Goal: Transaction & Acquisition: Purchase product/service

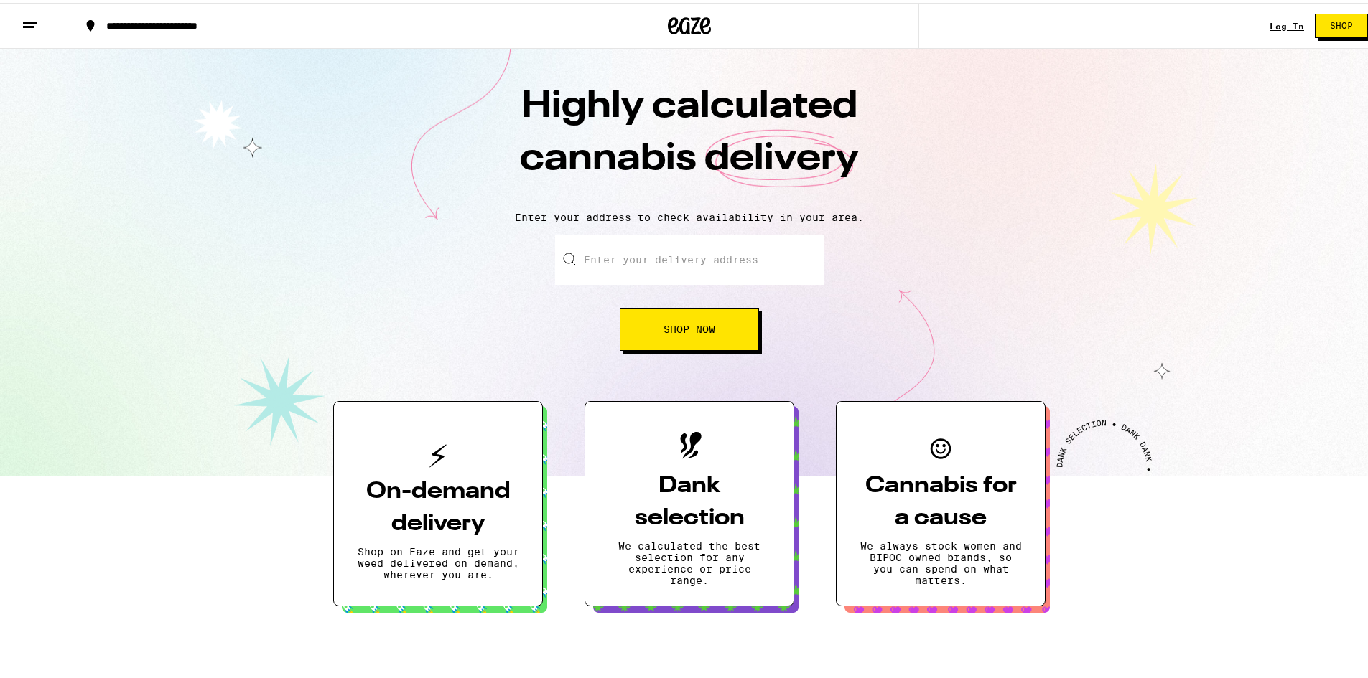
click at [663, 261] on input "Enter your delivery address" at bounding box center [689, 257] width 269 height 50
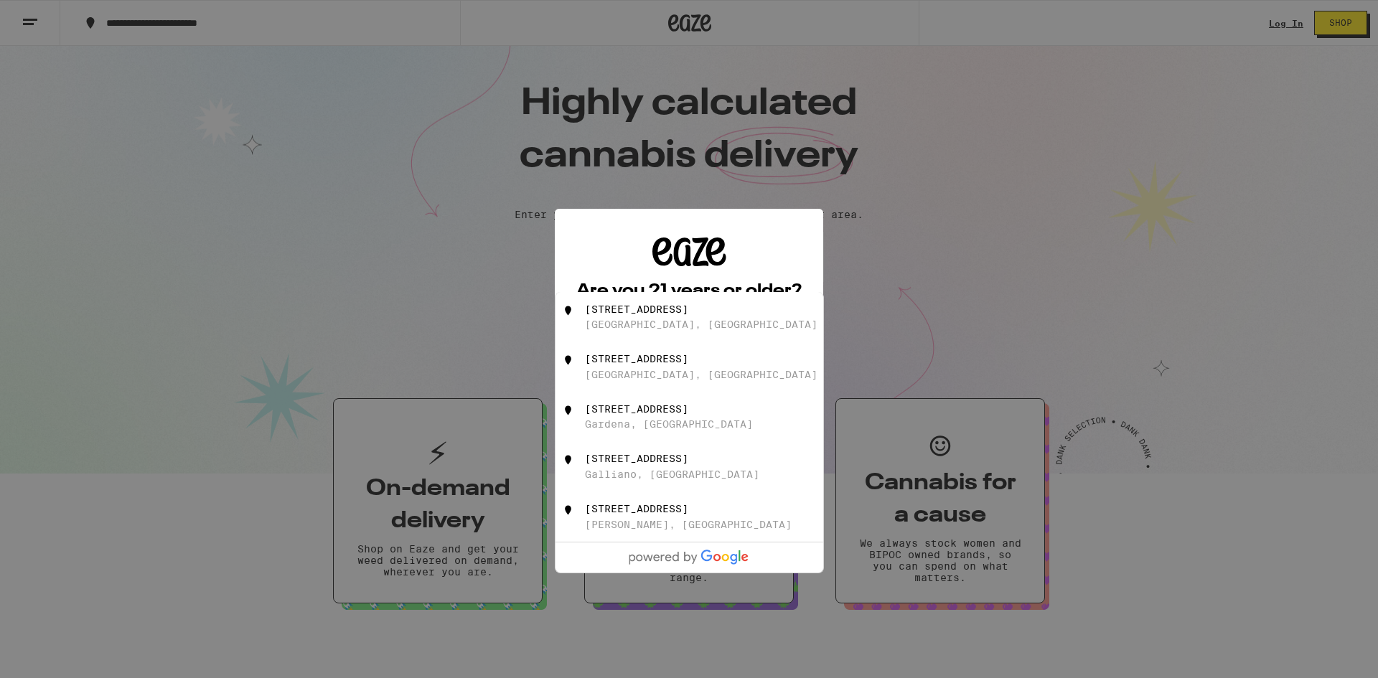
click at [652, 315] on div "[STREET_ADDRESS]" at bounding box center [636, 309] width 103 height 11
type input "[STREET_ADDRESS]"
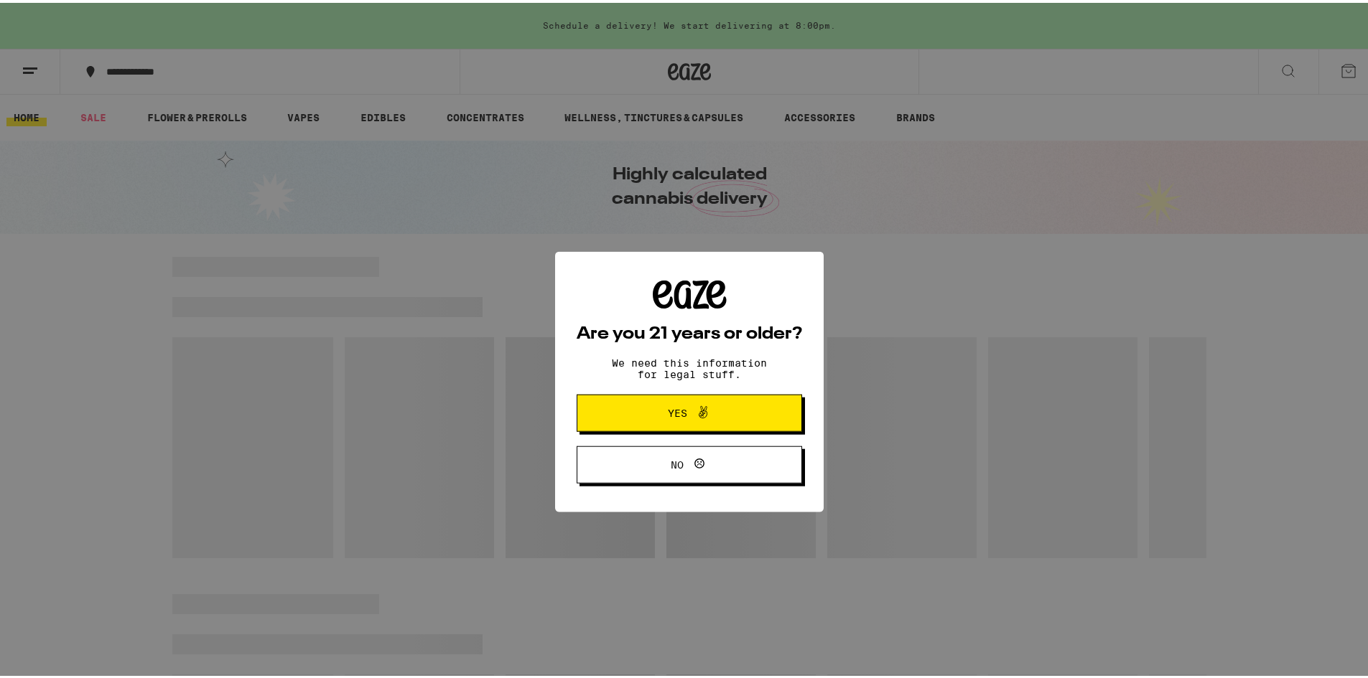
click at [706, 380] on span "Yes" at bounding box center [689, 370] width 109 height 19
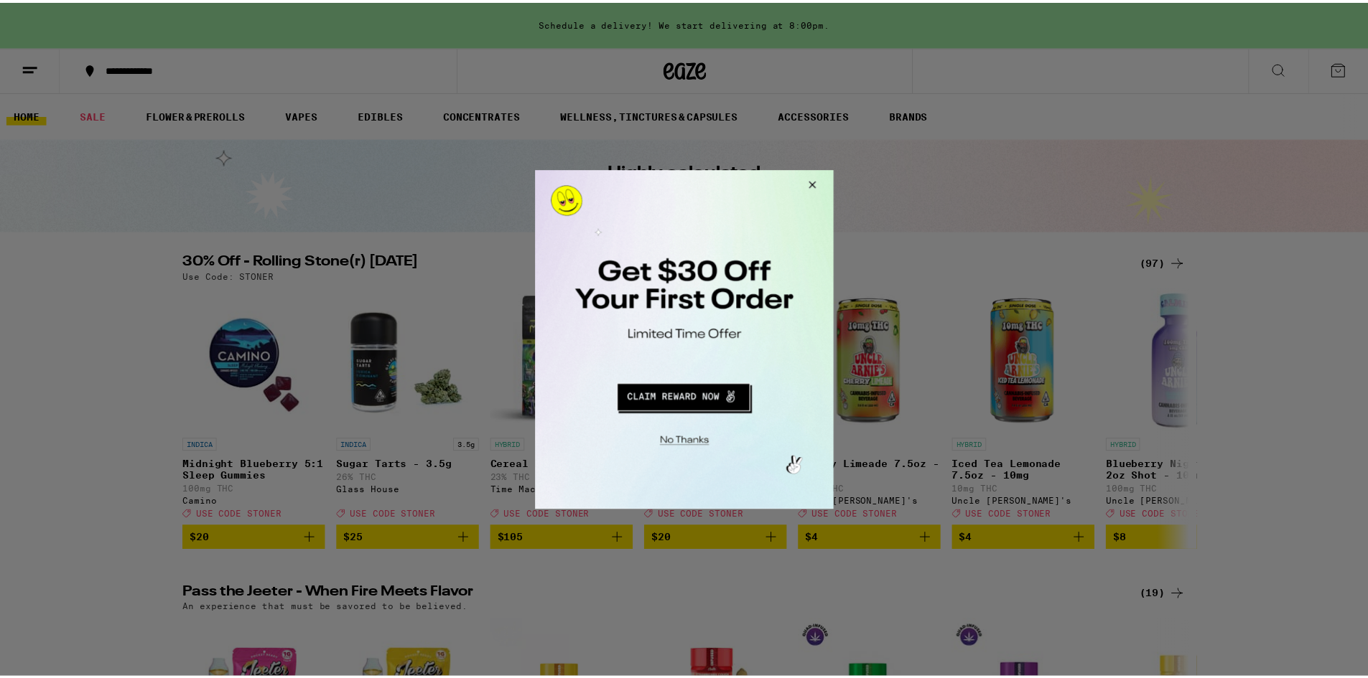
click at [810, 183] on button "Close Modal" at bounding box center [811, 186] width 39 height 34
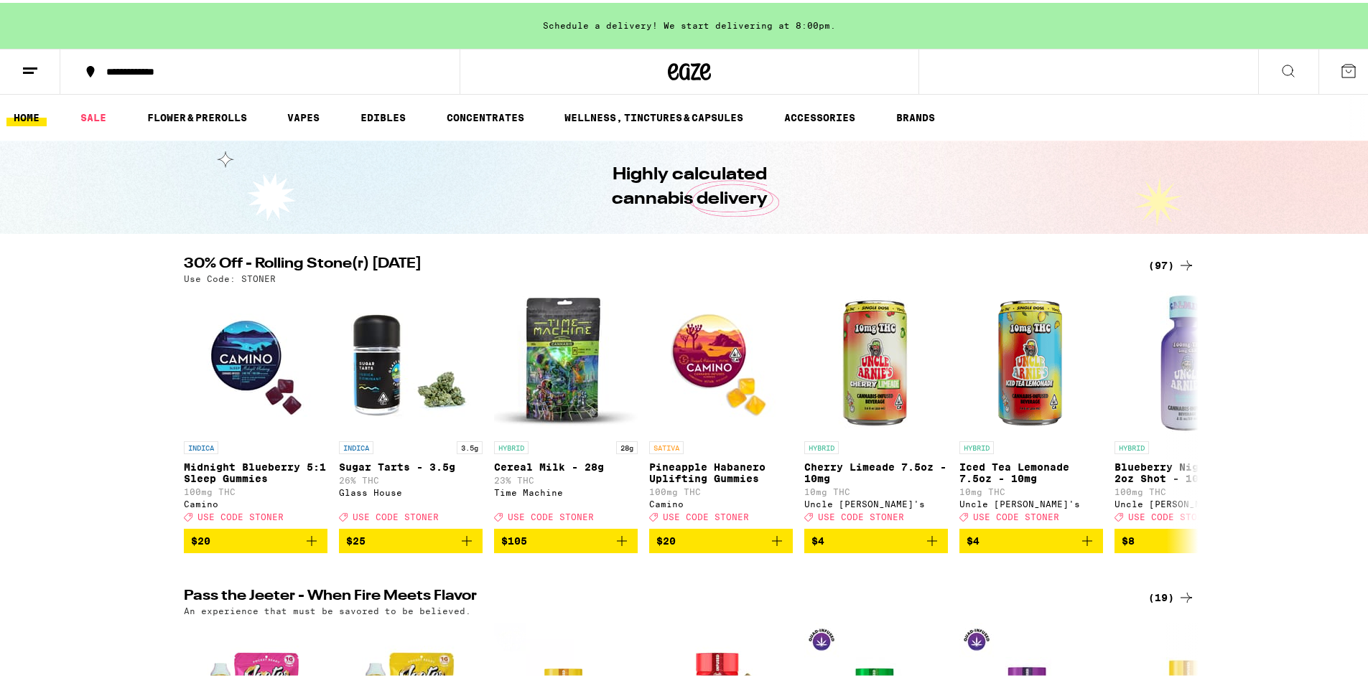
click at [1279, 68] on icon at bounding box center [1287, 68] width 17 height 17
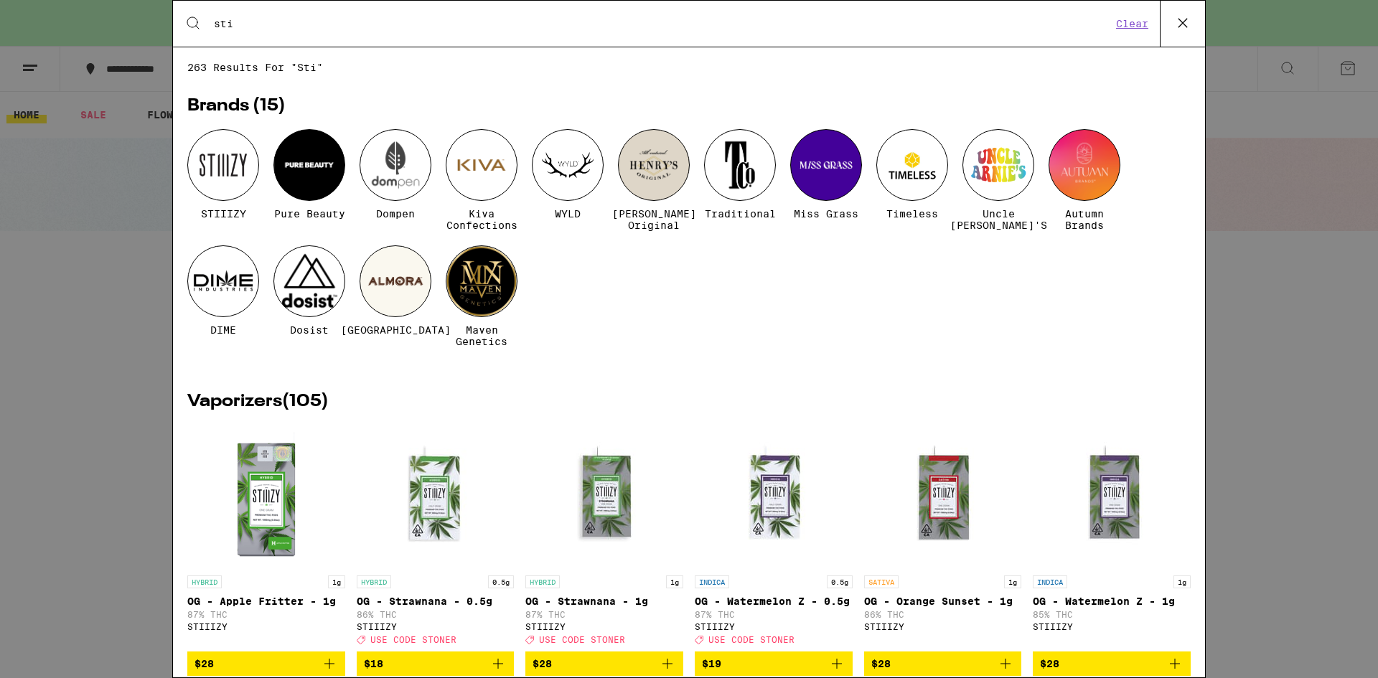
type input "sti"
click at [228, 149] on div at bounding box center [223, 165] width 72 height 72
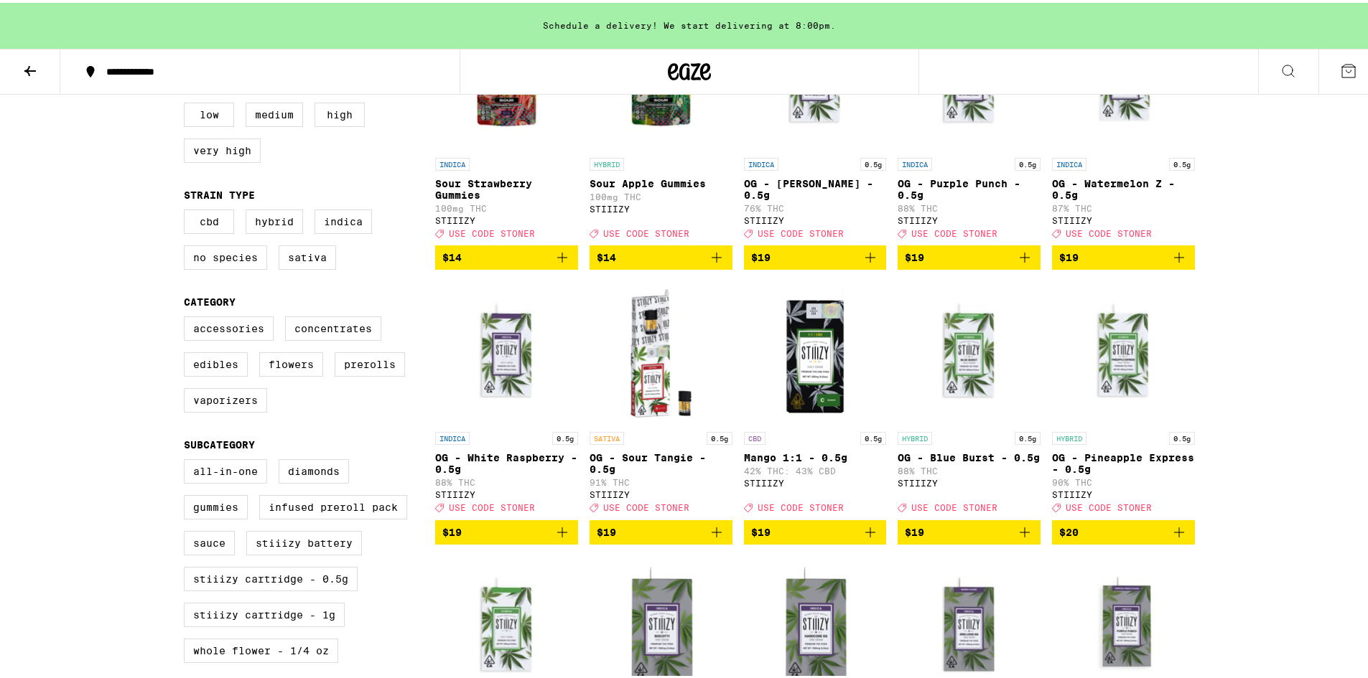
scroll to position [503, 0]
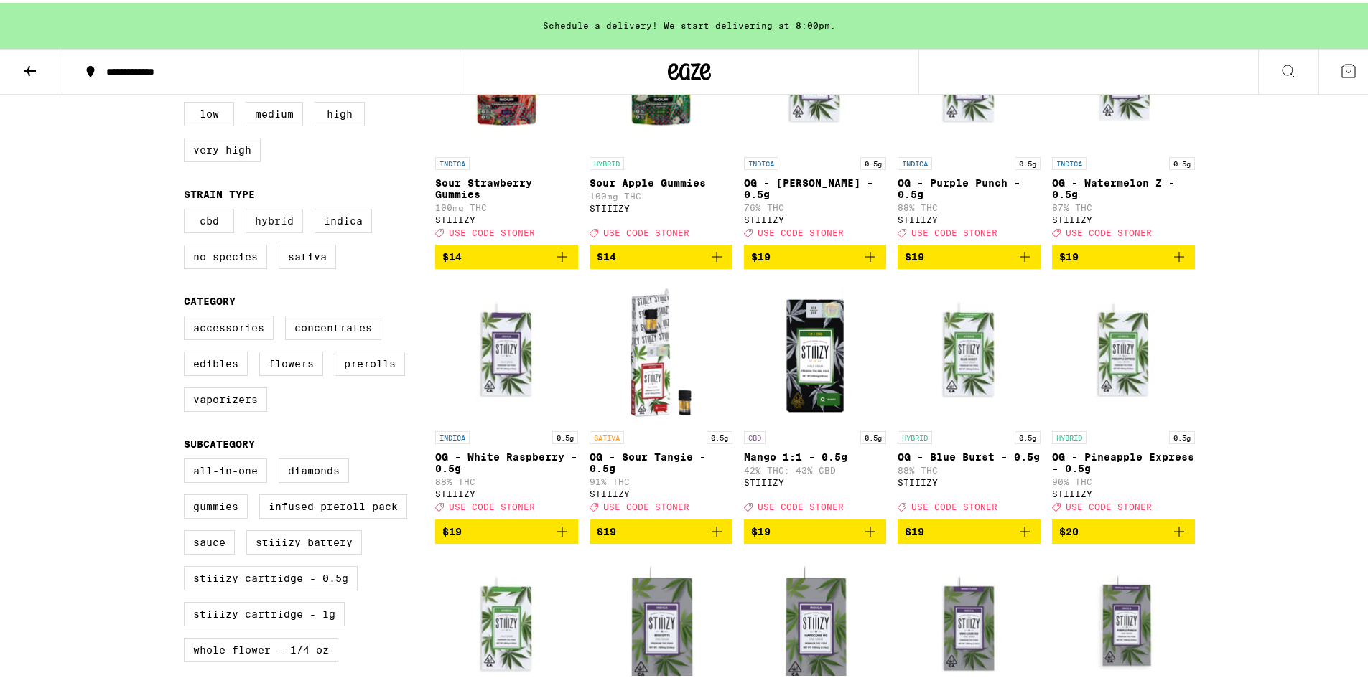
click at [266, 223] on label "Hybrid" at bounding box center [274, 218] width 57 height 24
click at [187, 209] on input "Hybrid" at bounding box center [187, 208] width 1 height 1
checkbox input "true"
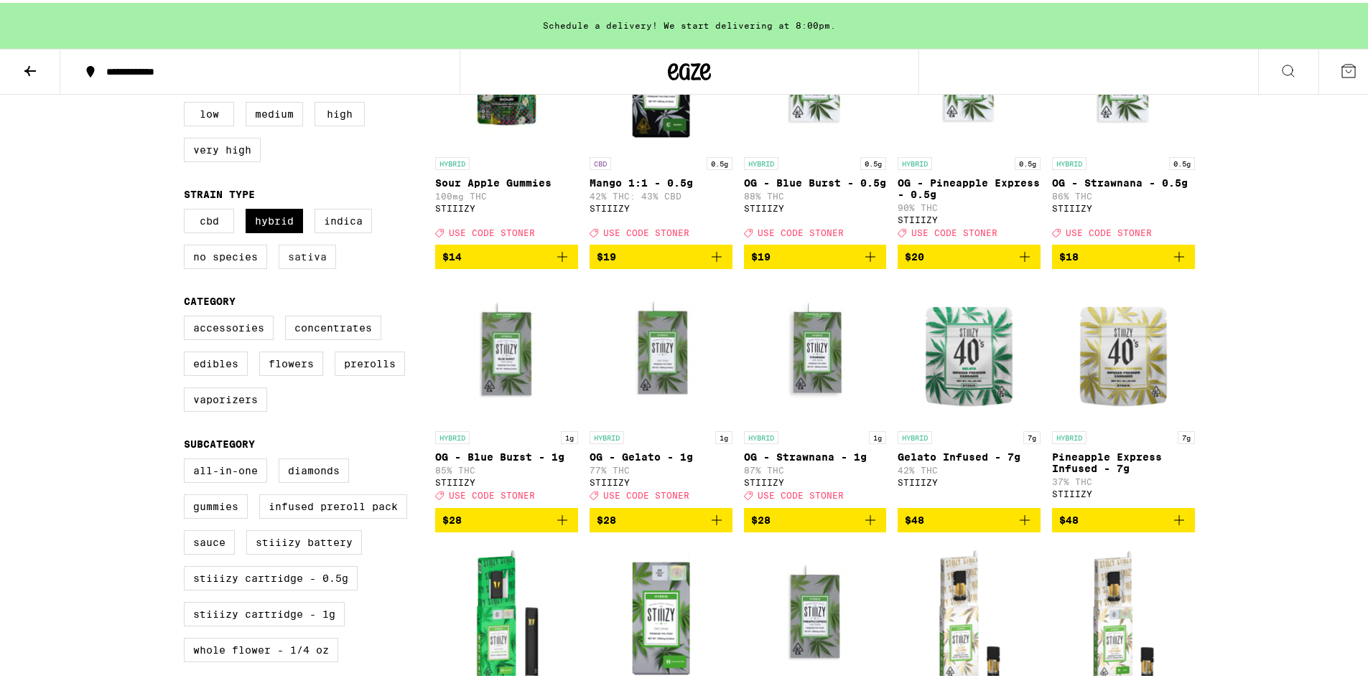
click at [286, 262] on label "Sativa" at bounding box center [307, 254] width 57 height 24
click at [187, 209] on input "Sativa" at bounding box center [187, 208] width 1 height 1
checkbox input "true"
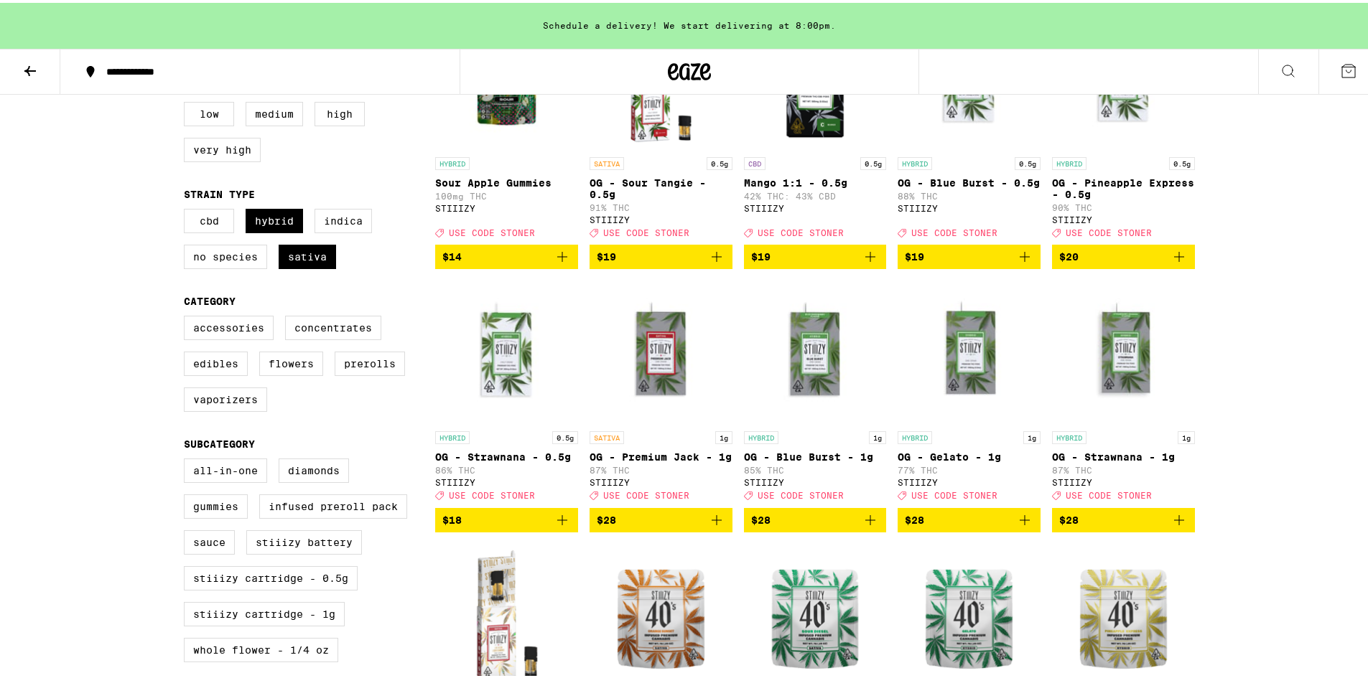
scroll to position [574, 0]
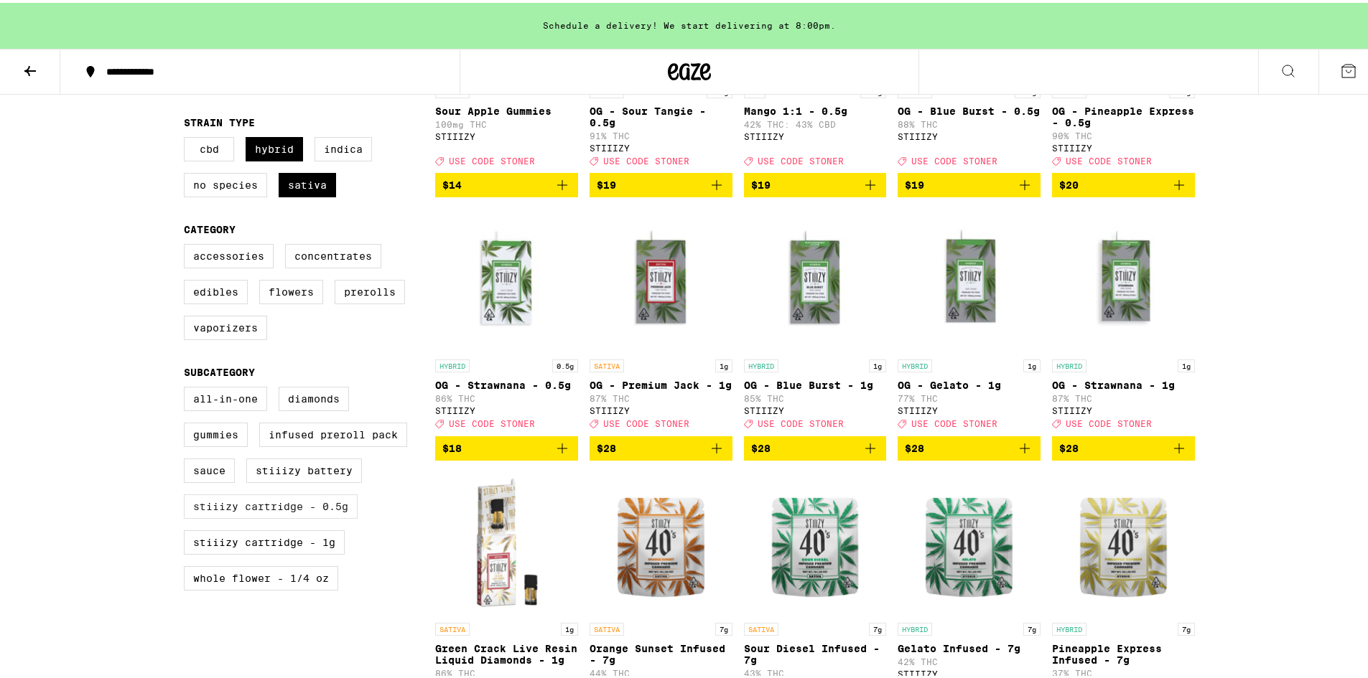
click at [268, 516] on label "STIIIZY Cartridge - 0.5g" at bounding box center [271, 504] width 174 height 24
click at [187, 387] on input "STIIIZY Cartridge - 0.5g" at bounding box center [187, 386] width 1 height 1
checkbox input "true"
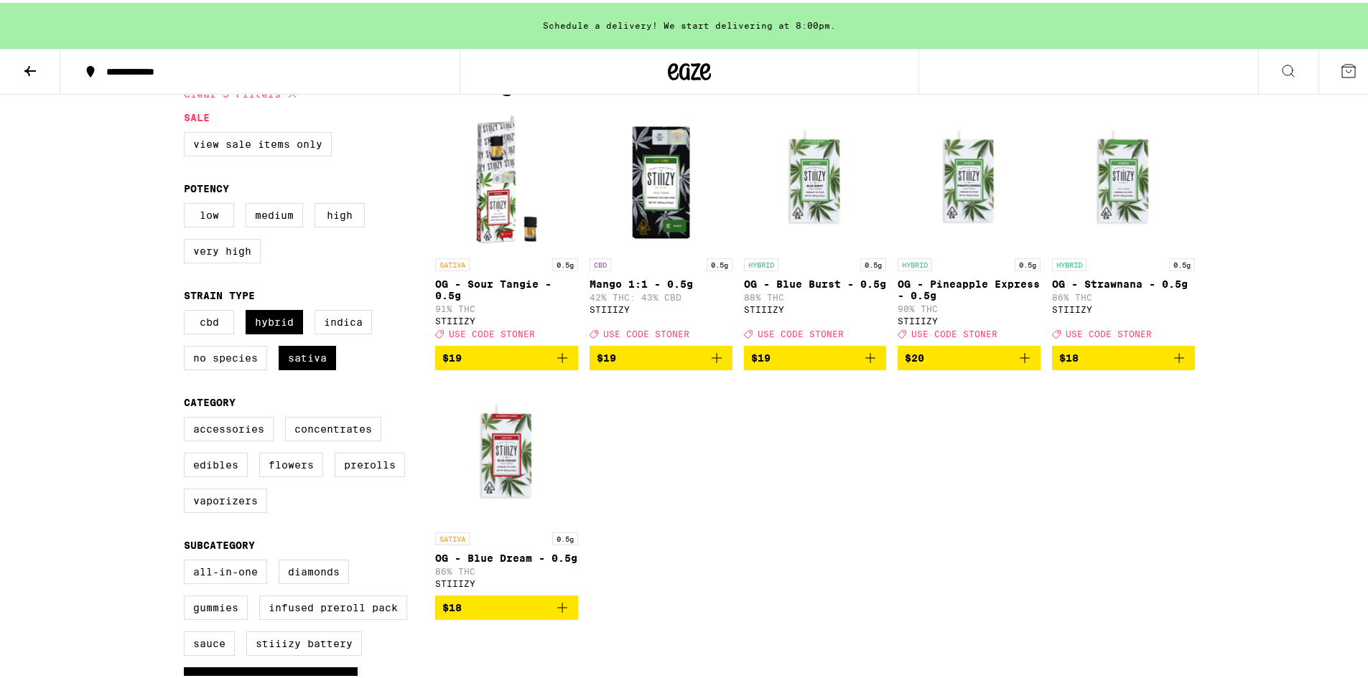
scroll to position [431, 0]
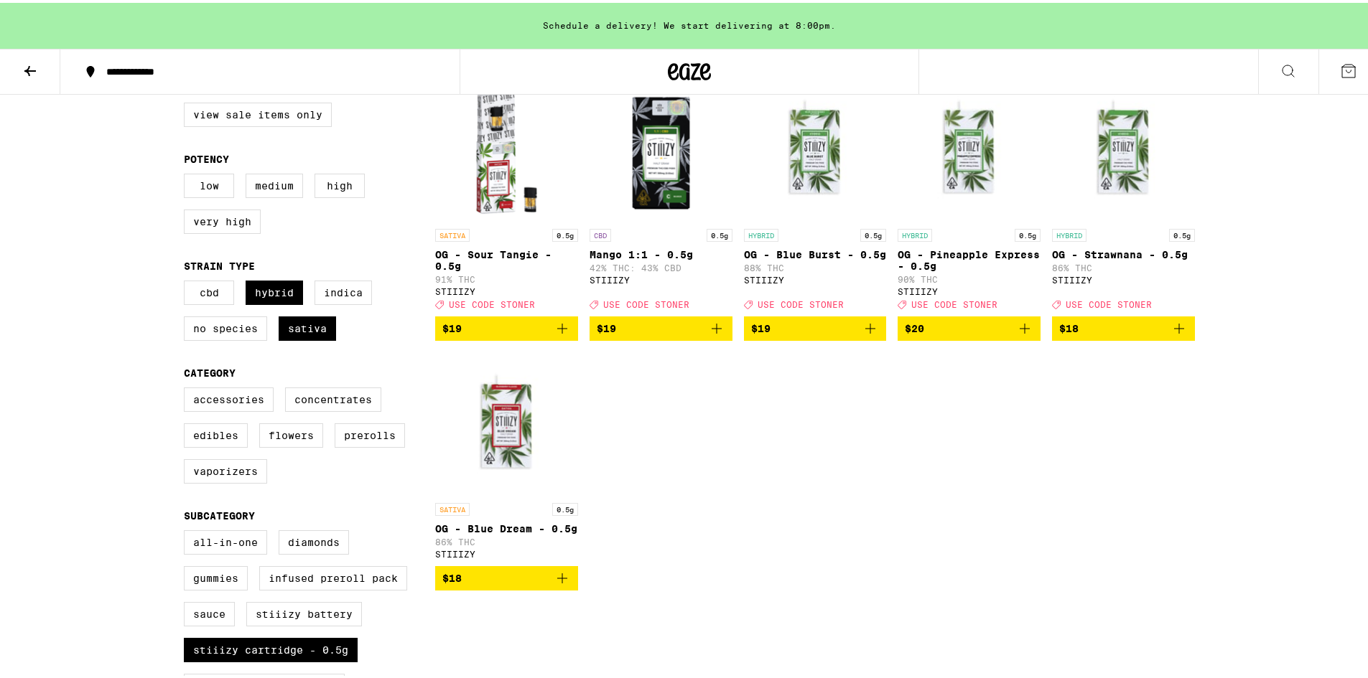
click at [555, 584] on icon "Add to bag" at bounding box center [561, 575] width 17 height 17
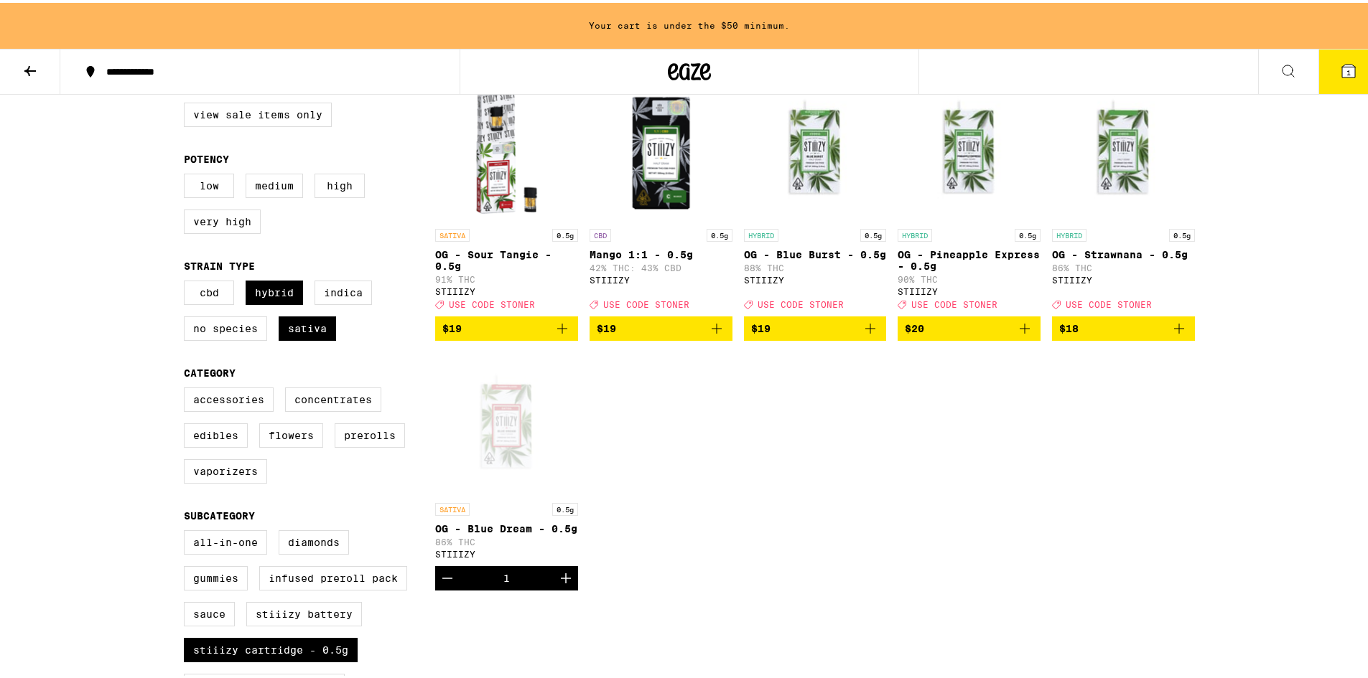
click at [557, 331] on icon "Add to bag" at bounding box center [562, 326] width 10 height 10
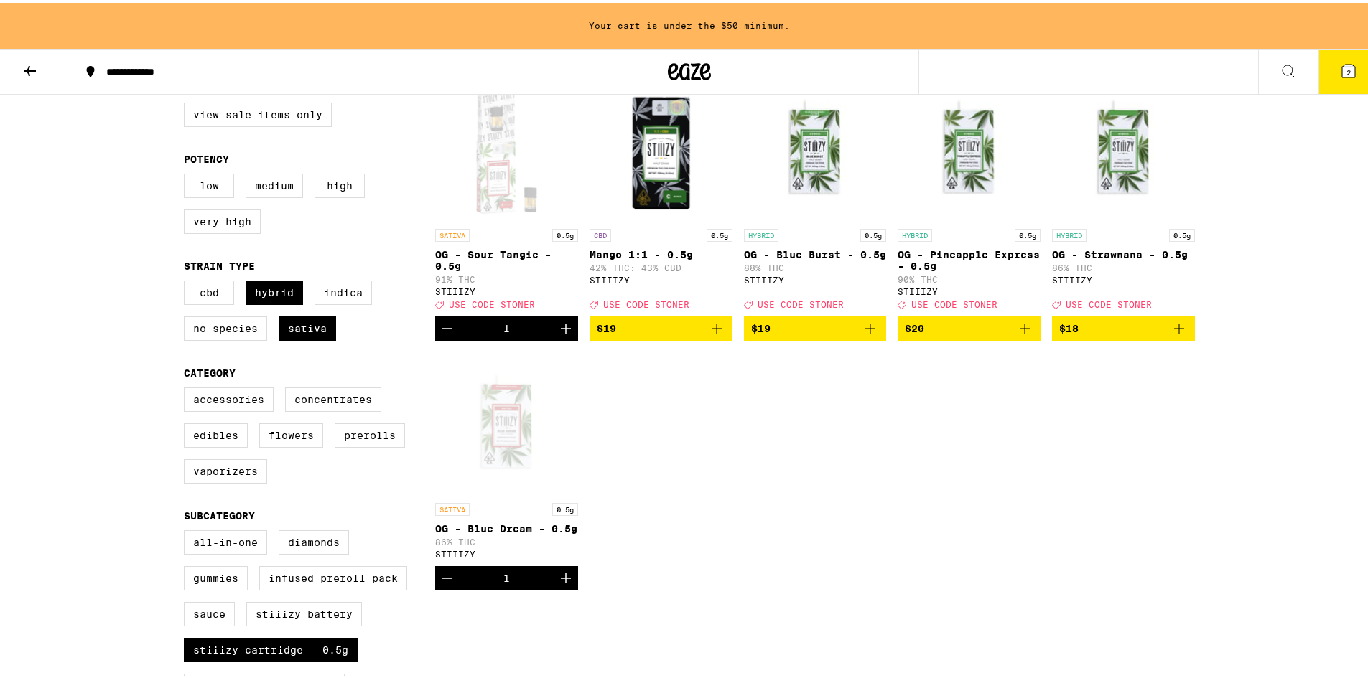
click at [557, 333] on icon "Increment" at bounding box center [565, 325] width 17 height 17
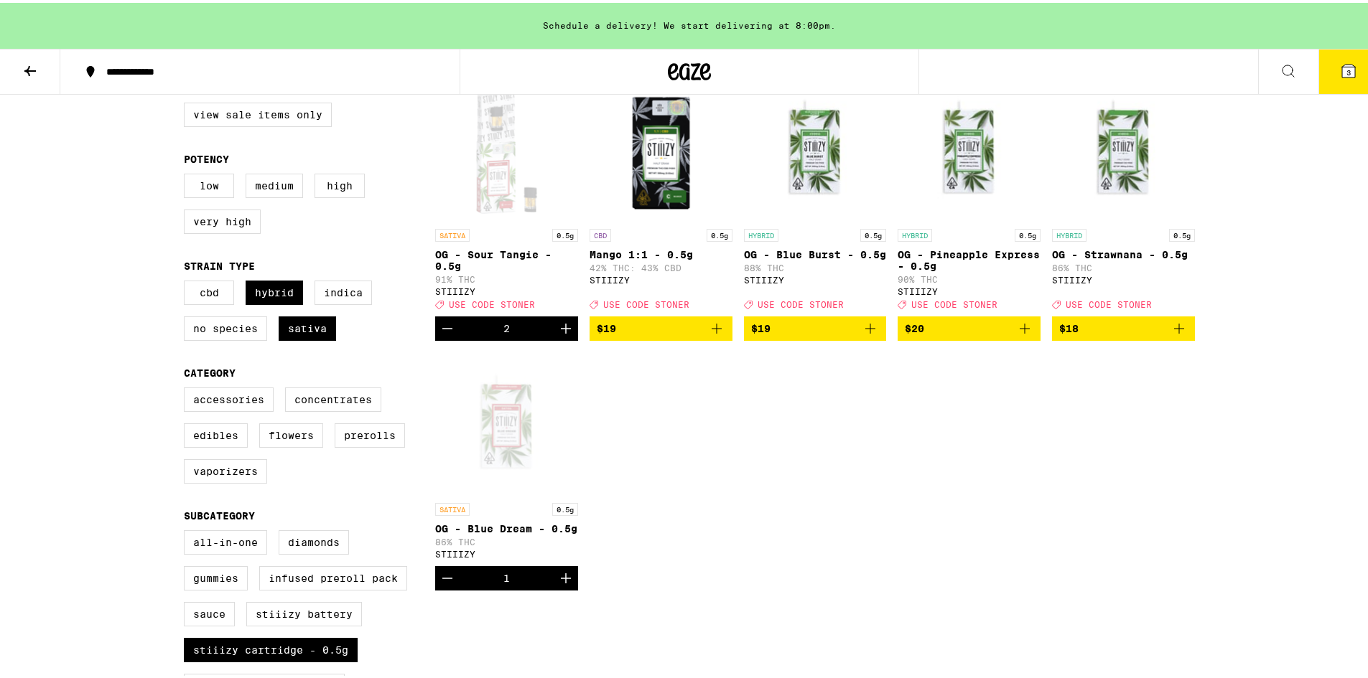
click at [561, 331] on icon "Increment" at bounding box center [566, 326] width 10 height 10
click at [562, 332] on icon "Increment" at bounding box center [565, 325] width 17 height 17
click at [444, 335] on icon "Decrement" at bounding box center [447, 325] width 17 height 17
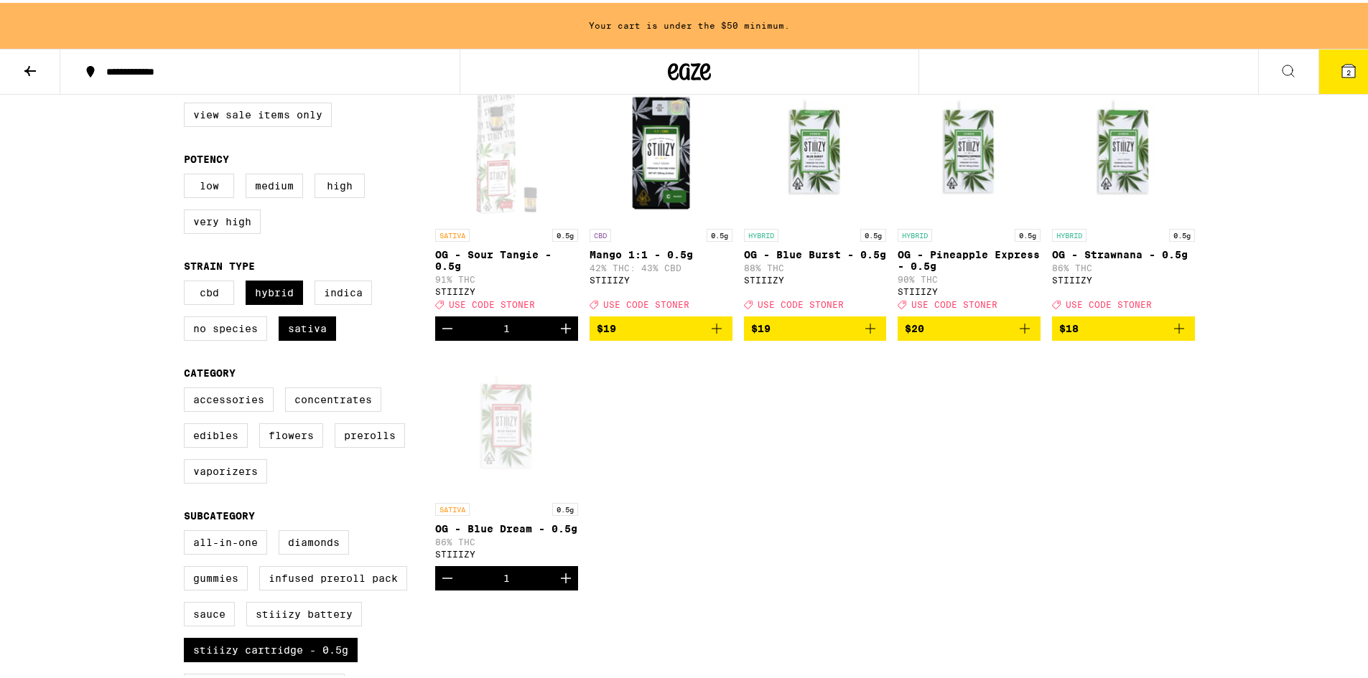
click at [444, 335] on icon "Decrement" at bounding box center [447, 325] width 17 height 17
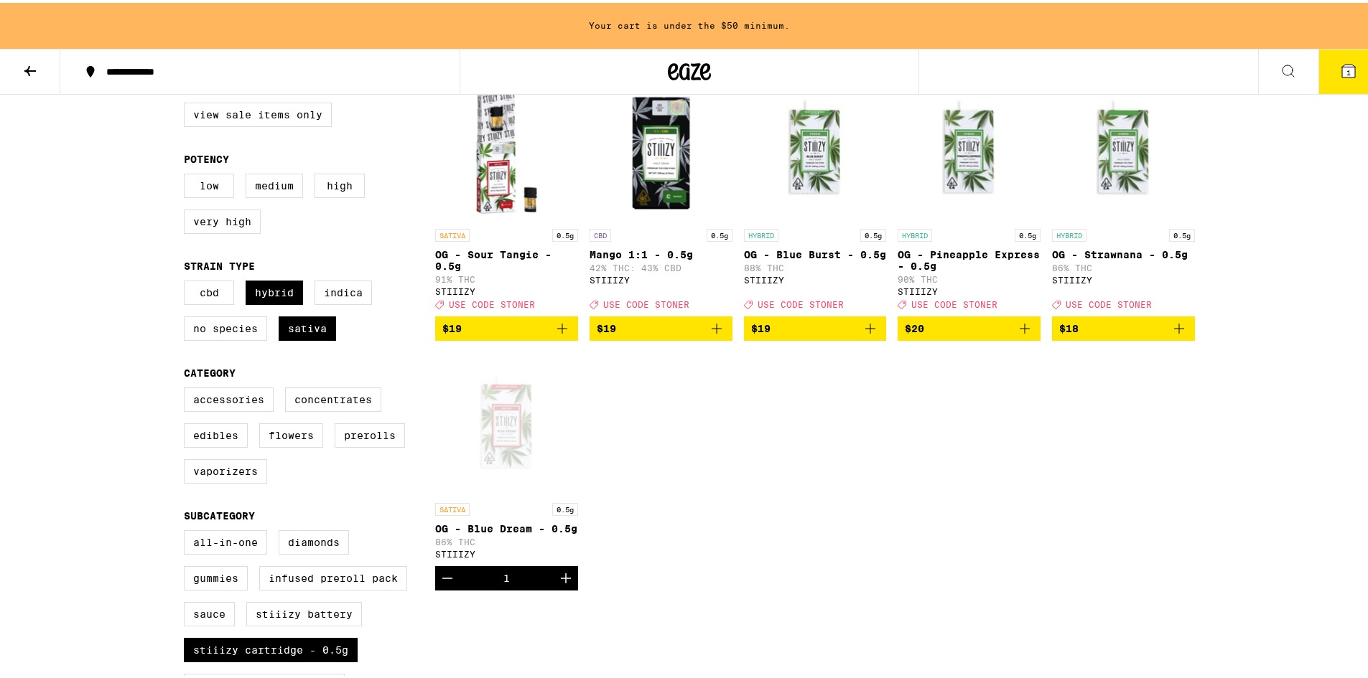
click at [557, 335] on icon "Add to bag" at bounding box center [561, 325] width 17 height 17
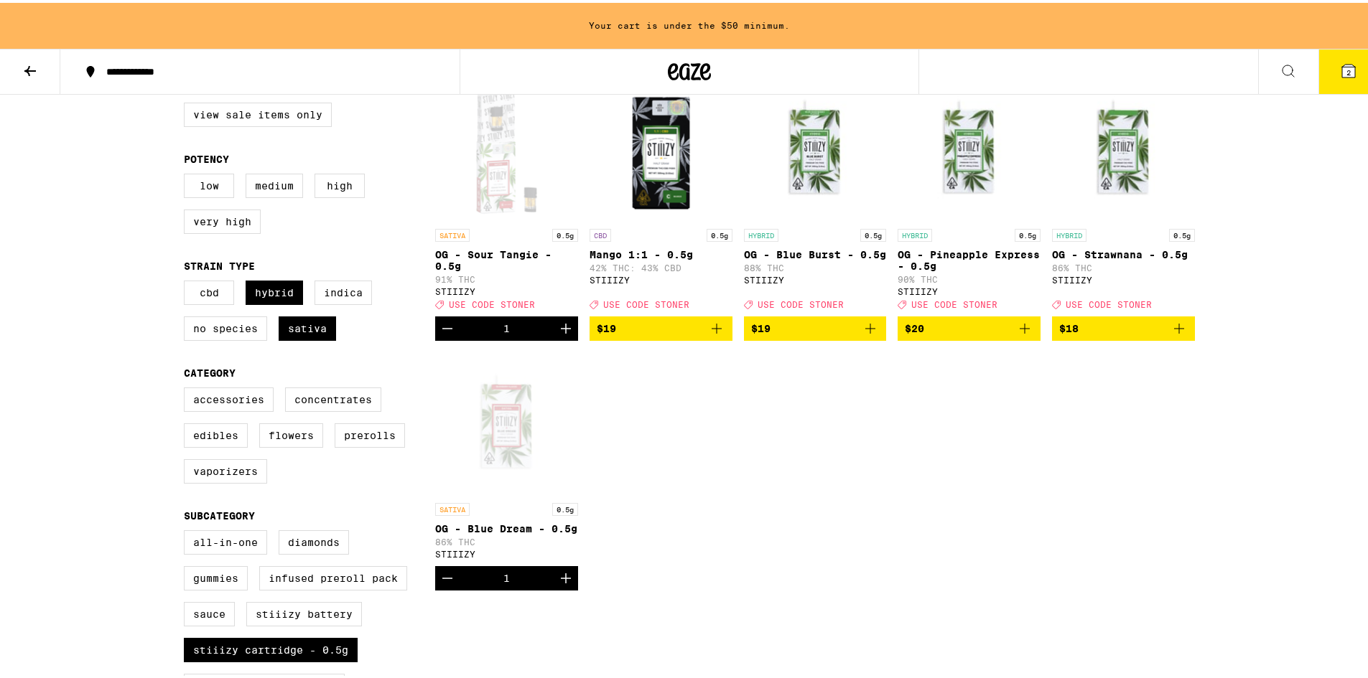
click at [557, 335] on icon "Increment" at bounding box center [565, 325] width 17 height 17
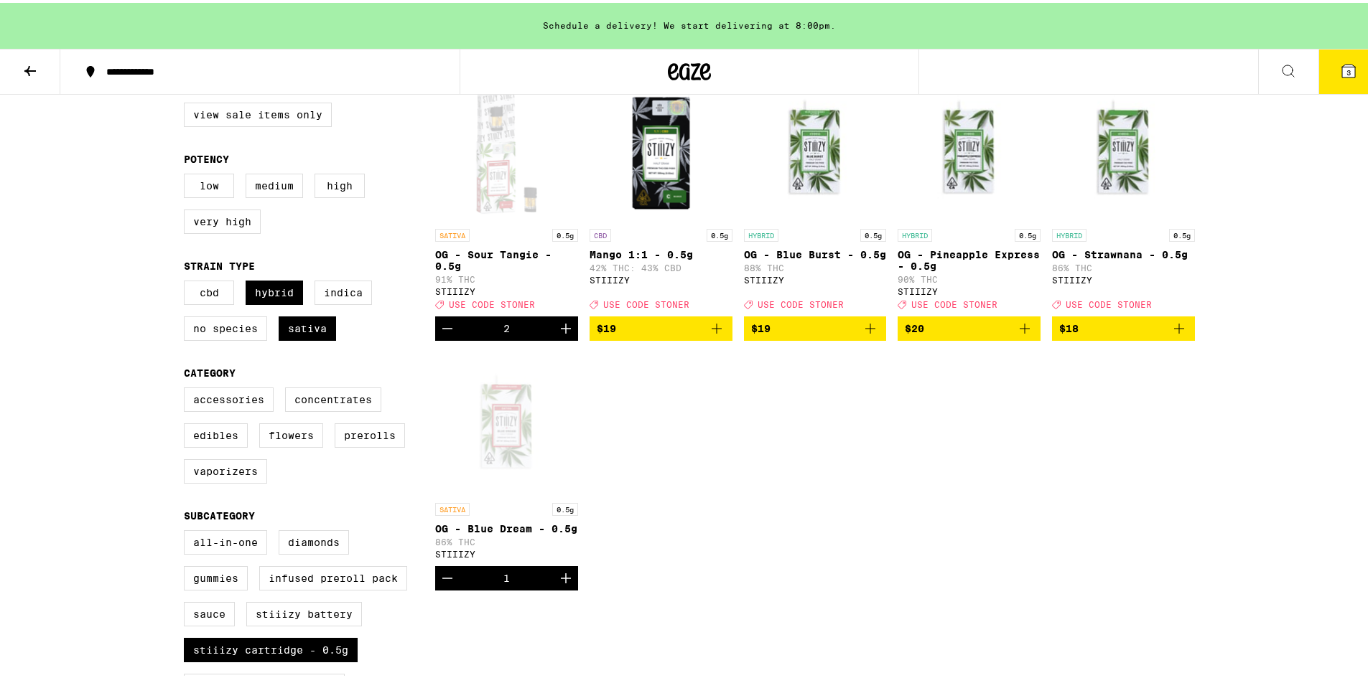
click at [564, 584] on icon "Increment" at bounding box center [565, 575] width 17 height 17
click at [557, 335] on icon "Increment" at bounding box center [565, 325] width 17 height 17
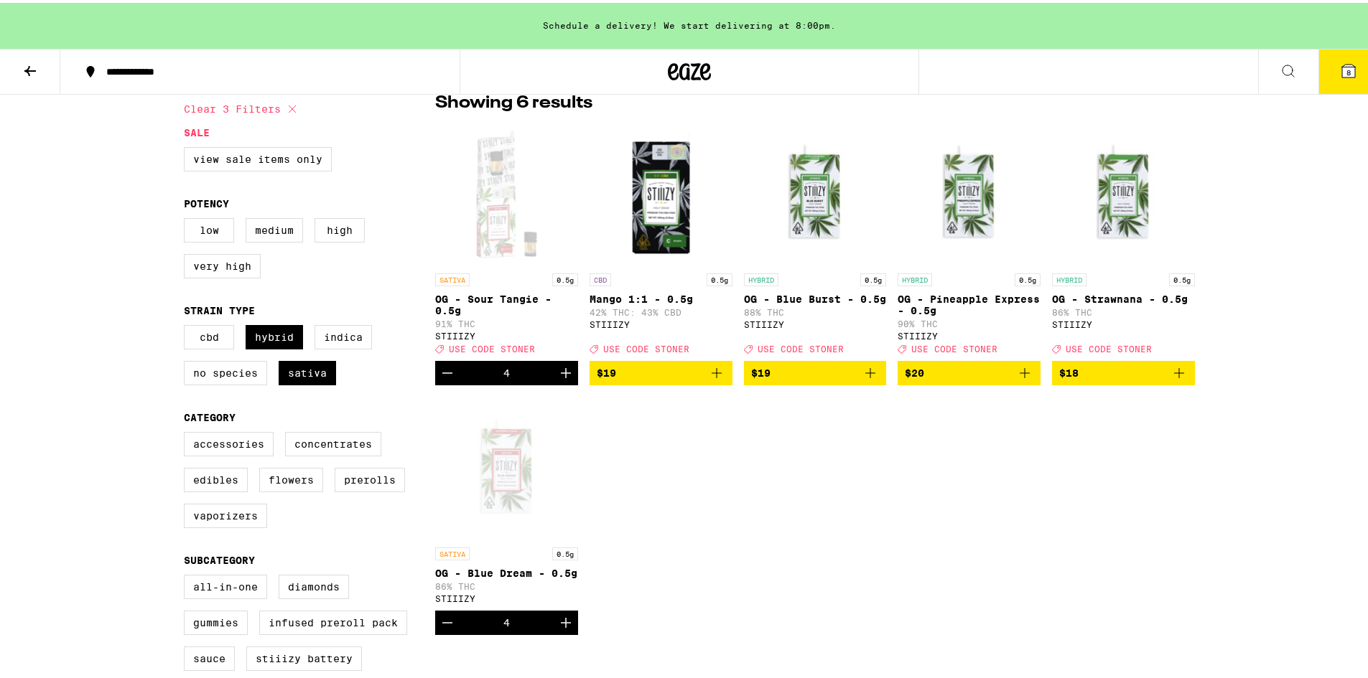
scroll to position [359, 0]
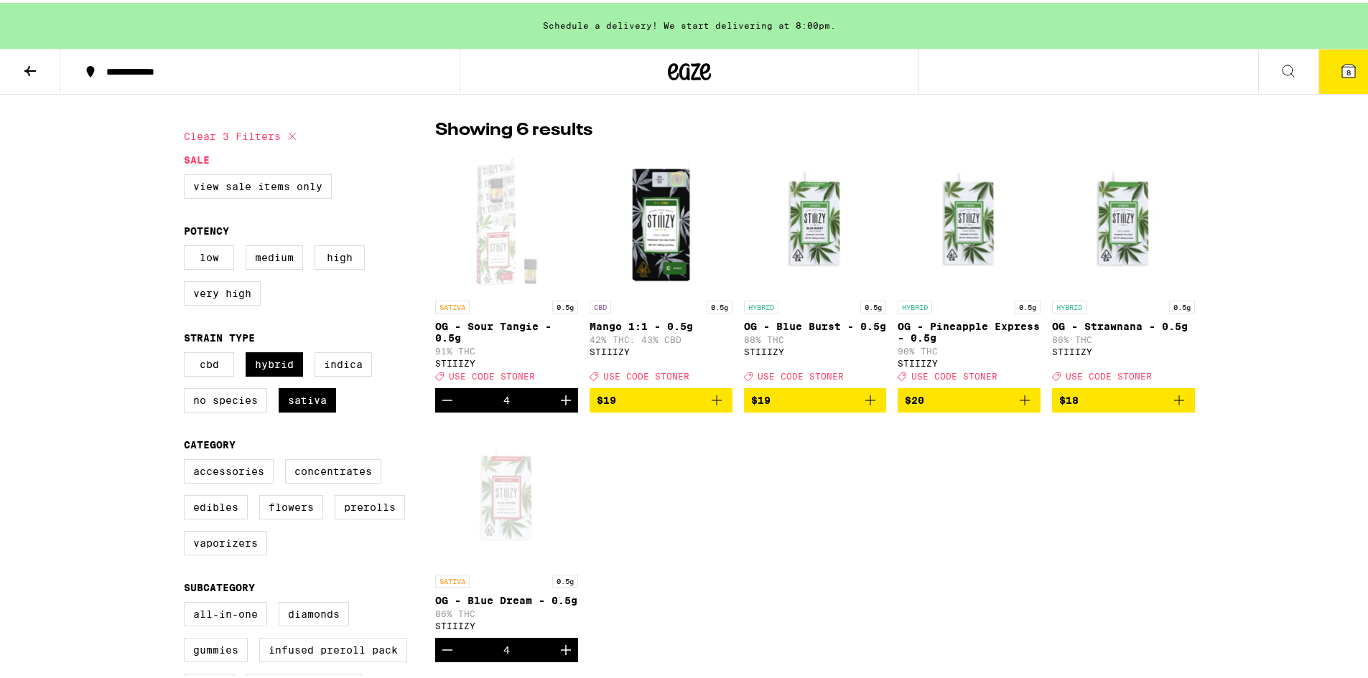
click at [866, 403] on icon "Add to bag" at bounding box center [869, 397] width 17 height 17
click at [1029, 406] on button "$20" at bounding box center [968, 398] width 143 height 24
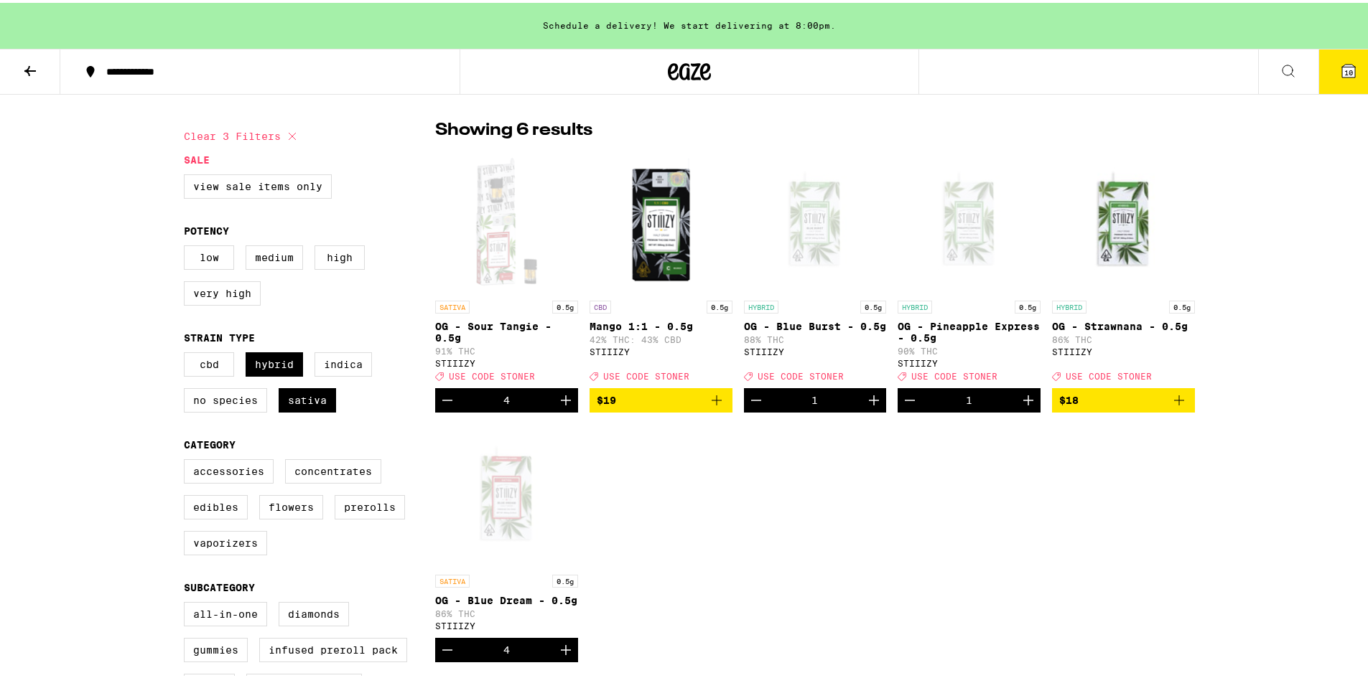
click at [1170, 406] on icon "Add to bag" at bounding box center [1178, 397] width 17 height 17
click at [442, 406] on icon "Decrement" at bounding box center [447, 397] width 17 height 17
click at [440, 406] on icon "Decrement" at bounding box center [447, 397] width 17 height 17
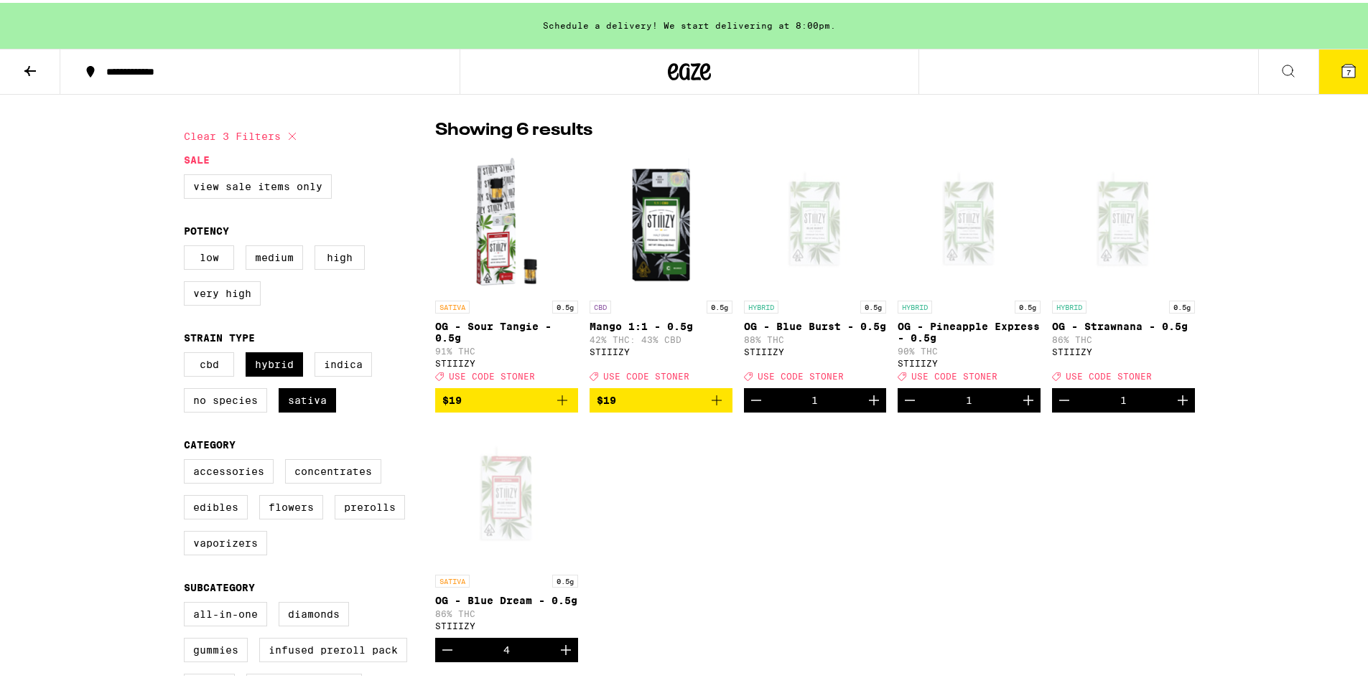
click at [553, 403] on icon "Add to bag" at bounding box center [561, 397] width 17 height 17
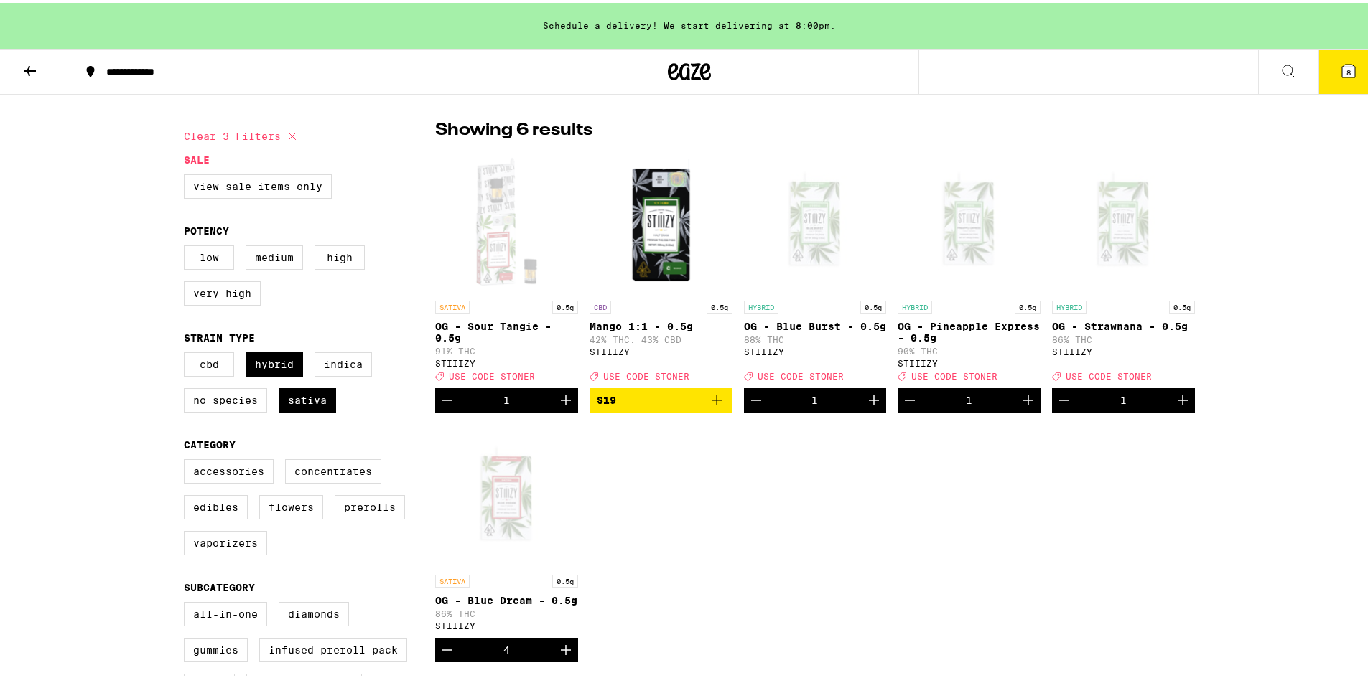
click at [561, 403] on icon "Increment" at bounding box center [566, 398] width 10 height 10
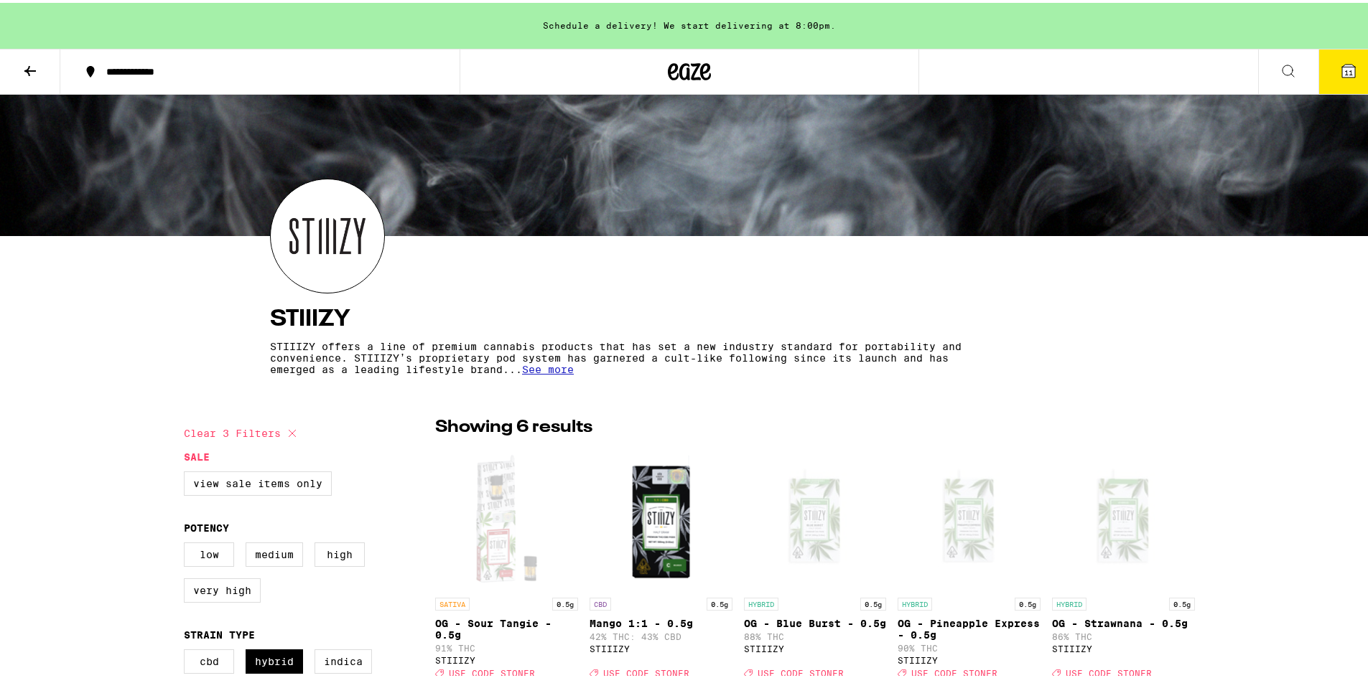
scroll to position [0, 0]
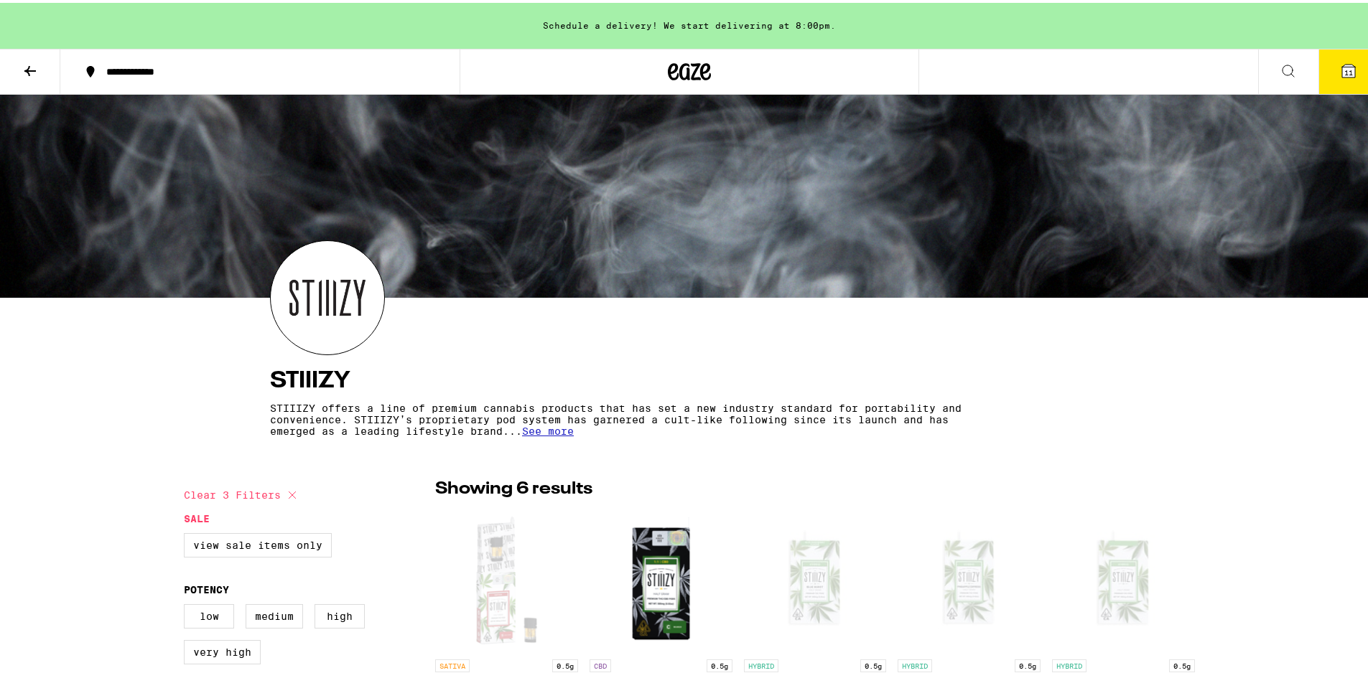
click at [687, 67] on icon at bounding box center [689, 69] width 43 height 26
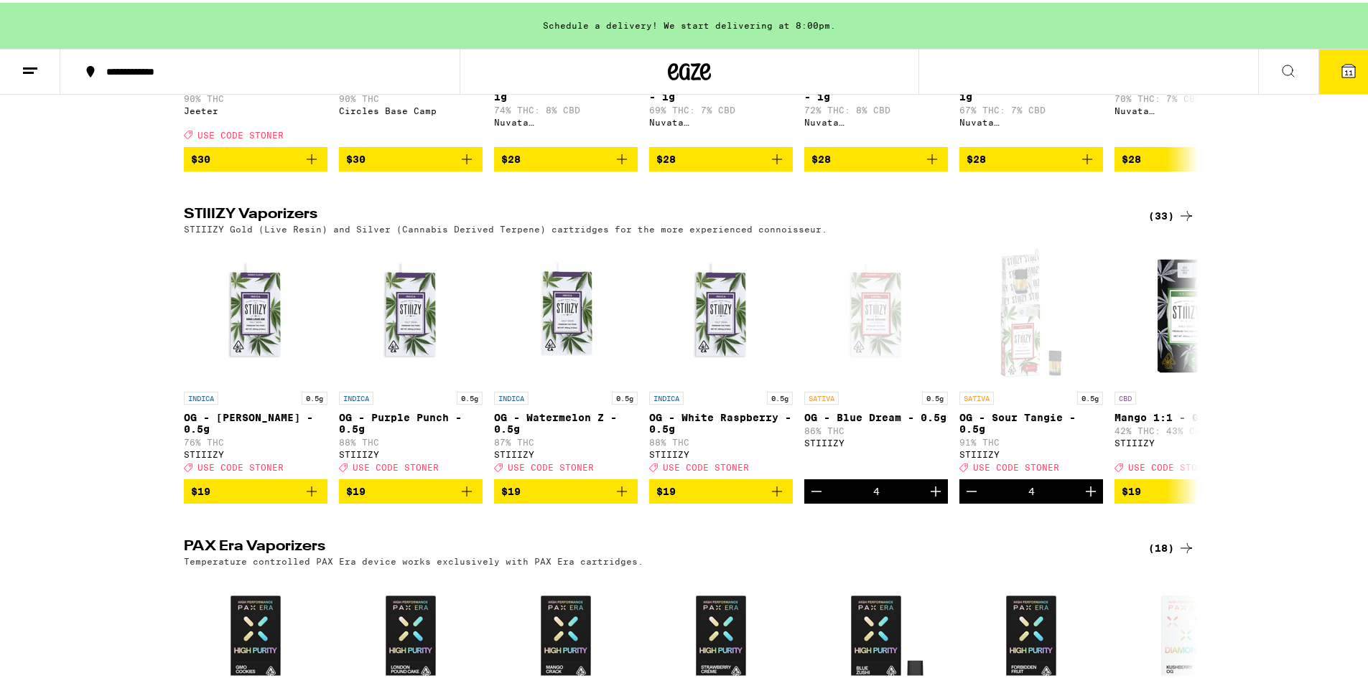
scroll to position [2010, 0]
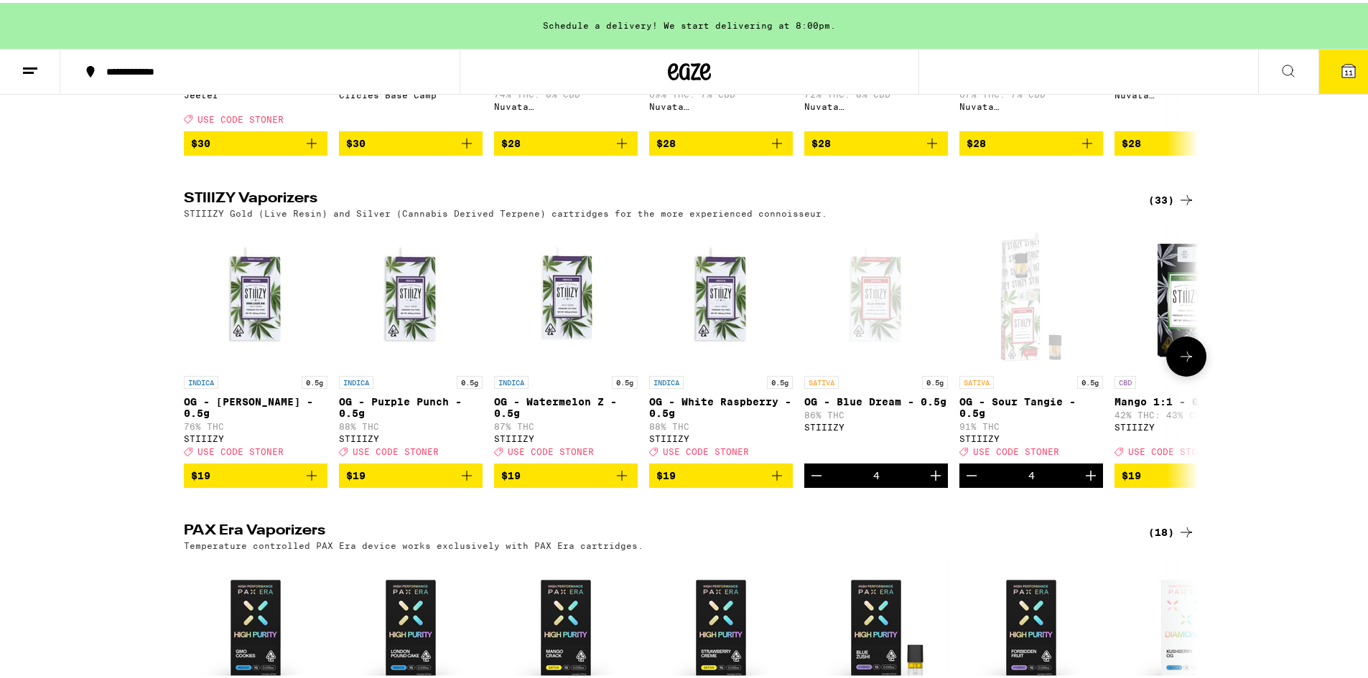
click at [617, 478] on icon "Add to bag" at bounding box center [622, 473] width 10 height 10
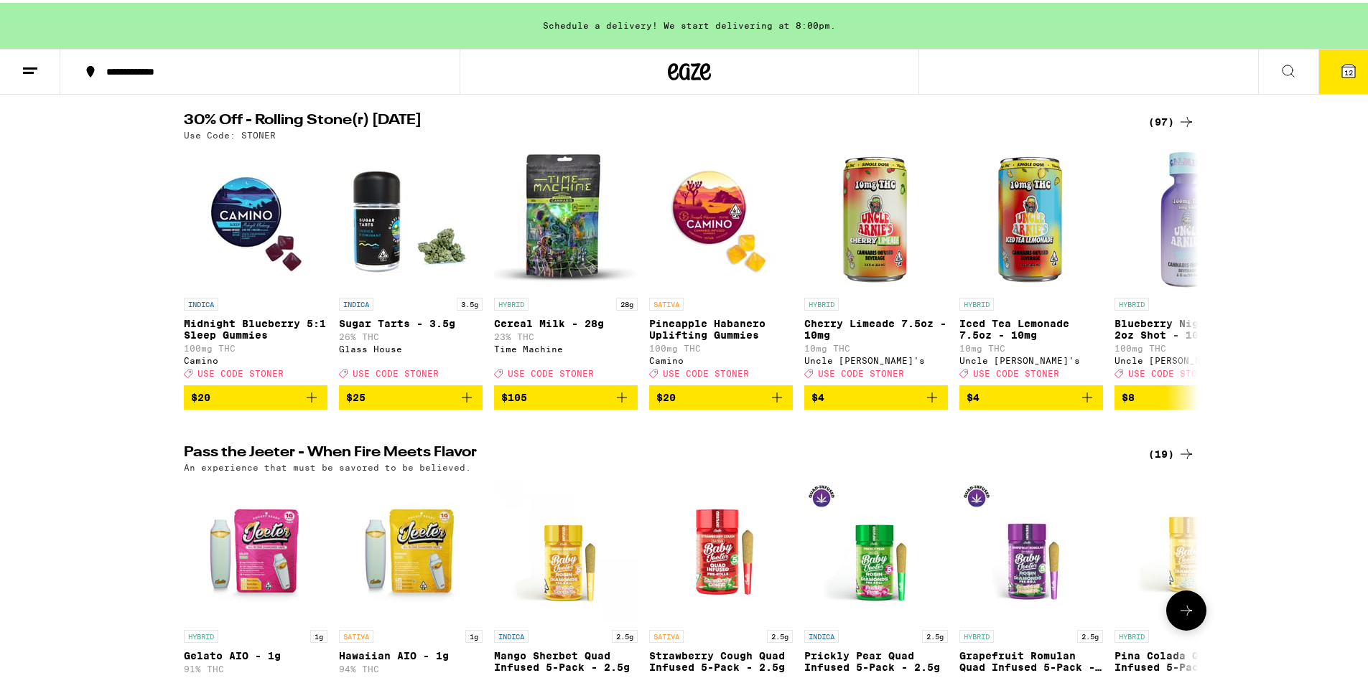
scroll to position [0, 0]
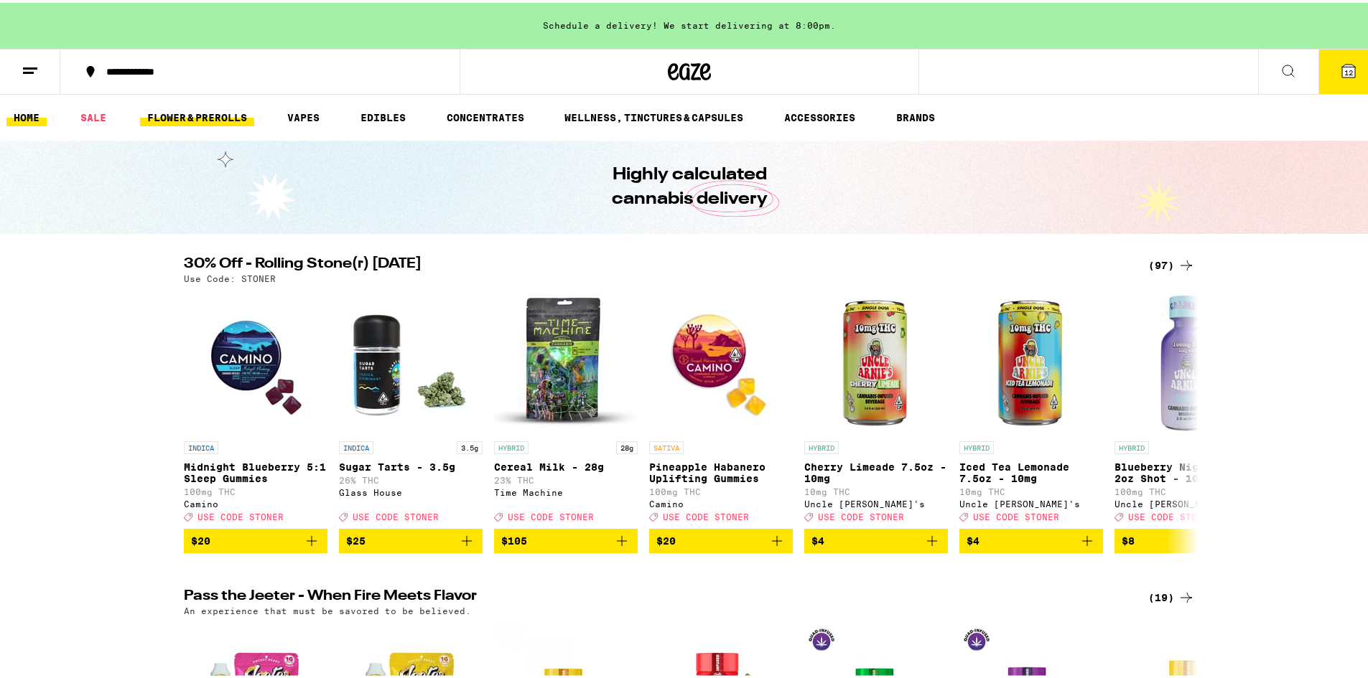
click at [183, 113] on link "FLOWER & PREROLLS" at bounding box center [197, 114] width 114 height 17
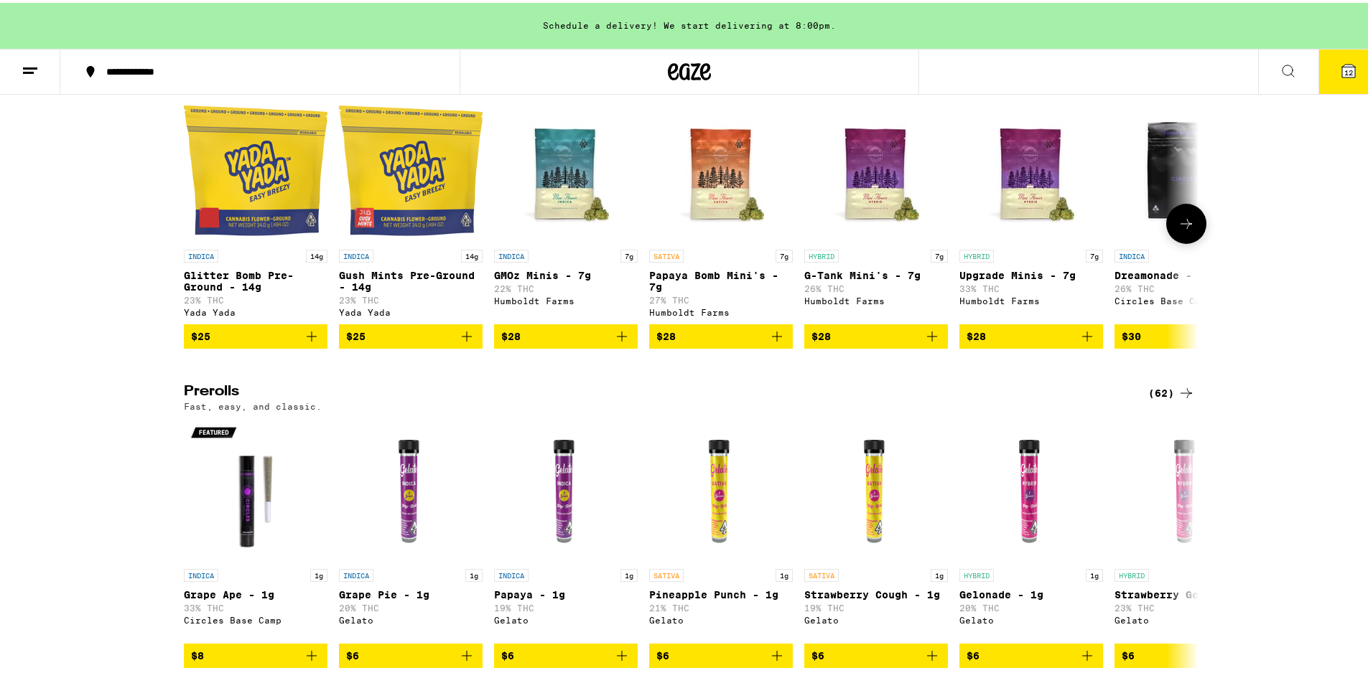
scroll to position [359, 0]
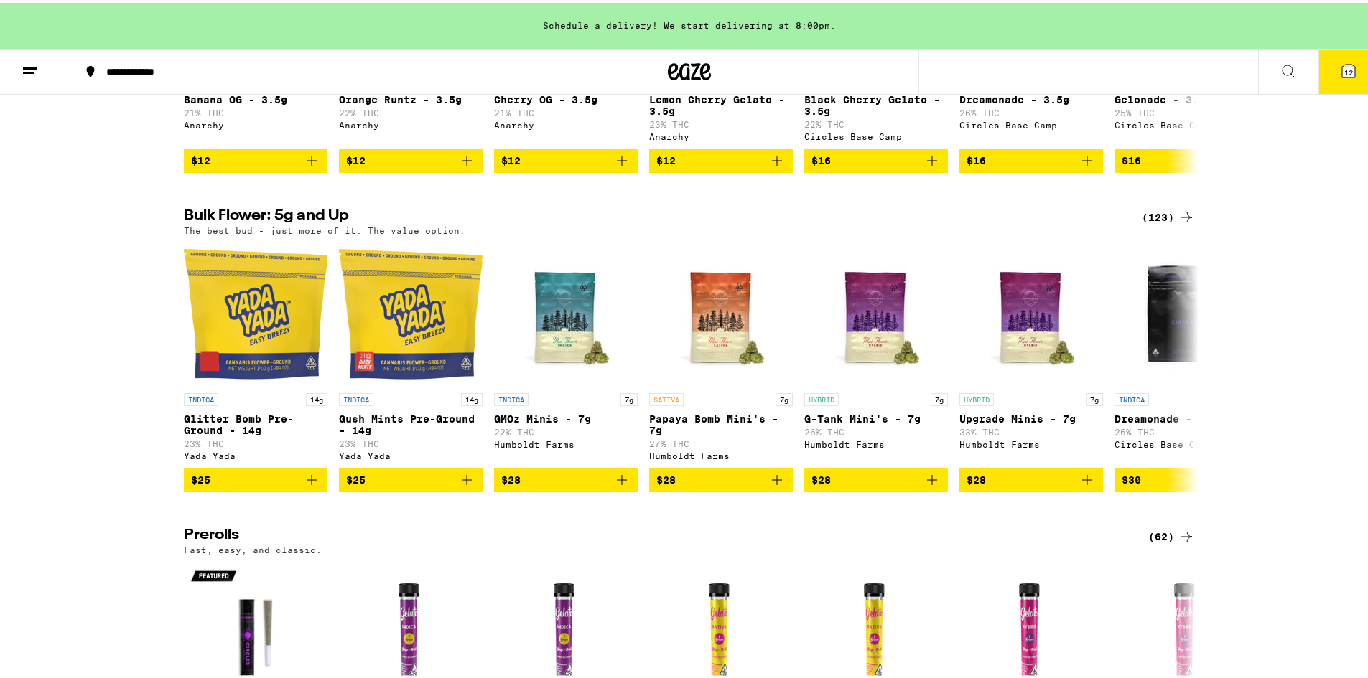
click at [1152, 223] on div "(123)" at bounding box center [1167, 214] width 53 height 17
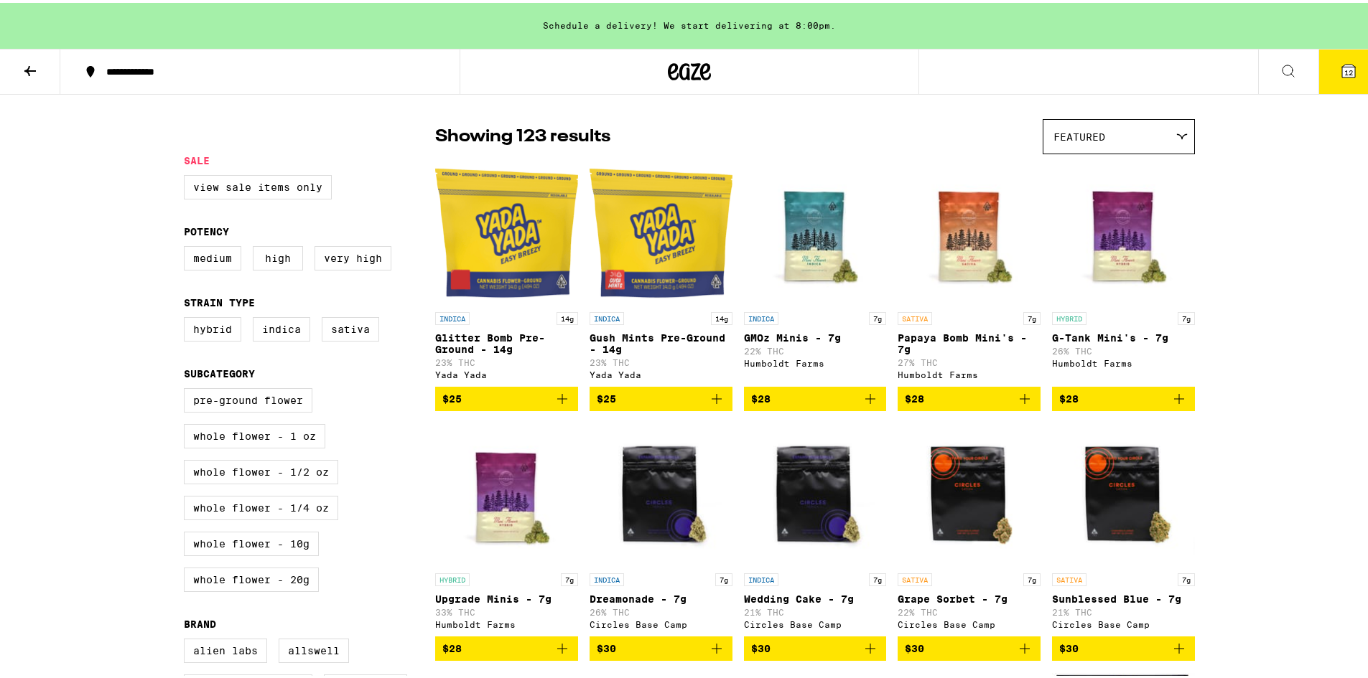
scroll to position [215, 0]
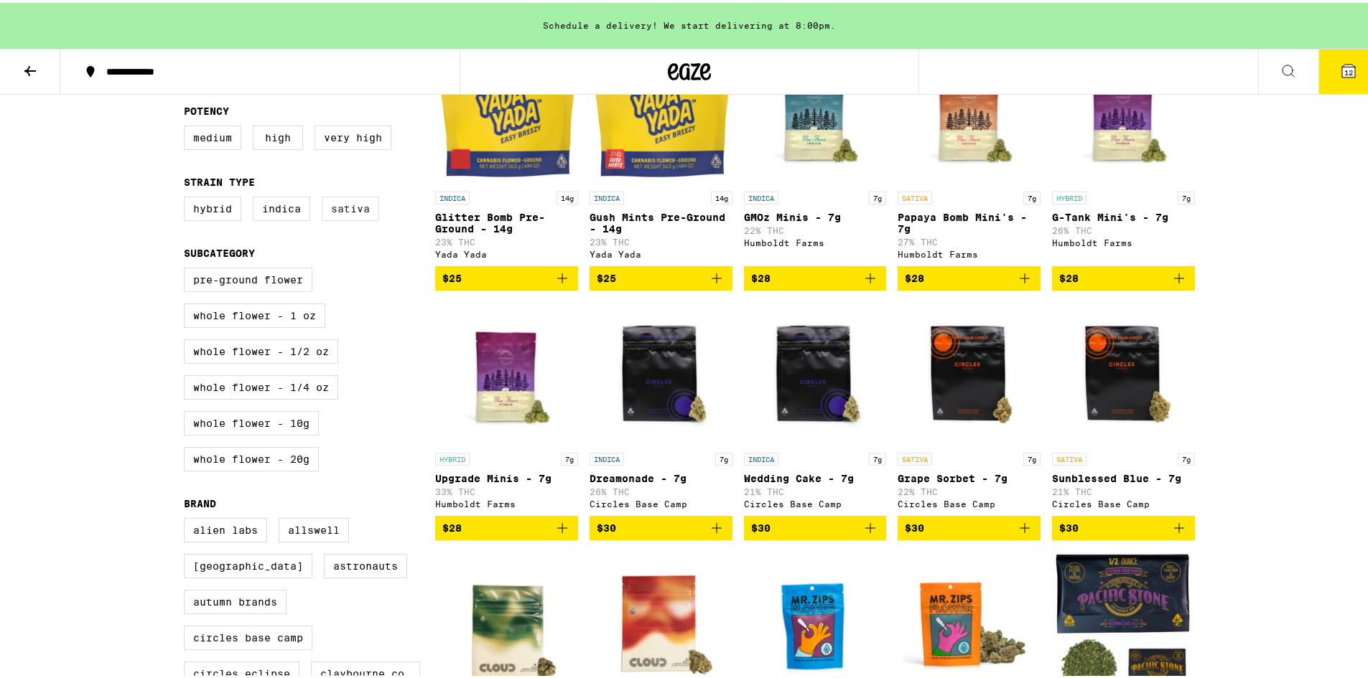
click at [347, 218] on label "Sativa" at bounding box center [350, 206] width 57 height 24
click at [187, 197] on input "Sativa" at bounding box center [187, 196] width 1 height 1
checkbox input "true"
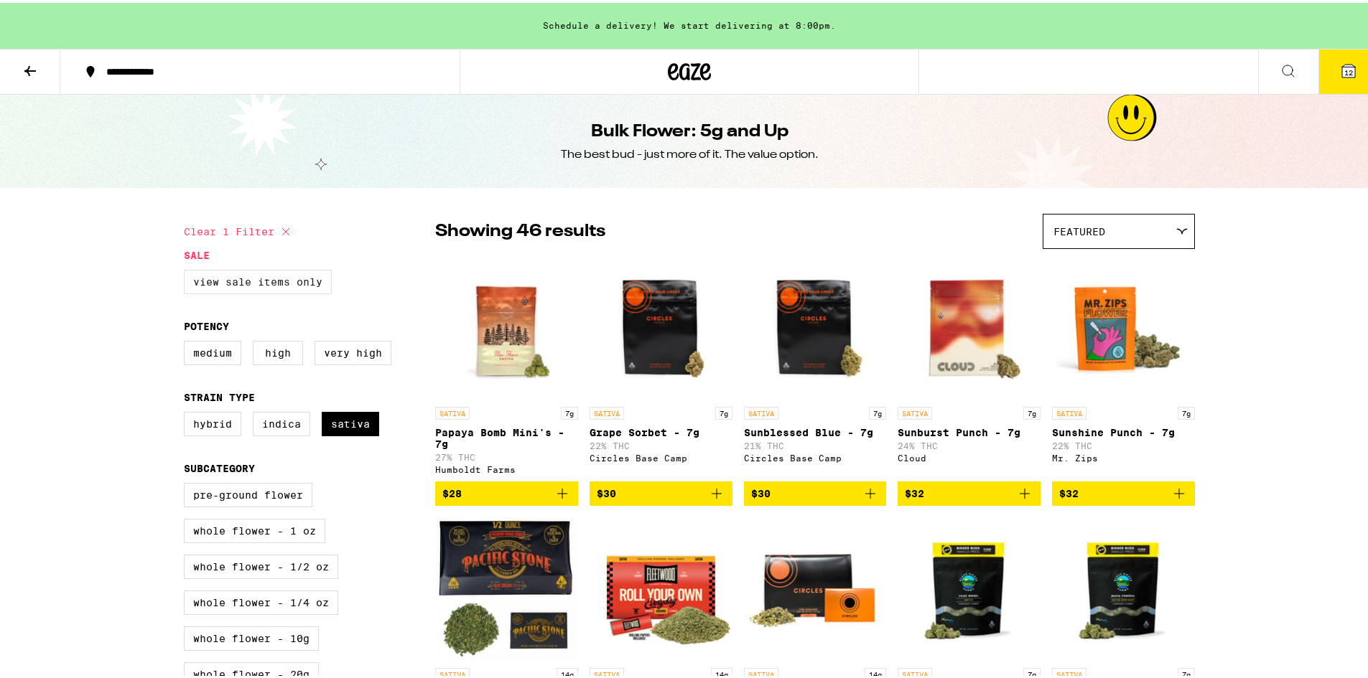
drag, startPoint x: 276, startPoint y: 274, endPoint x: 289, endPoint y: 274, distance: 12.2
click at [276, 274] on label "View Sale Items Only" at bounding box center [258, 279] width 148 height 24
click at [187, 270] on input "View Sale Items Only" at bounding box center [187, 269] width 1 height 1
checkbox input "true"
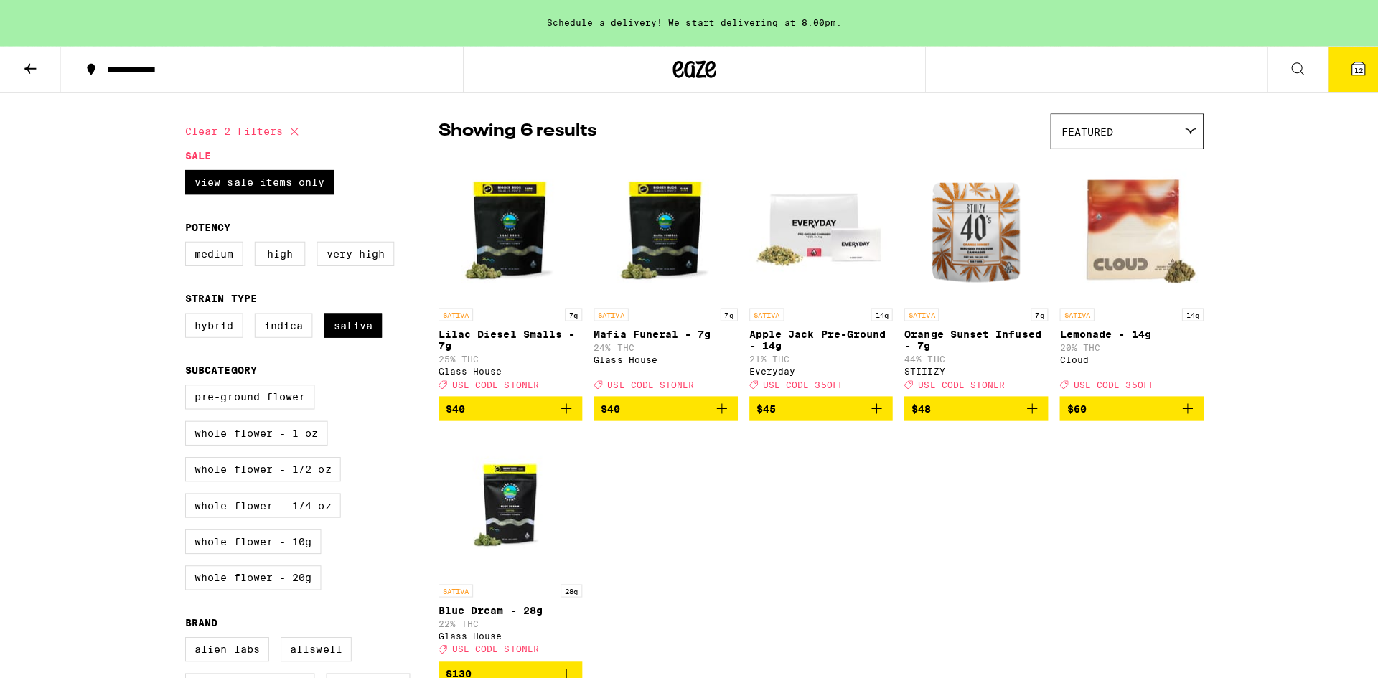
scroll to position [72, 0]
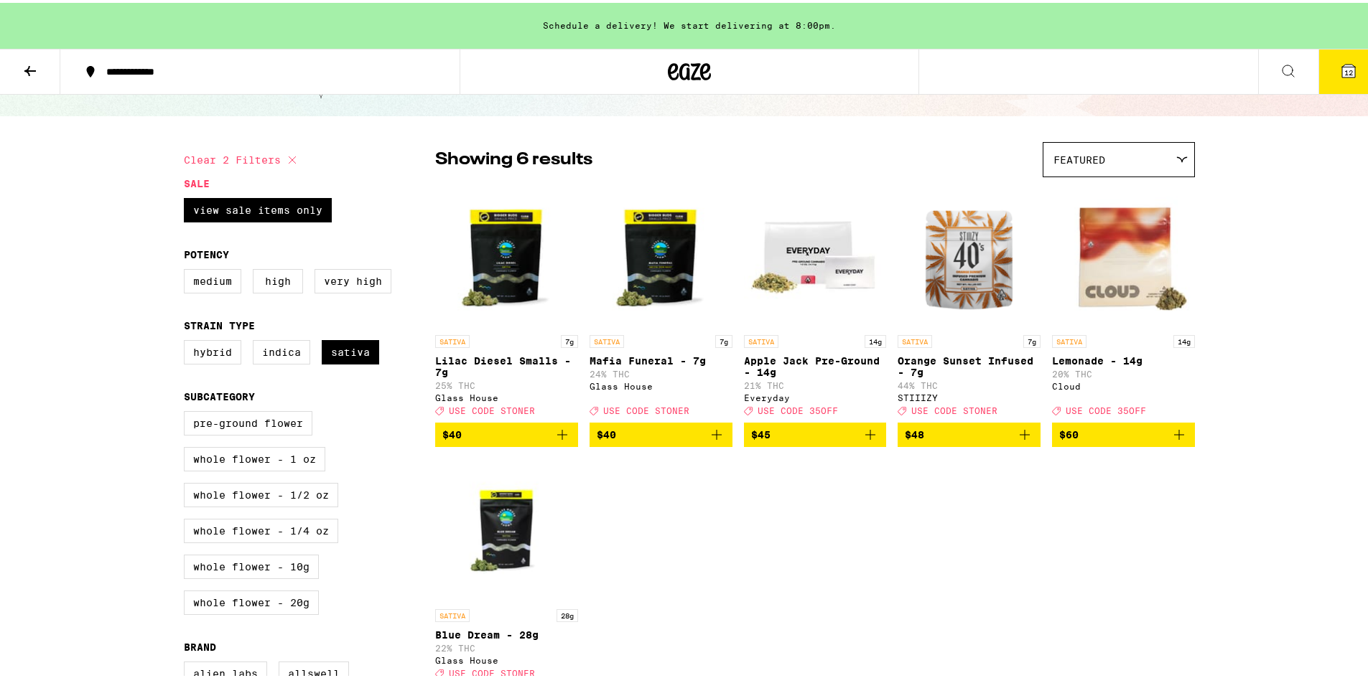
click at [1174, 439] on icon "Add to bag" at bounding box center [1178, 432] width 17 height 17
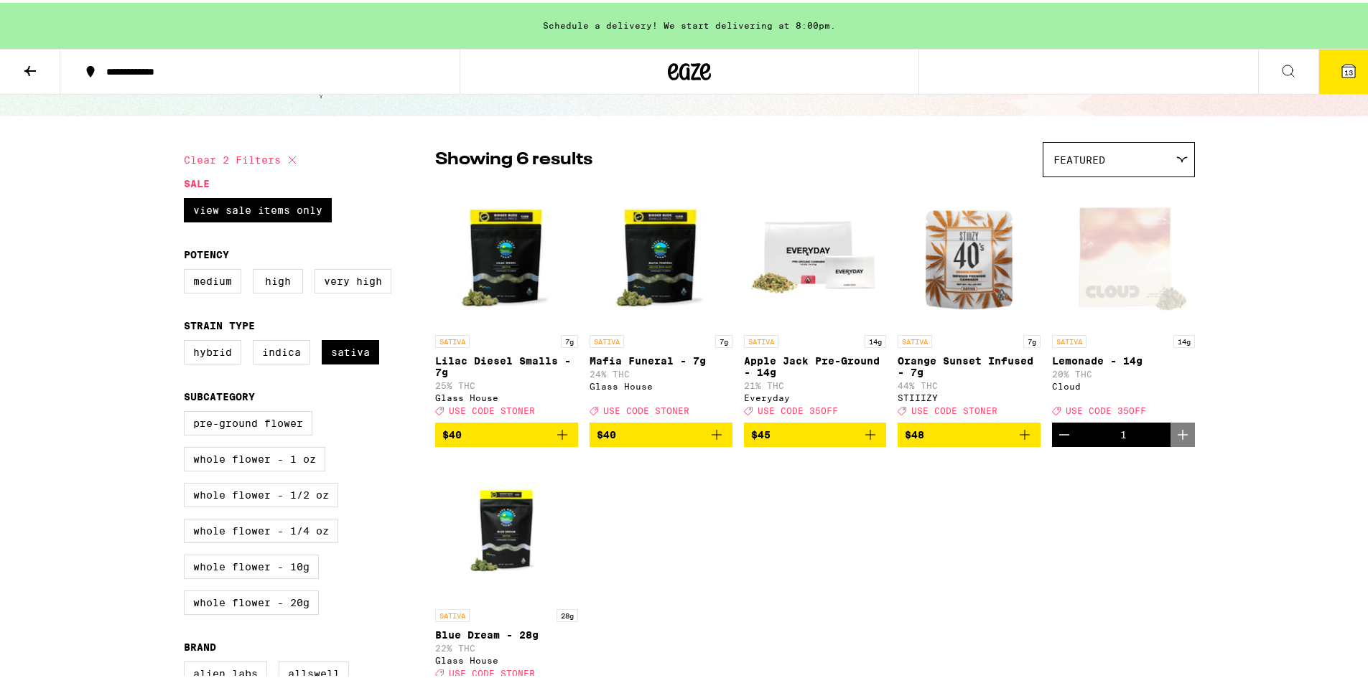
click at [1340, 60] on icon at bounding box center [1348, 68] width 17 height 17
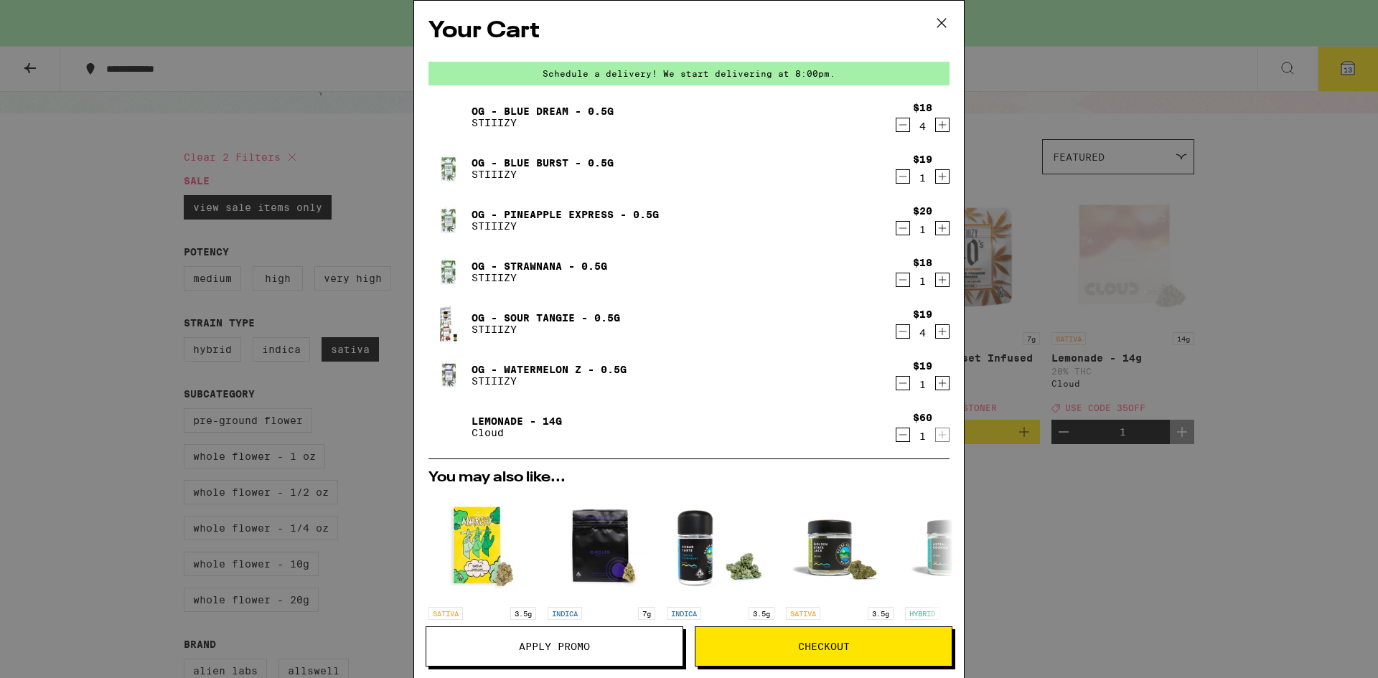
click at [609, 645] on span "Apply Promo" at bounding box center [554, 647] width 256 height 10
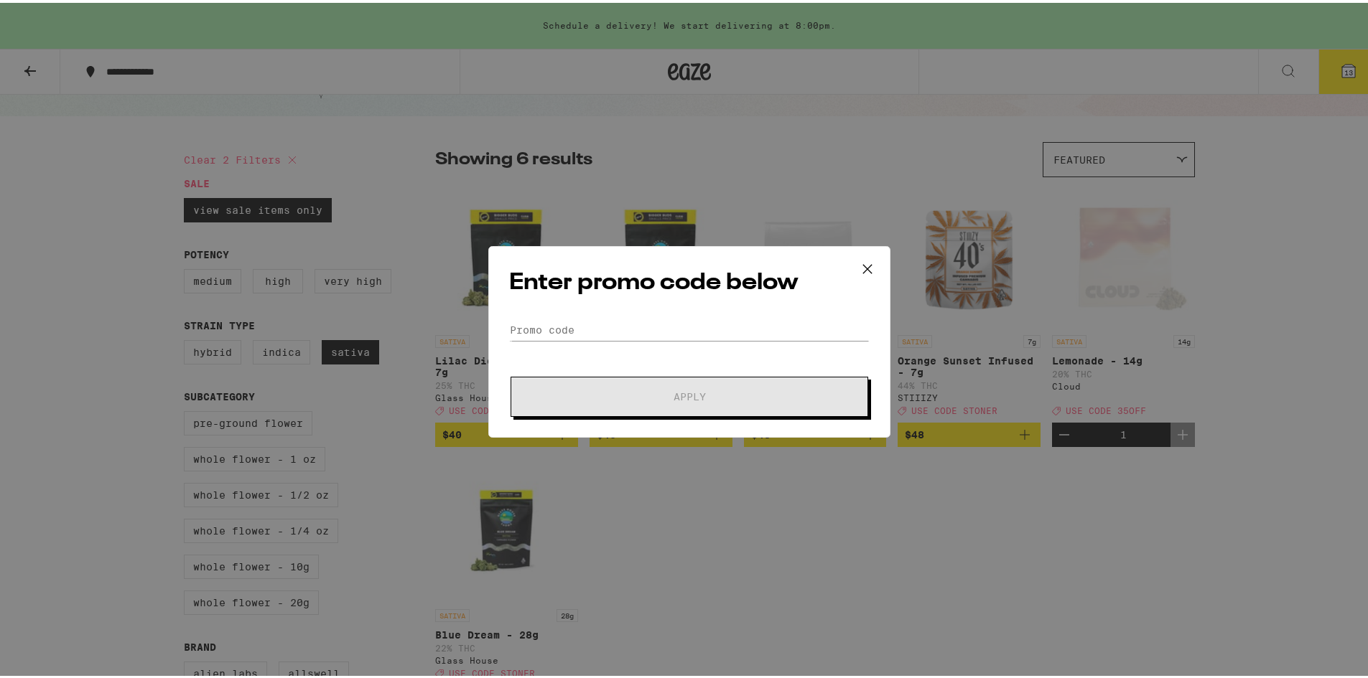
click at [637, 340] on form "Promo Code Apply" at bounding box center [689, 366] width 360 height 98
click at [633, 327] on input "Promo Code" at bounding box center [689, 328] width 360 height 22
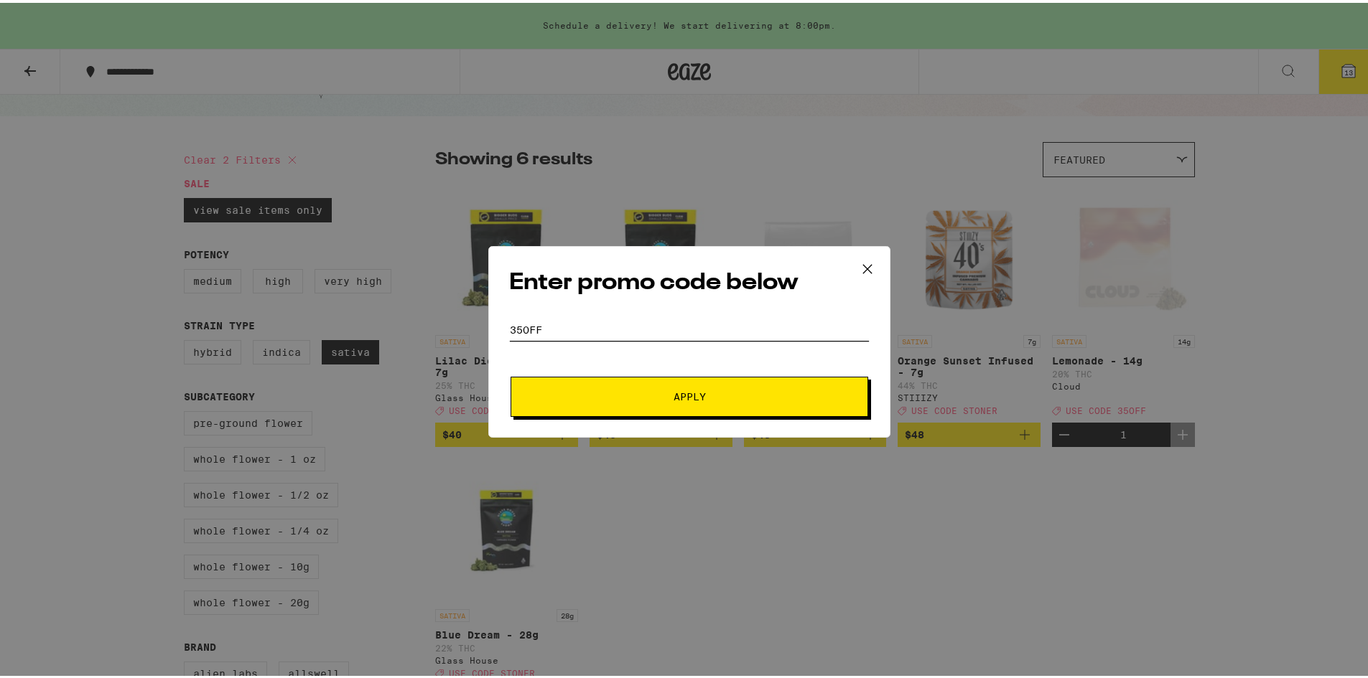
type input "35OFF"
click at [510, 374] on button "Apply" at bounding box center [689, 394] width 358 height 40
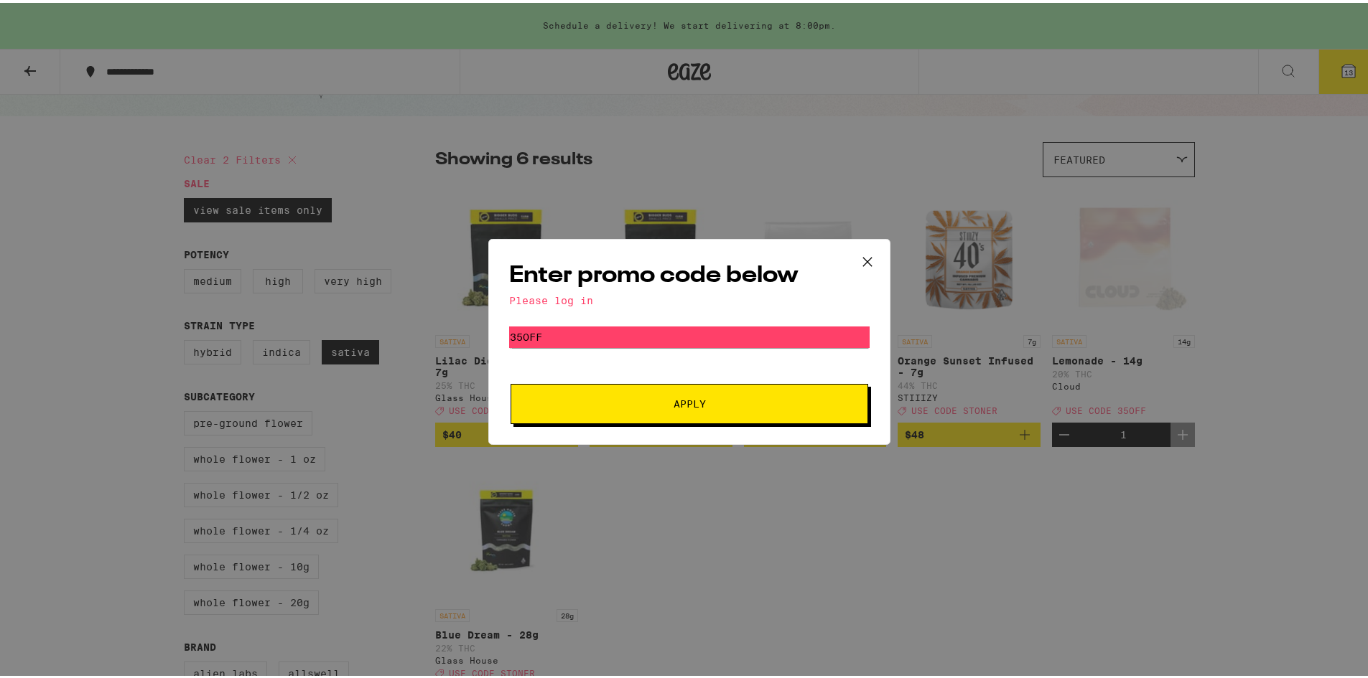
click at [673, 398] on span "Apply" at bounding box center [689, 401] width 32 height 10
click at [859, 253] on icon at bounding box center [867, 259] width 22 height 22
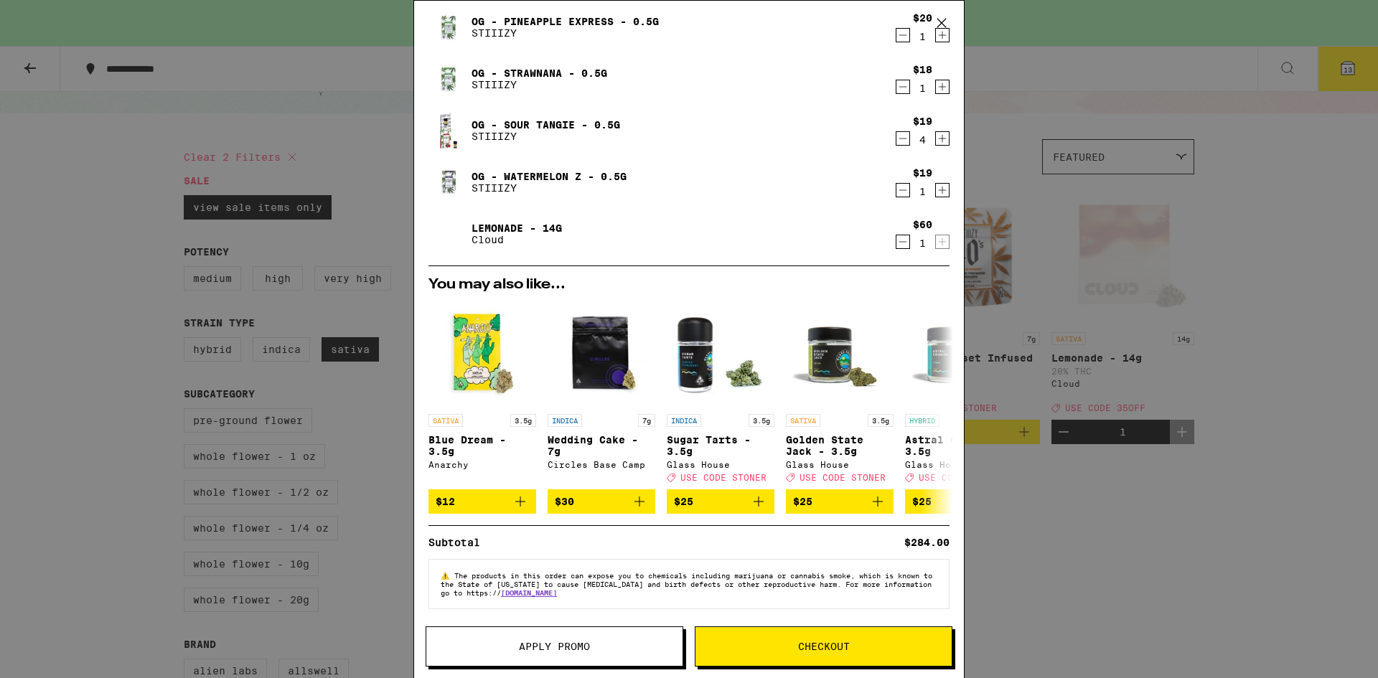
scroll to position [204, 0]
click at [541, 636] on button "Apply Promo" at bounding box center [555, 647] width 258 height 40
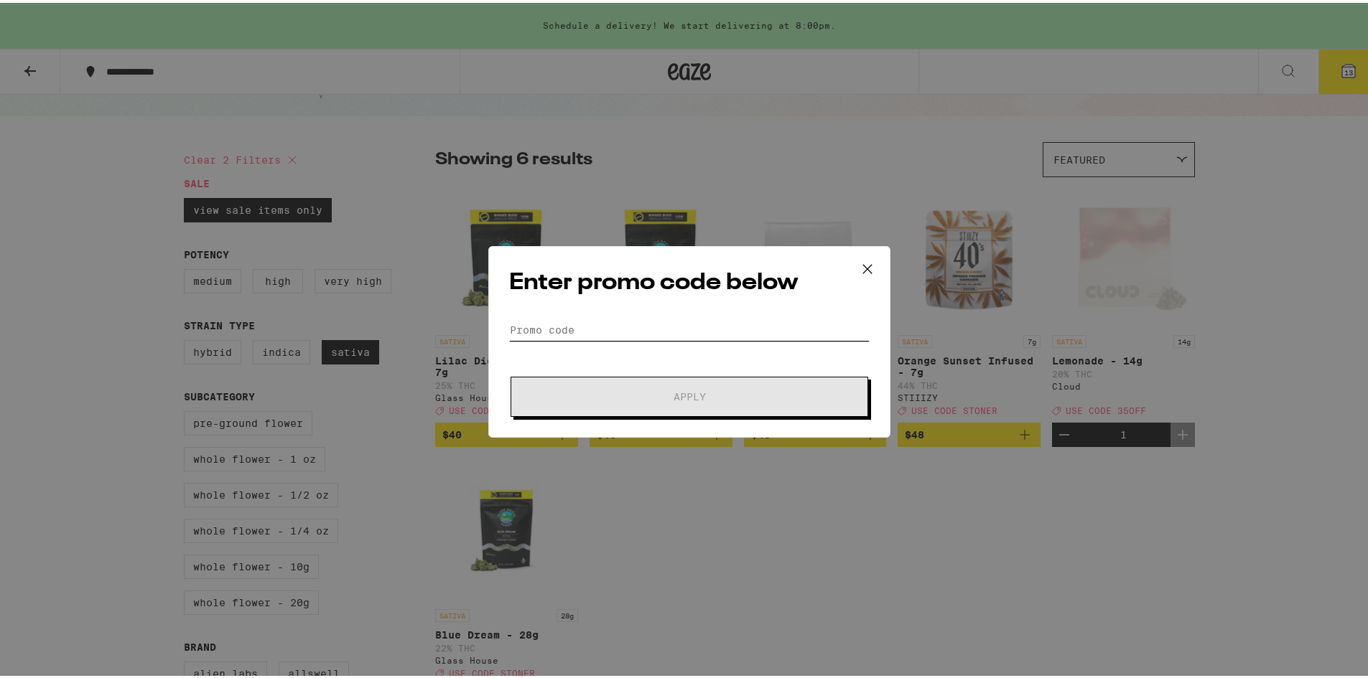
click at [569, 326] on input "Promo Code" at bounding box center [689, 328] width 360 height 22
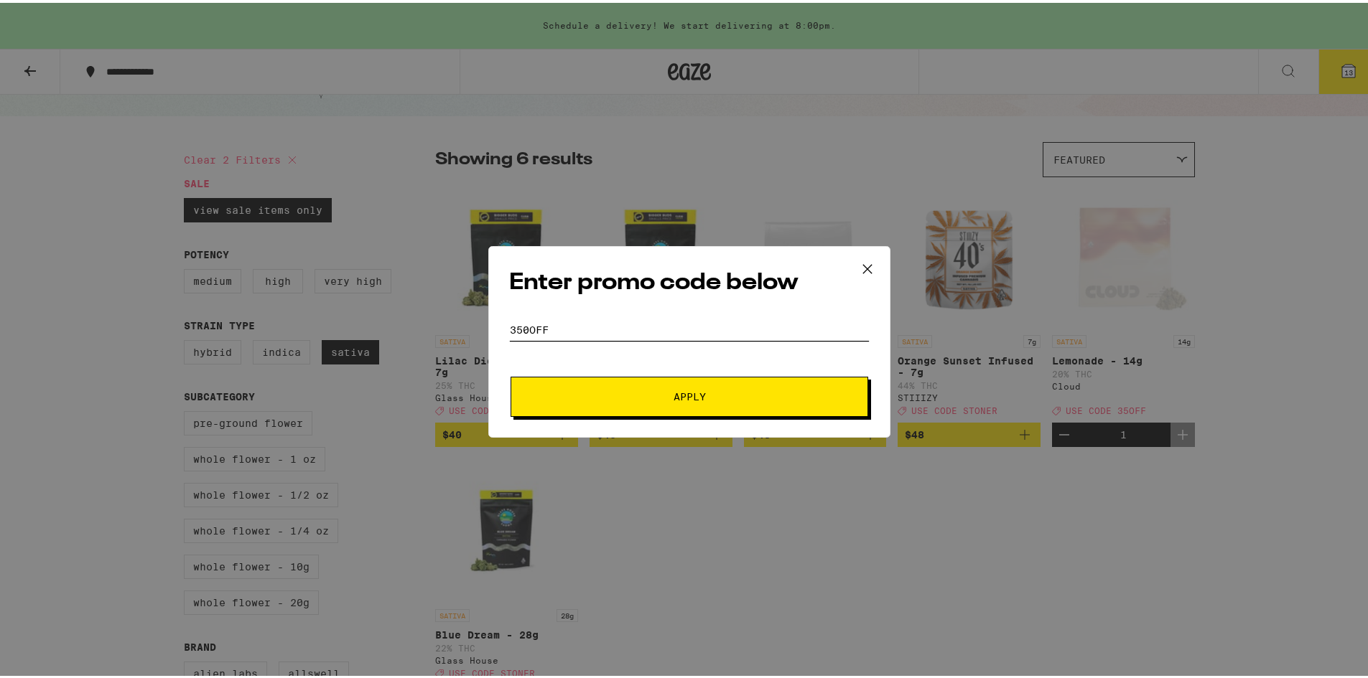
click at [510, 374] on button "Apply" at bounding box center [689, 394] width 358 height 40
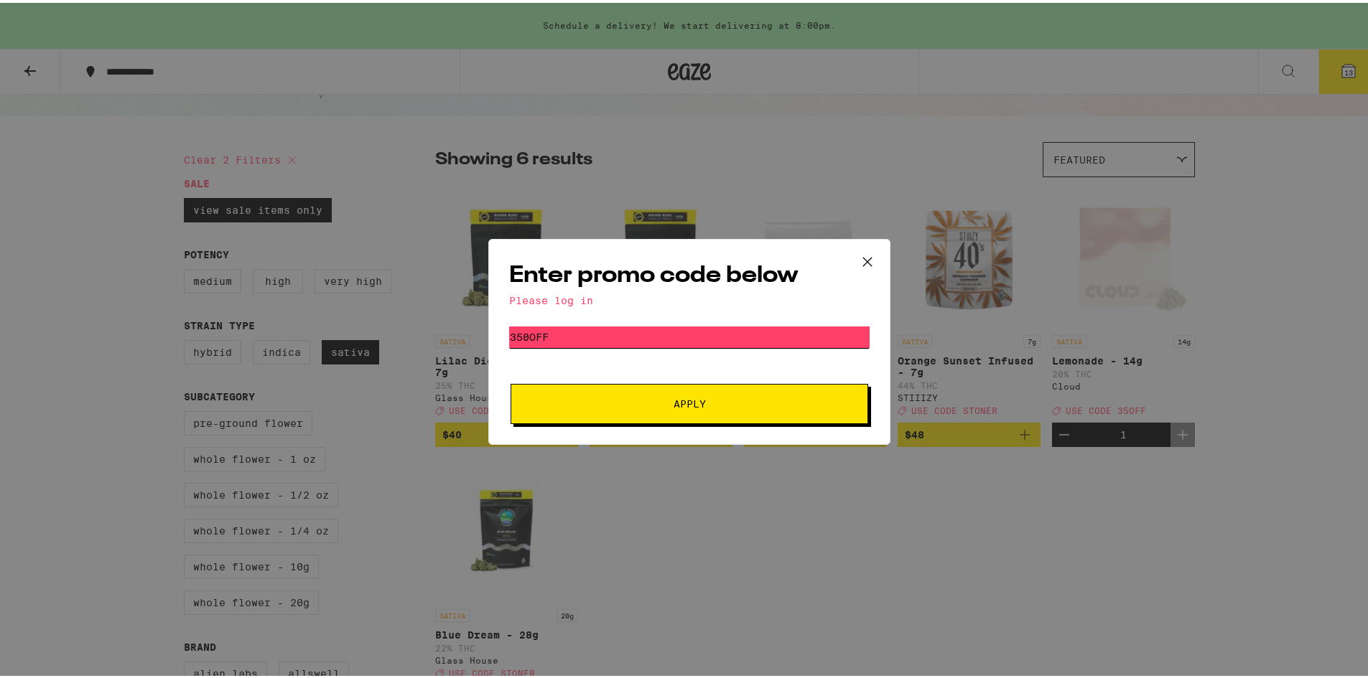
drag, startPoint x: 592, startPoint y: 342, endPoint x: 489, endPoint y: 342, distance: 102.7
click at [489, 342] on div "Enter promo code below Please log in Promo Code 350OFF Apply" at bounding box center [689, 339] width 402 height 206
type input "[PERSON_NAME]"
click at [676, 409] on button "Apply" at bounding box center [689, 401] width 358 height 40
click at [691, 397] on span "Apply" at bounding box center [689, 401] width 32 height 10
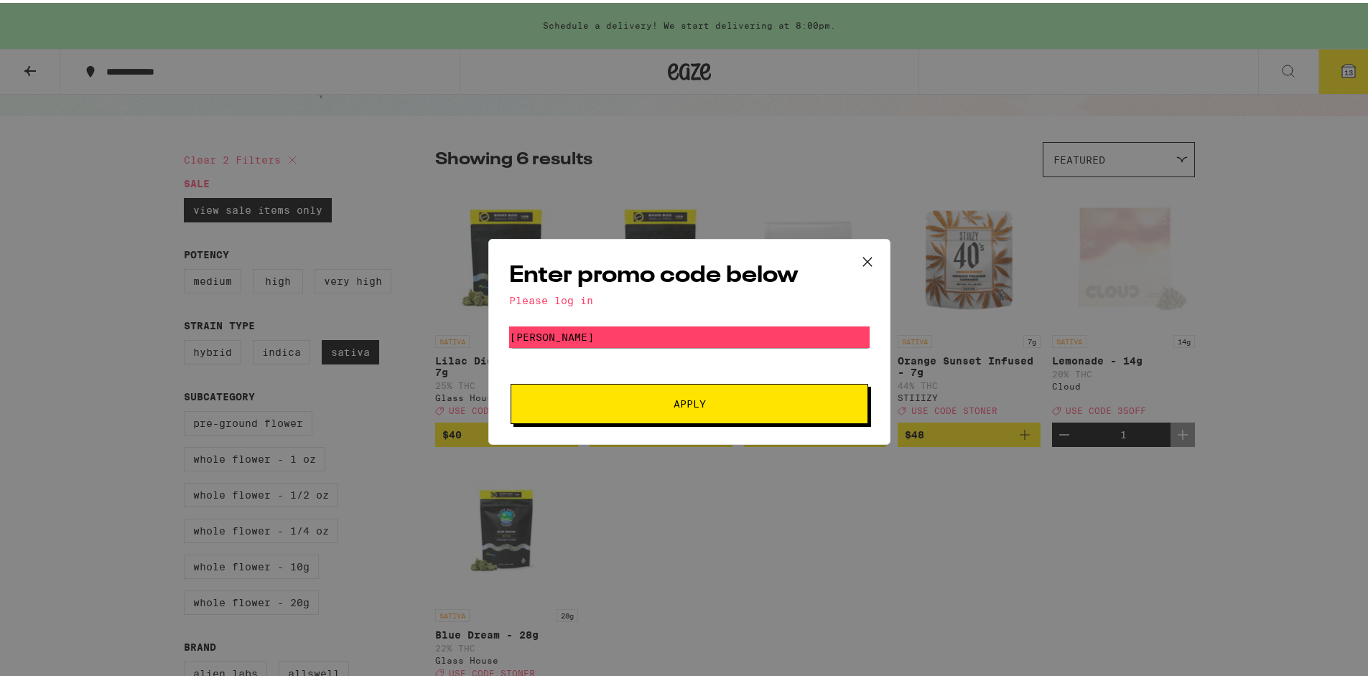
click at [863, 264] on icon at bounding box center [867, 259] width 22 height 22
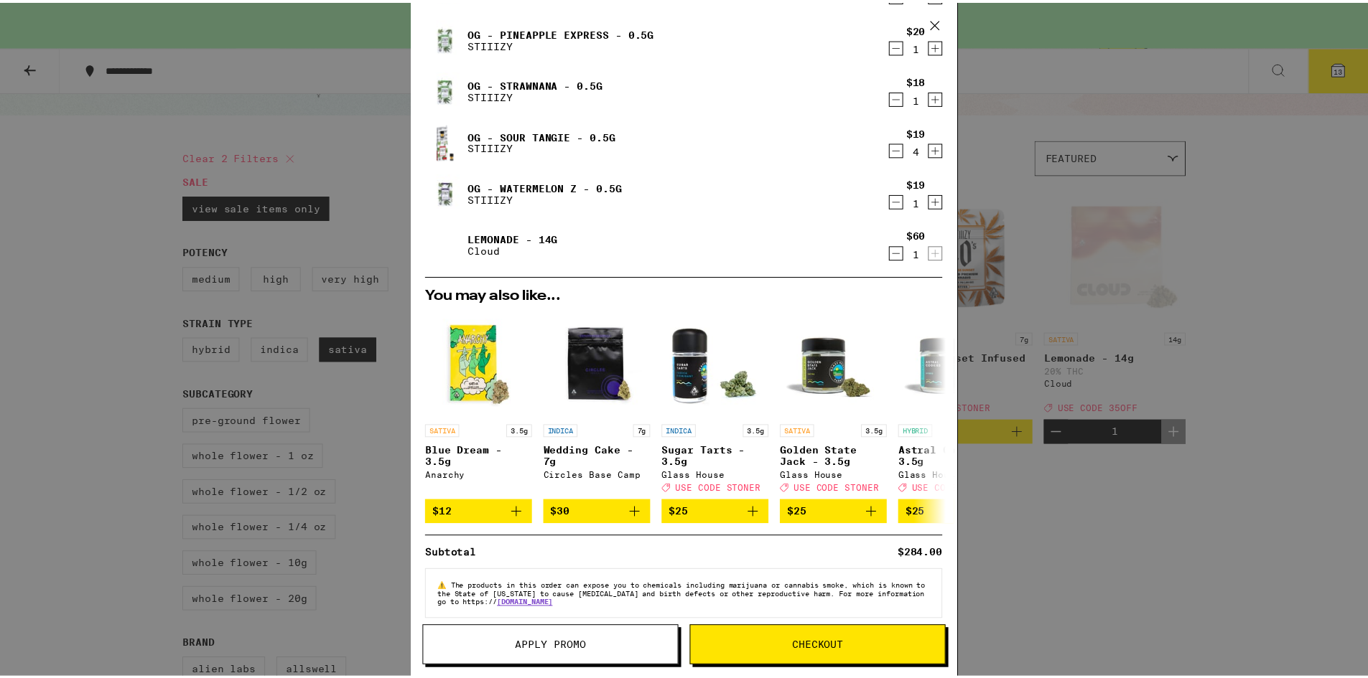
scroll to position [204, 0]
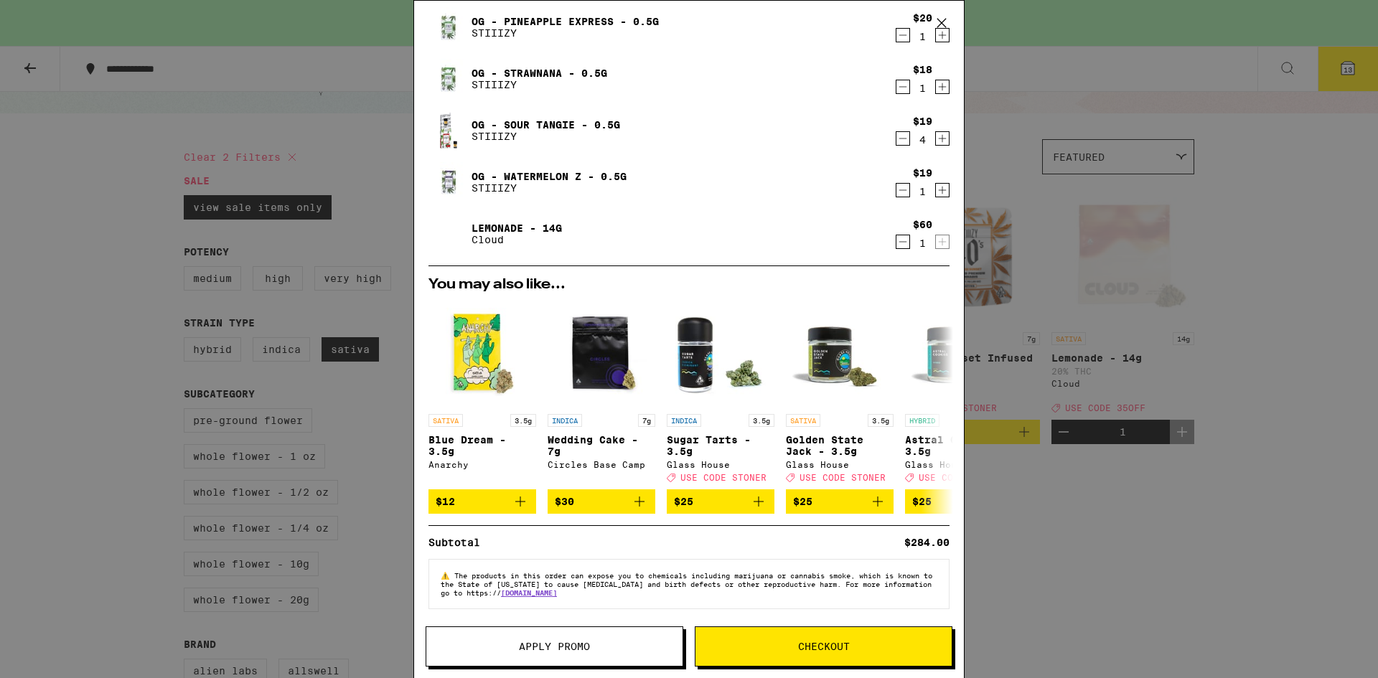
click at [1320, 184] on div "Your Cart Schedule a delivery! We start delivering at 8:00pm. OG - Blue Dream -…" at bounding box center [689, 339] width 1378 height 678
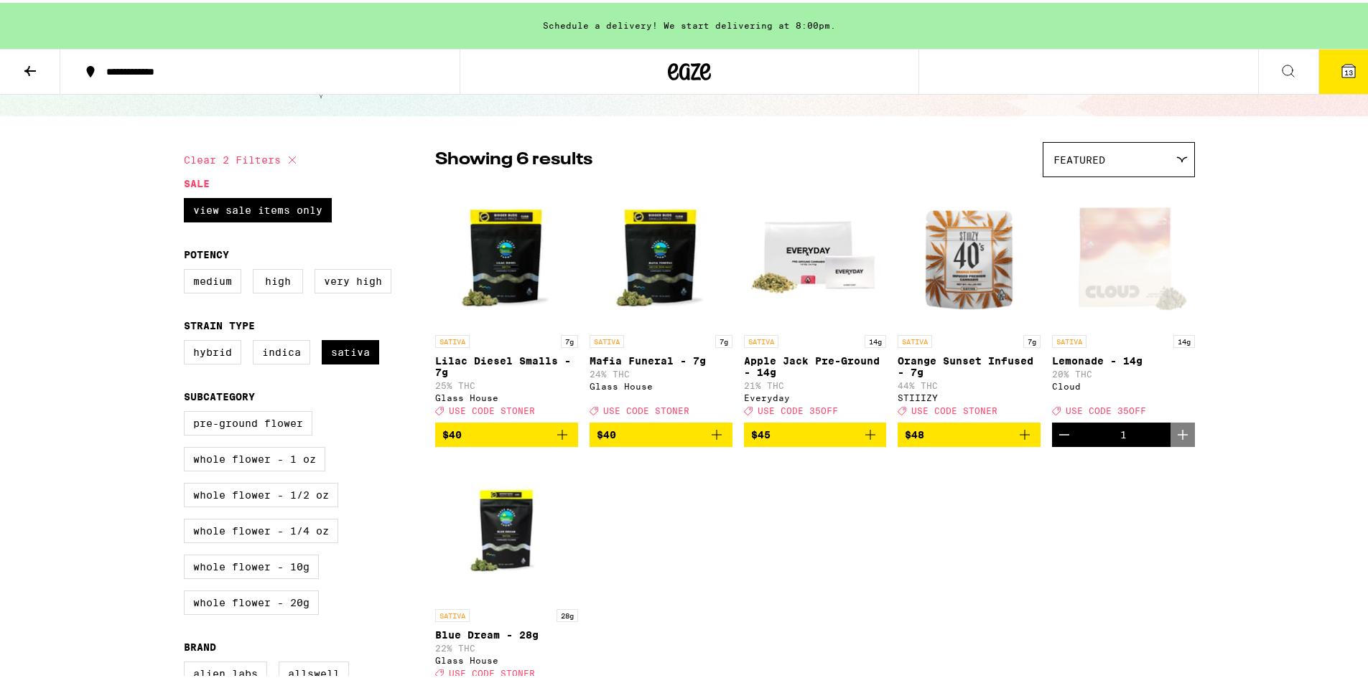
click at [17, 65] on button at bounding box center [30, 69] width 60 height 45
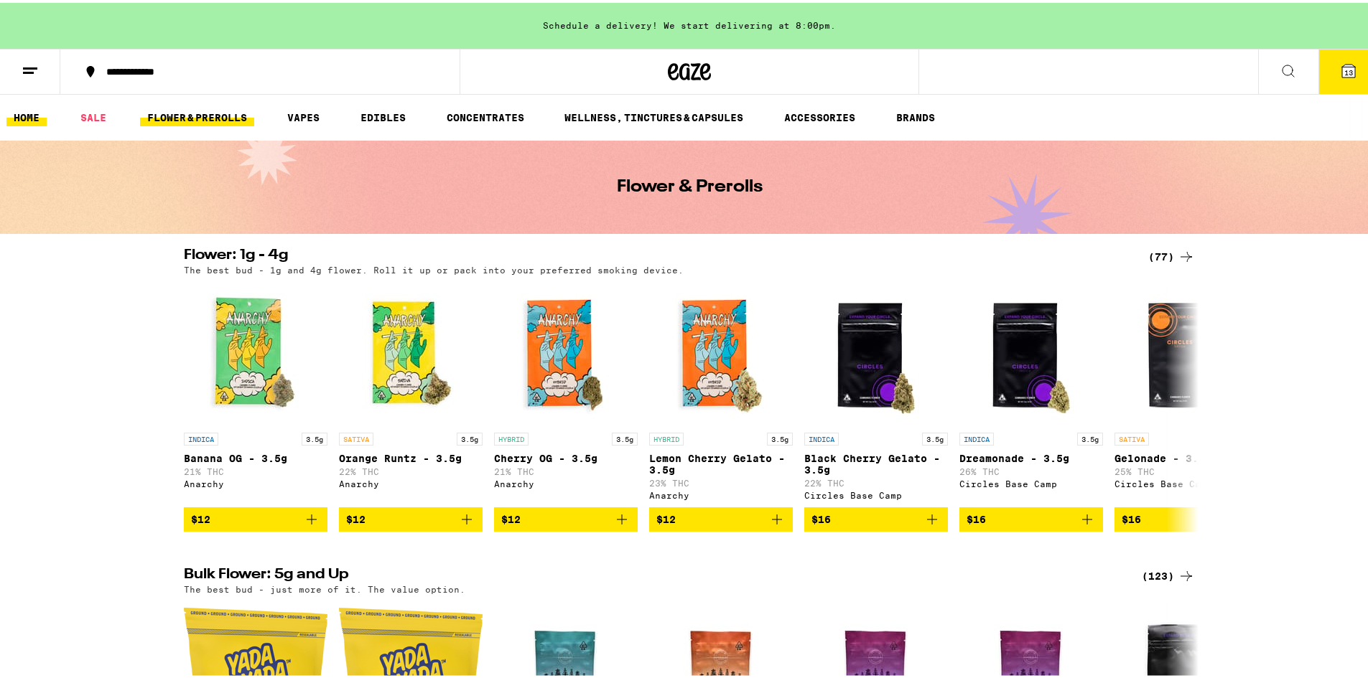
click at [34, 108] on link "HOME" at bounding box center [26, 114] width 40 height 17
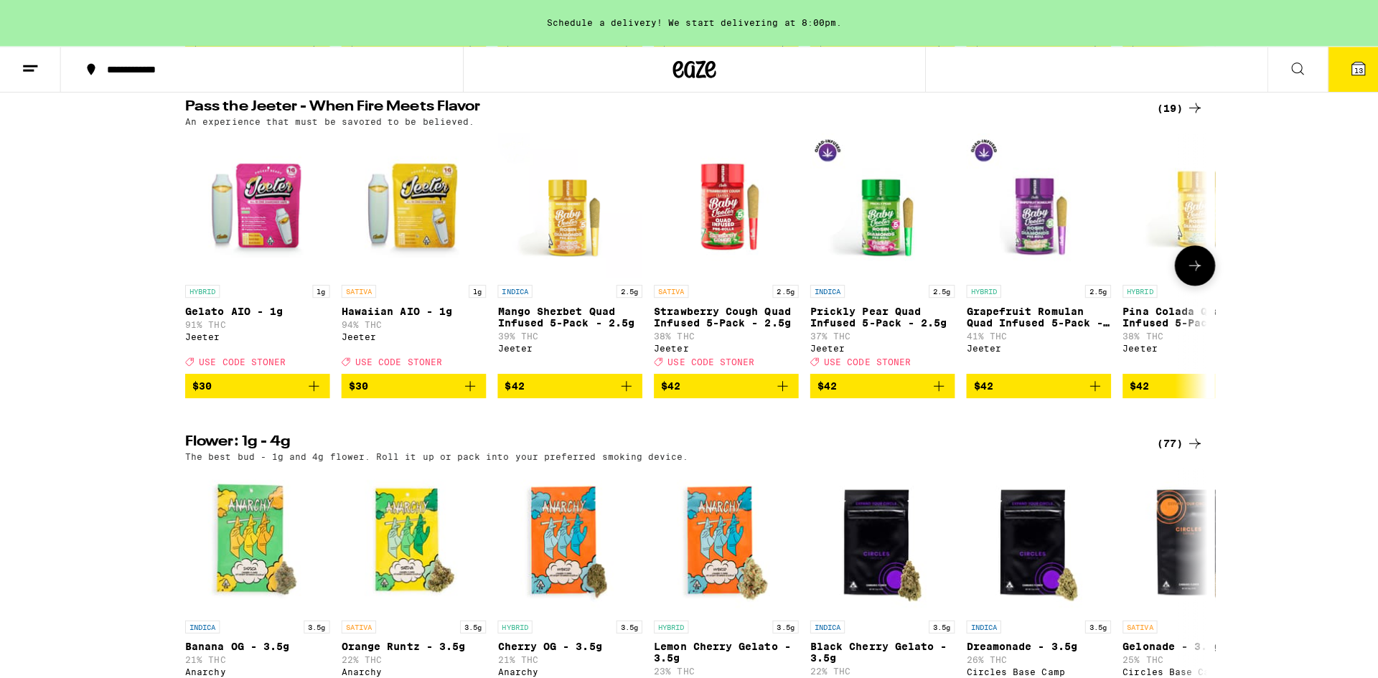
scroll to position [287, 0]
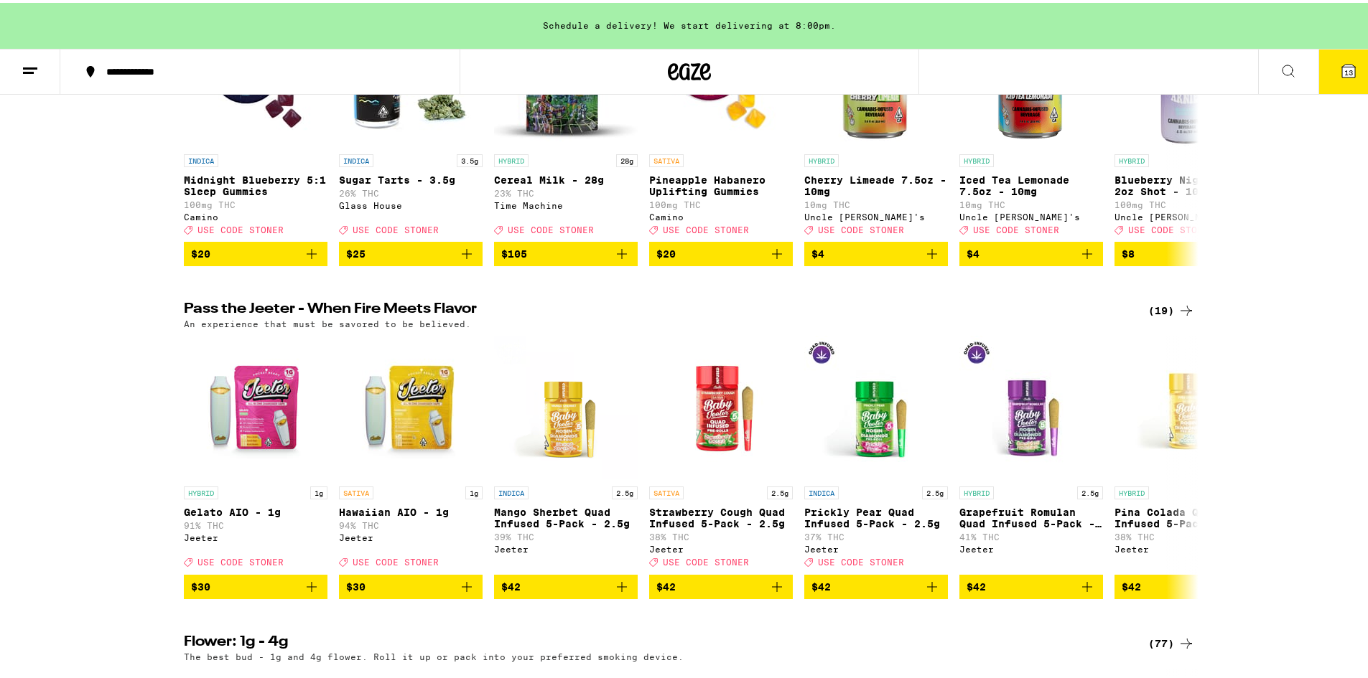
click at [1344, 65] on span "13" at bounding box center [1348, 69] width 9 height 9
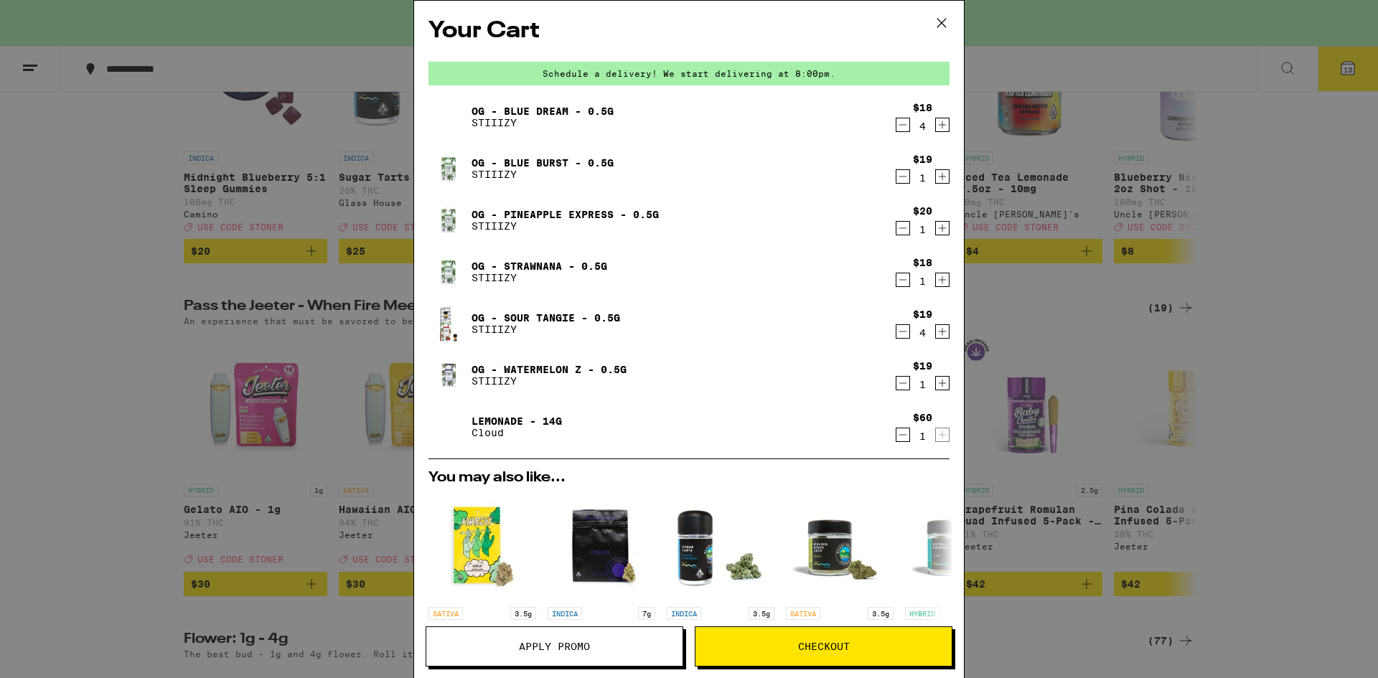
click at [805, 640] on button "Checkout" at bounding box center [824, 647] width 258 height 40
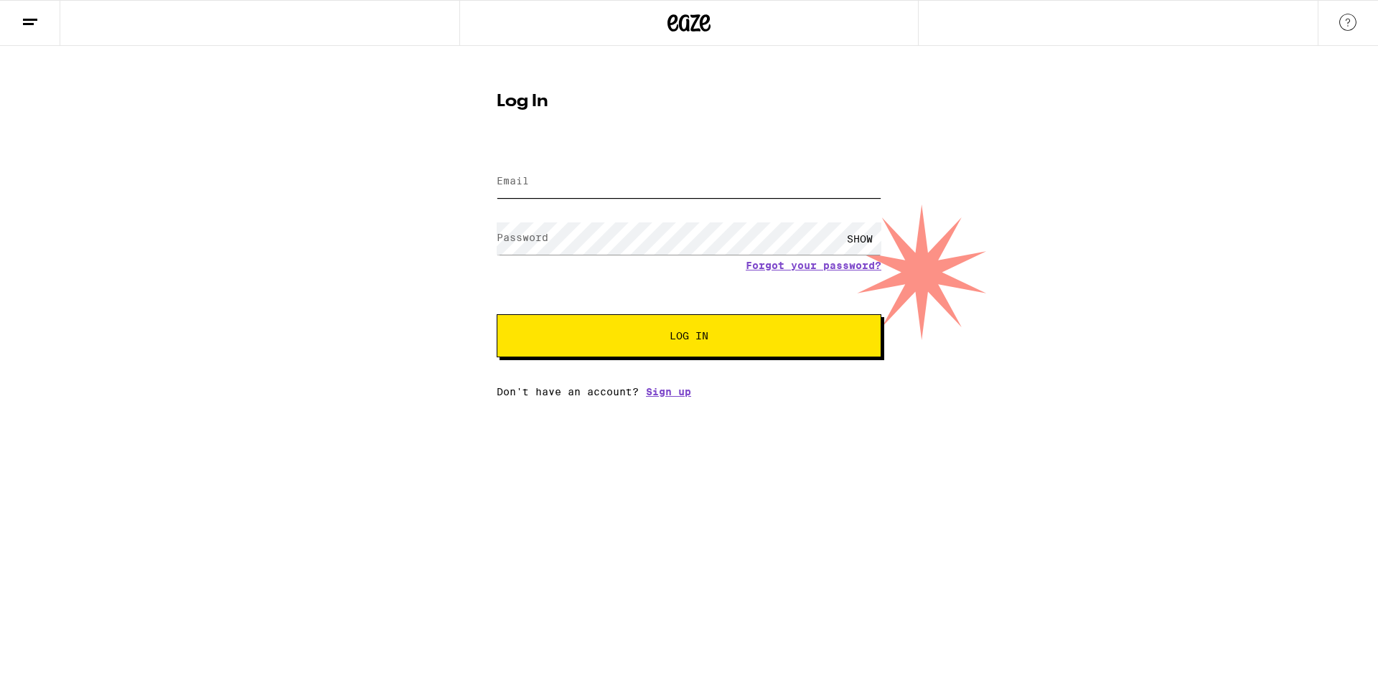
click at [589, 180] on input "Email" at bounding box center [689, 182] width 385 height 32
click at [597, 183] on input "Email" at bounding box center [689, 182] width 385 height 32
type input "[EMAIL_ADDRESS][DOMAIN_NAME]"
click at [611, 335] on span "Log In" at bounding box center [689, 336] width 268 height 10
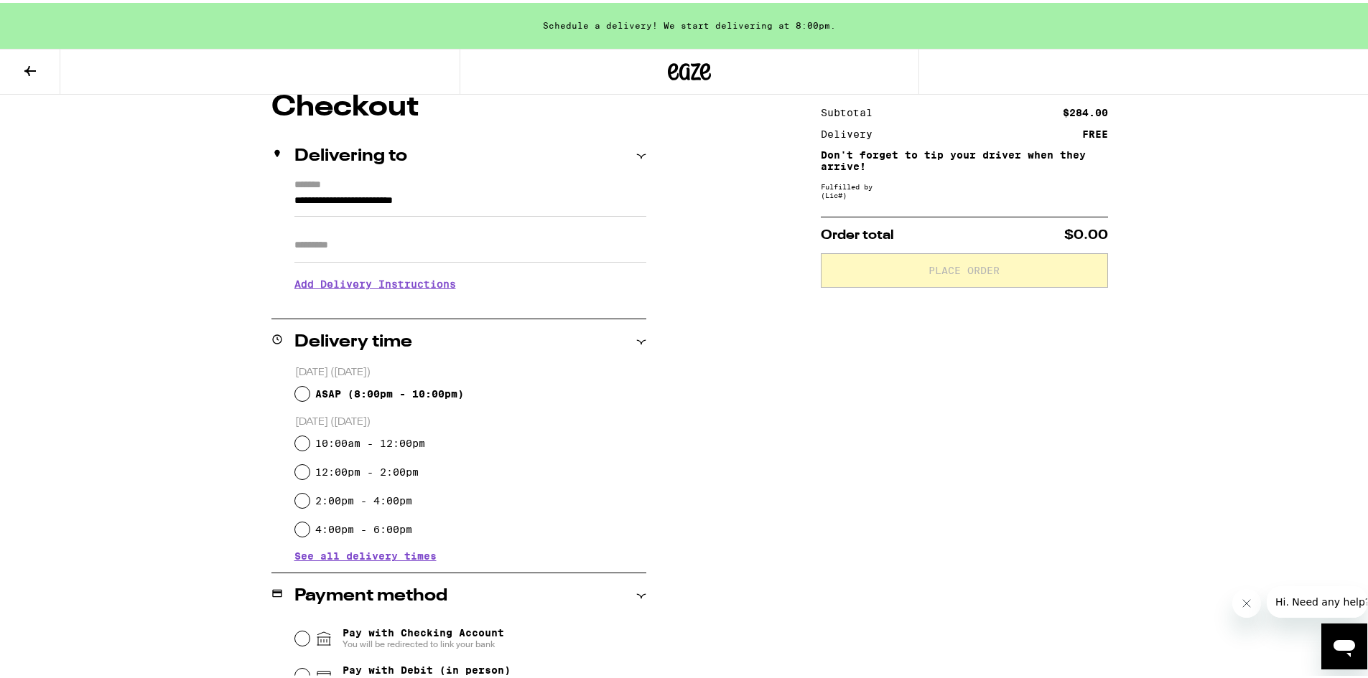
scroll to position [144, 0]
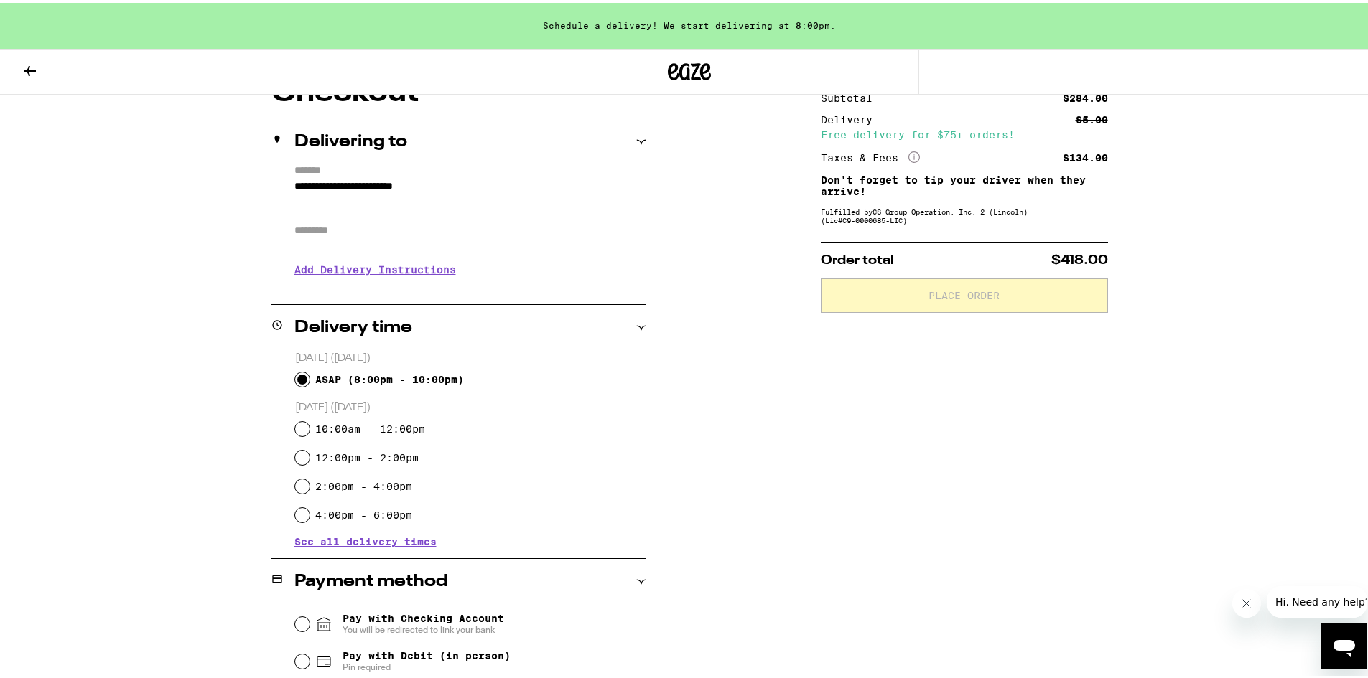
click at [300, 375] on input "ASAP ( 8:00pm - 10:00pm )" at bounding box center [302, 377] width 14 height 14
radio input "true"
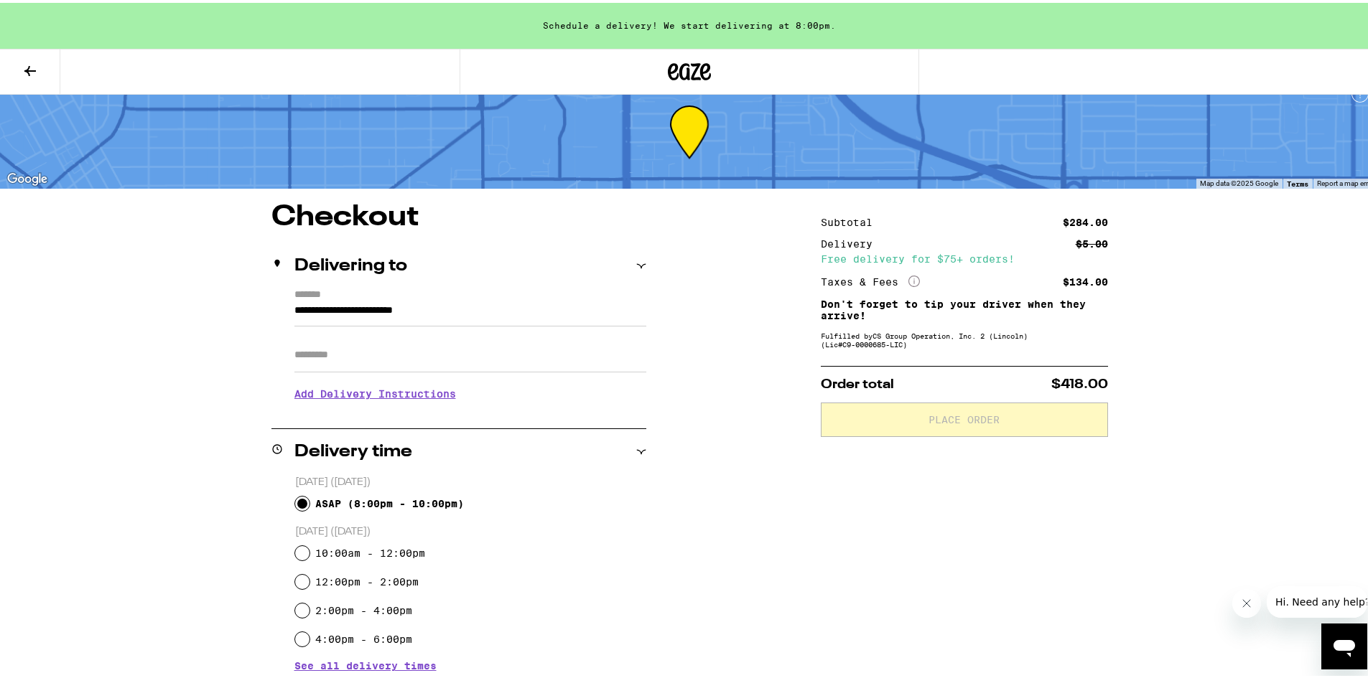
scroll to position [0, 0]
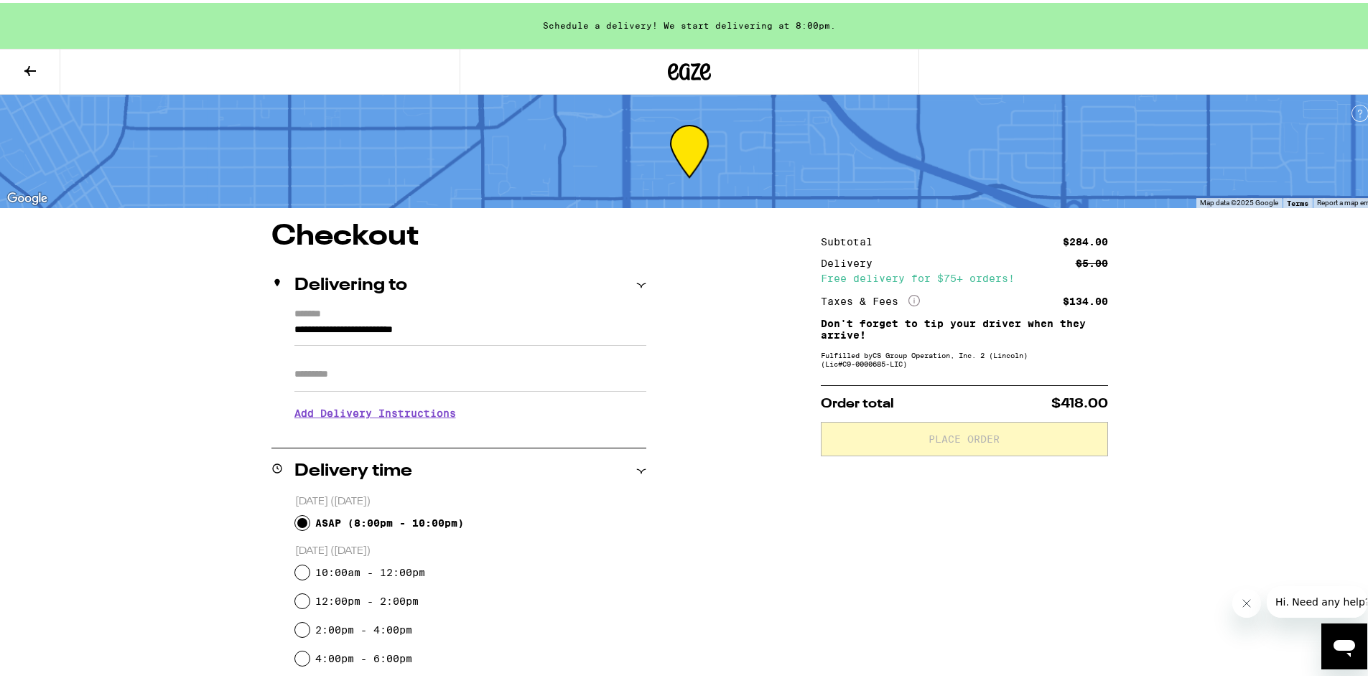
click at [908, 298] on icon "More Info" at bounding box center [913, 297] width 11 height 11
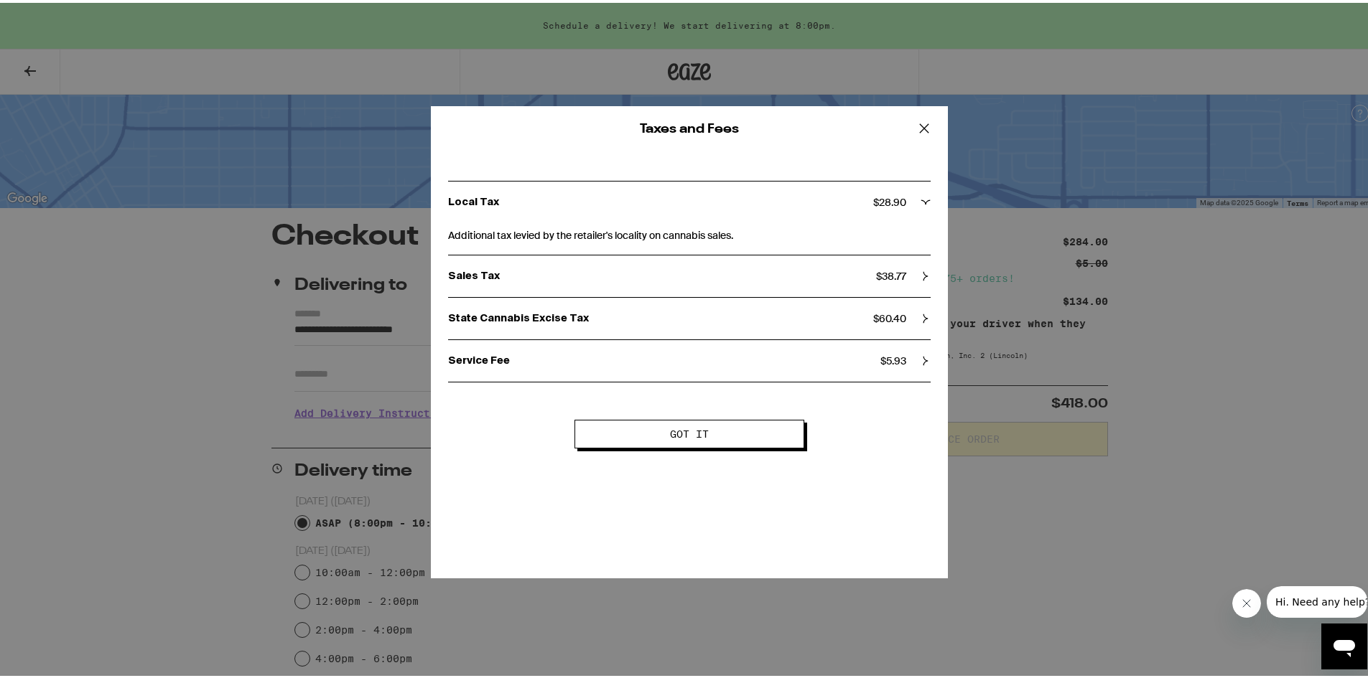
click at [920, 125] on icon at bounding box center [924, 126] width 22 height 22
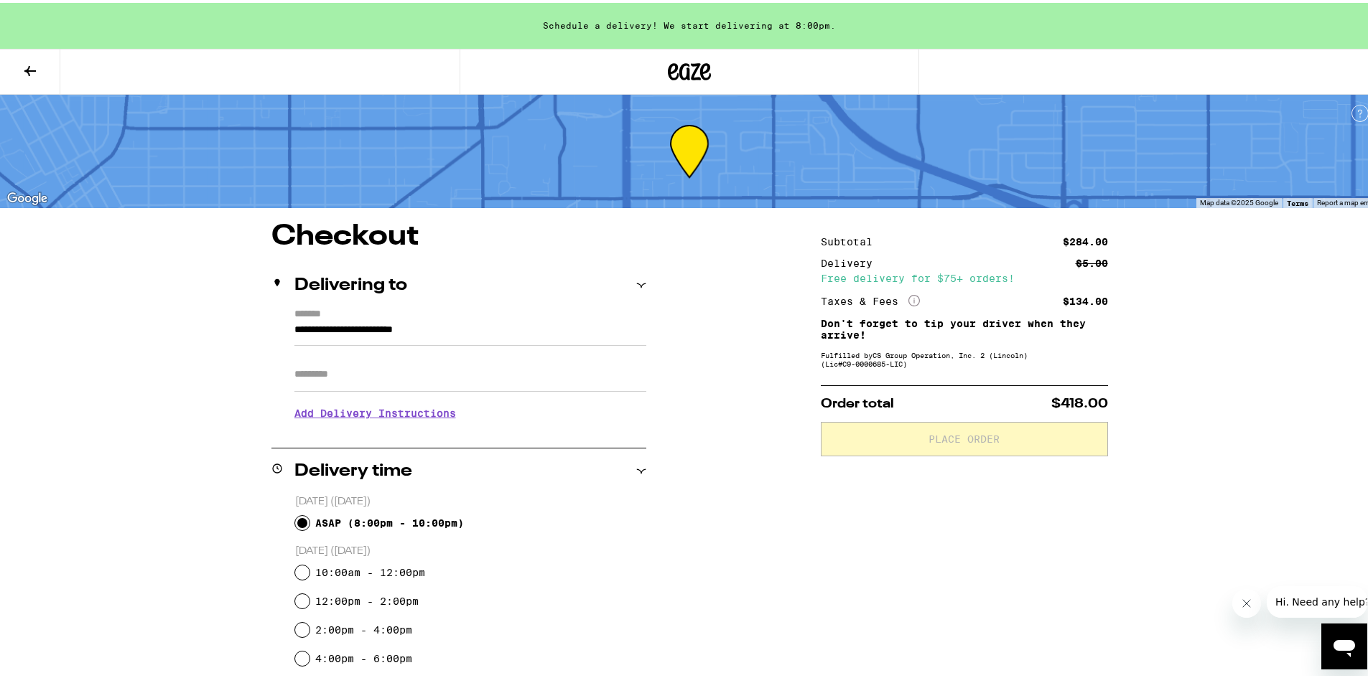
click at [690, 73] on icon at bounding box center [689, 69] width 43 height 26
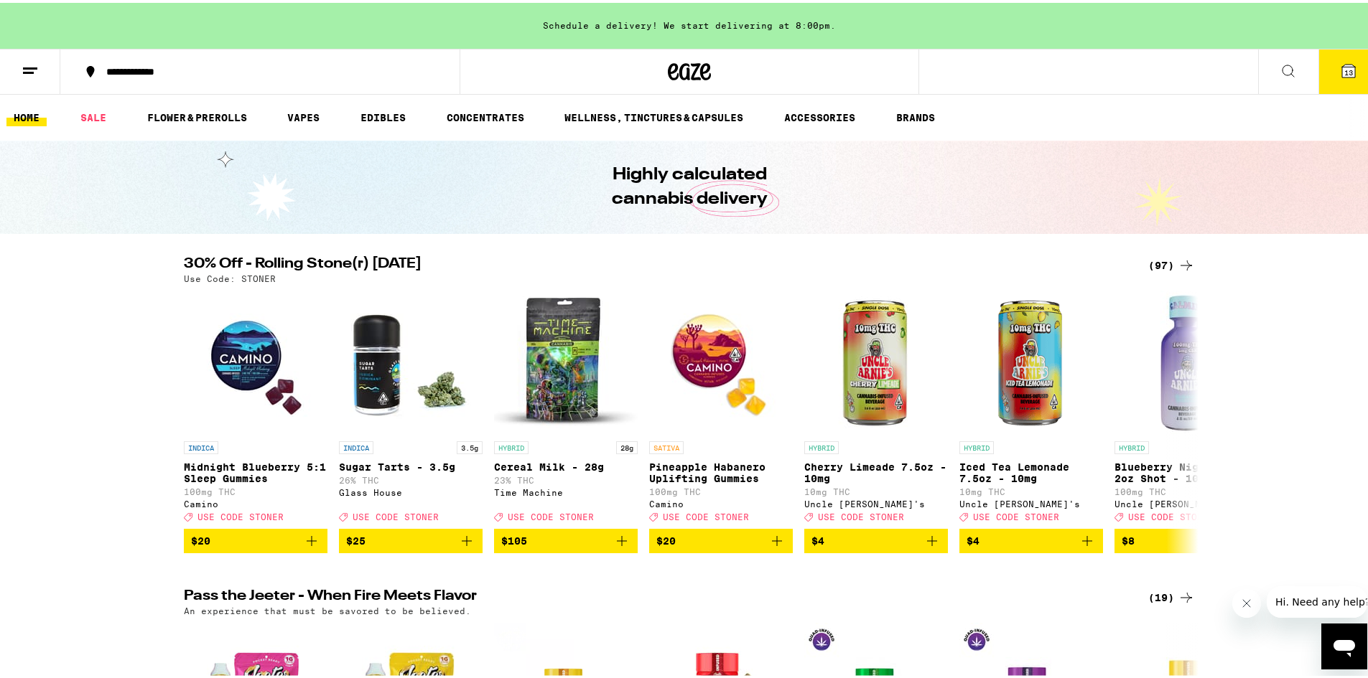
click at [1344, 73] on span "13" at bounding box center [1348, 69] width 9 height 9
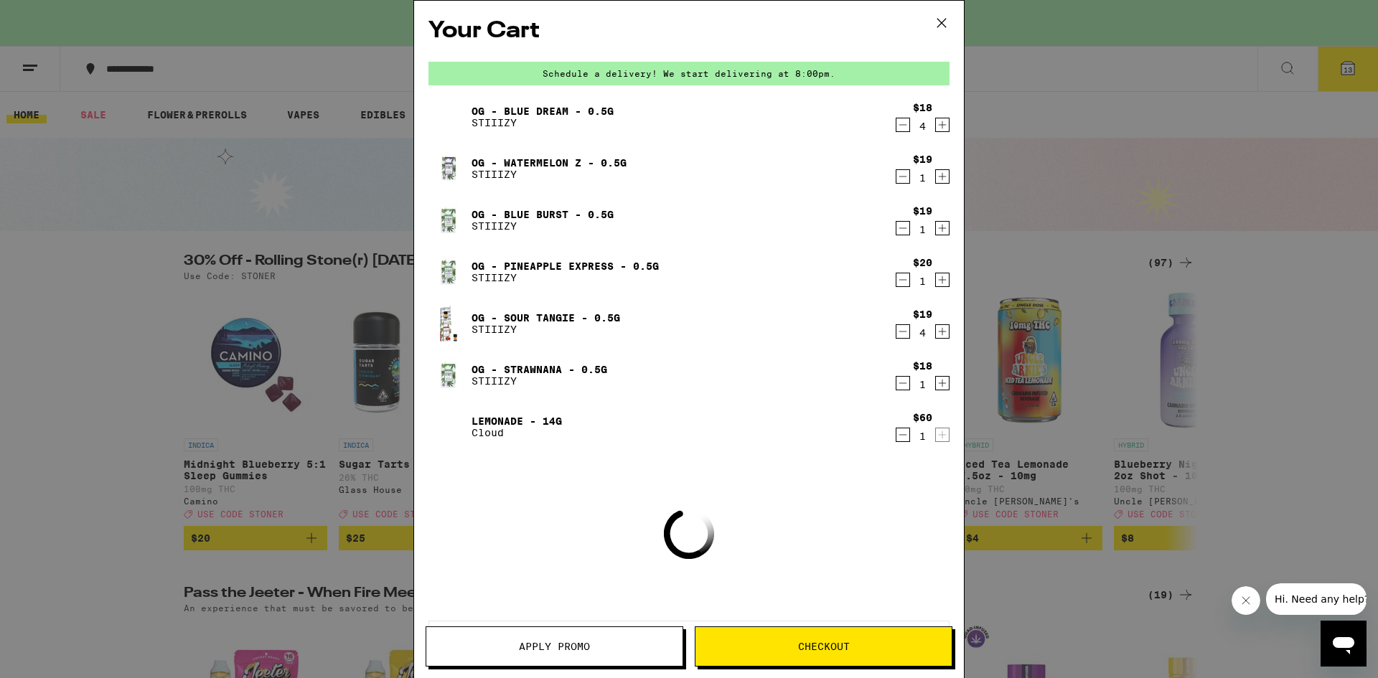
click at [559, 645] on span "Apply Promo" at bounding box center [554, 647] width 71 height 10
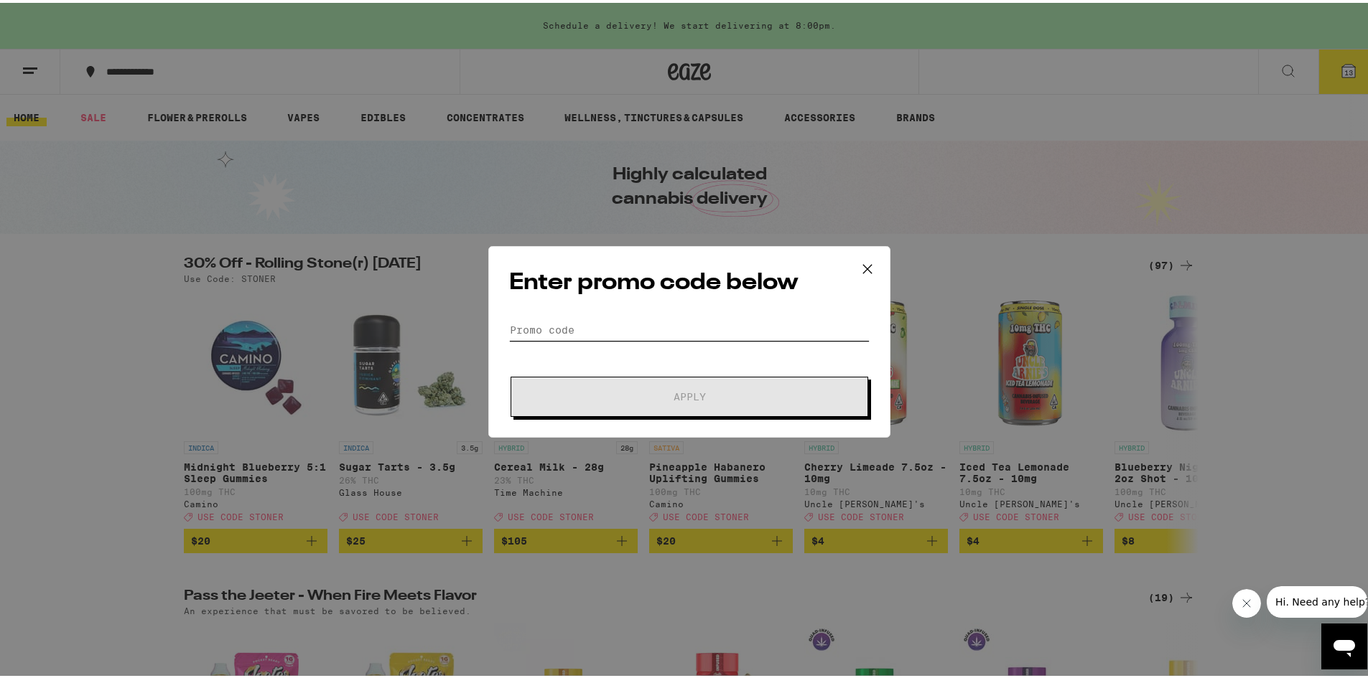
click at [600, 332] on input "Promo Code" at bounding box center [689, 328] width 360 height 22
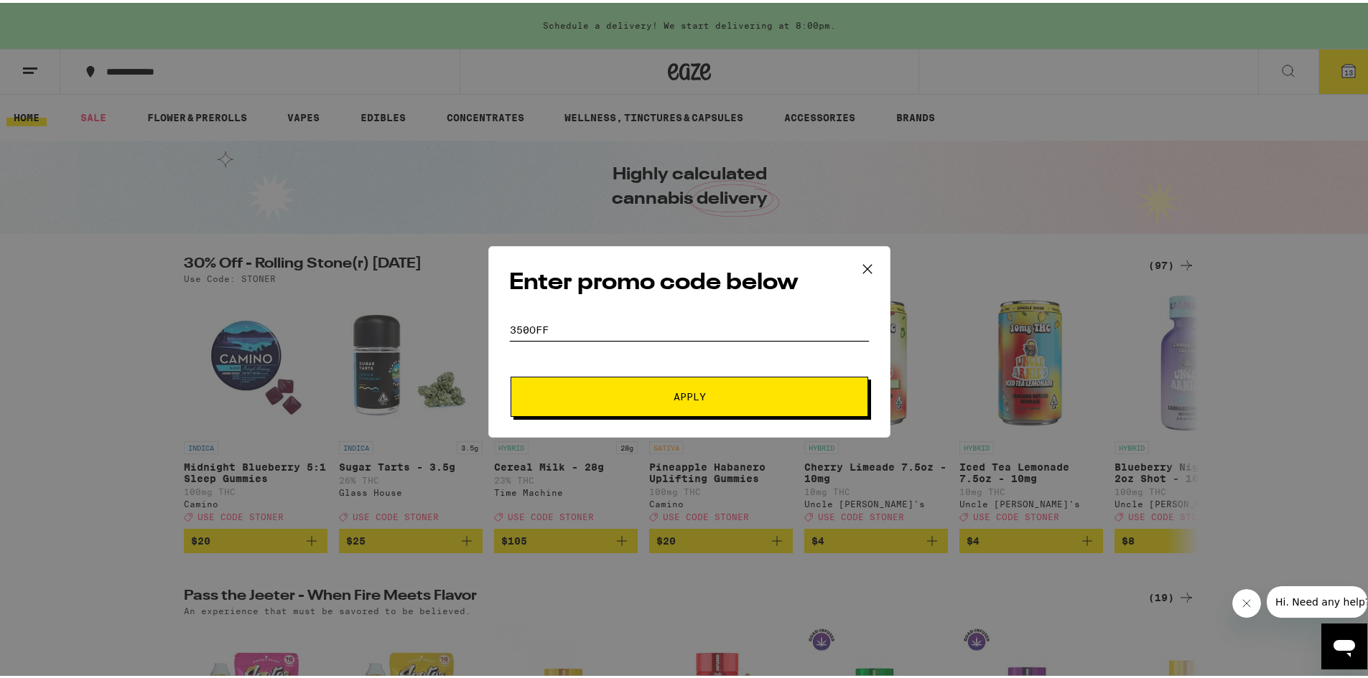
click at [510, 374] on button "Apply" at bounding box center [689, 394] width 358 height 40
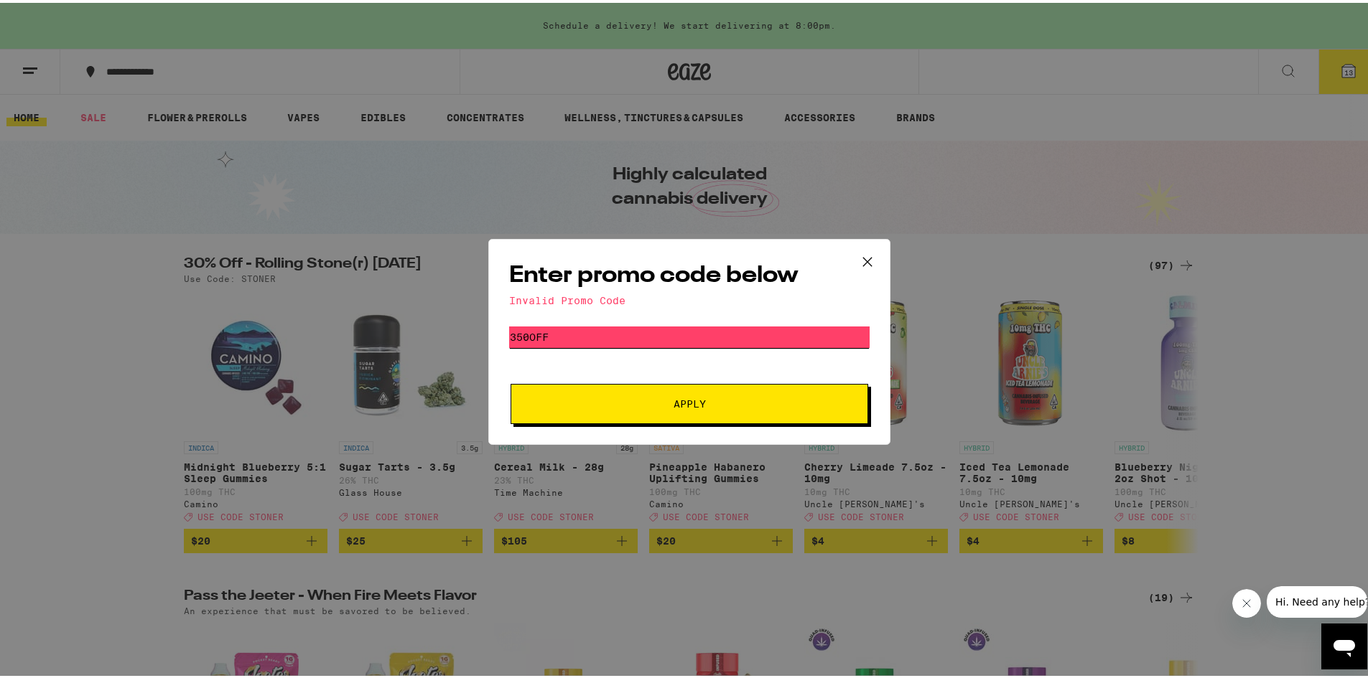
click at [520, 333] on input "350OFF" at bounding box center [689, 335] width 360 height 22
type input "35OFF"
click at [510, 381] on button "Apply" at bounding box center [689, 401] width 358 height 40
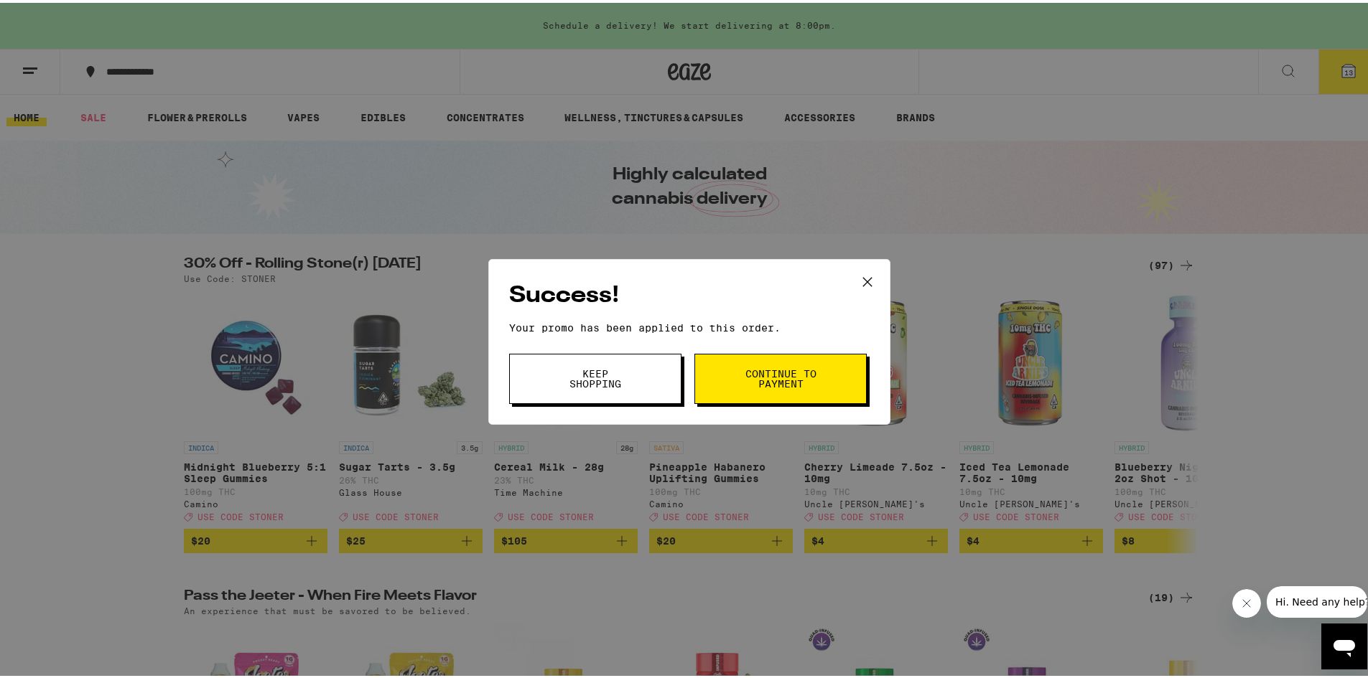
click at [662, 377] on button "Keep Shopping" at bounding box center [595, 376] width 172 height 50
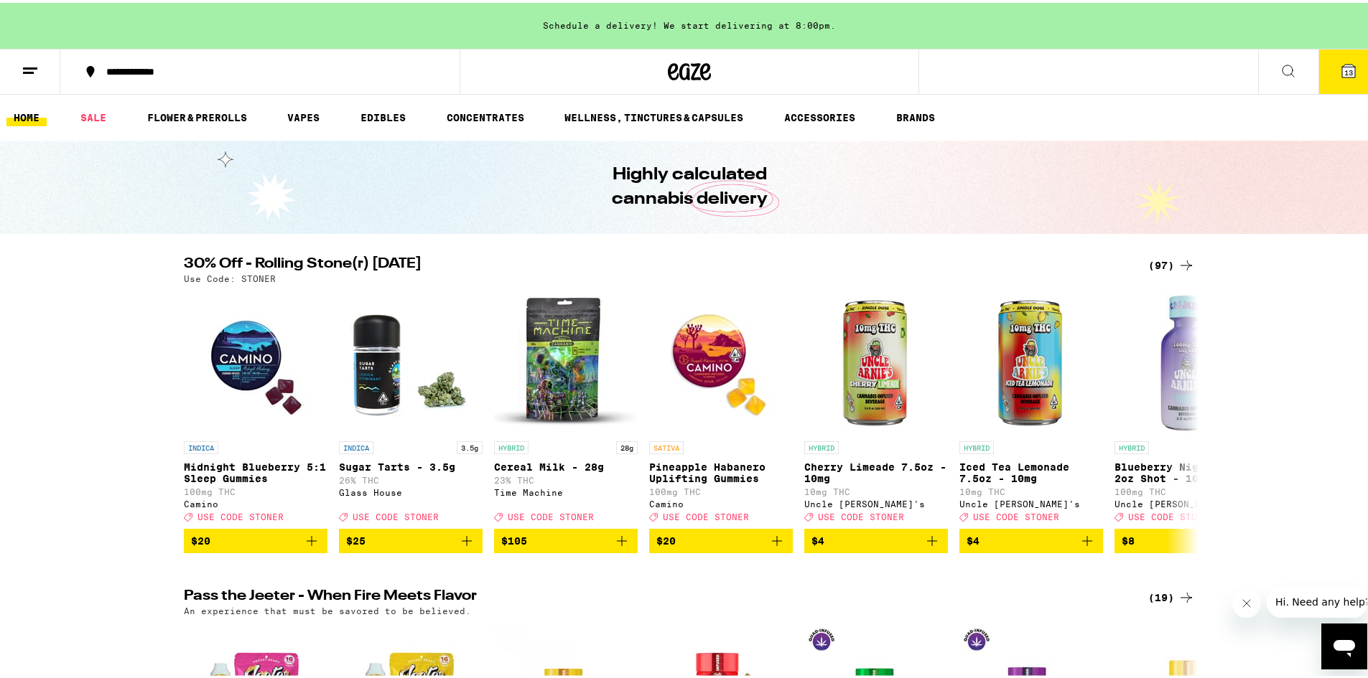
drag, startPoint x: 1324, startPoint y: 69, endPoint x: 1309, endPoint y: 81, distance: 18.8
click at [1324, 69] on button "13" at bounding box center [1348, 69] width 60 height 45
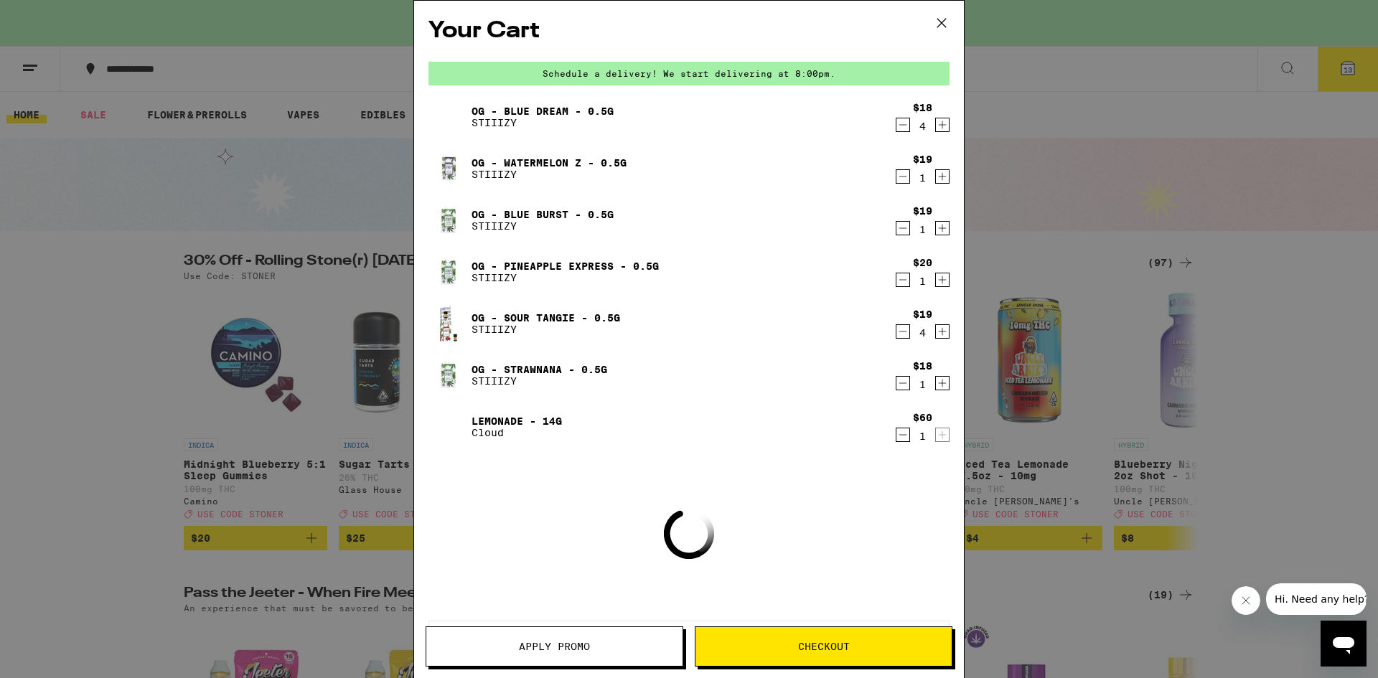
click at [560, 643] on span "Apply Promo" at bounding box center [554, 647] width 71 height 10
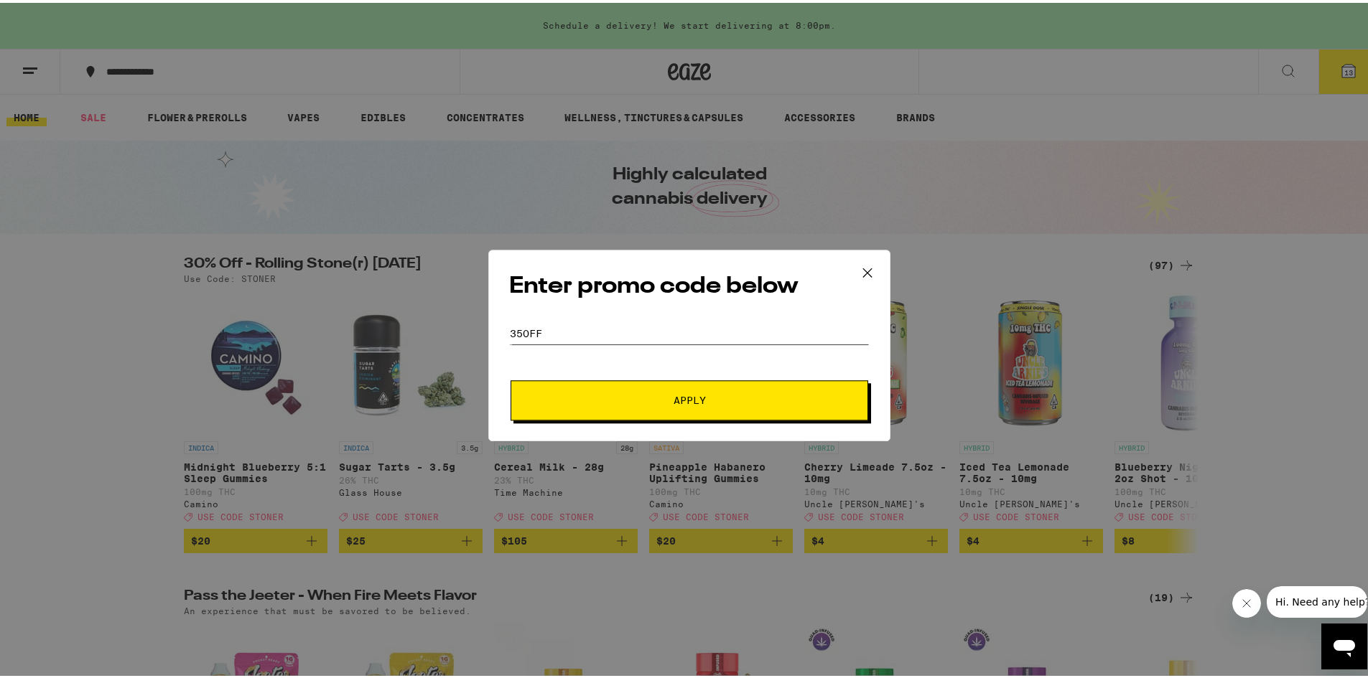
drag, startPoint x: 571, startPoint y: 328, endPoint x: 429, endPoint y: 337, distance: 141.7
click at [429, 337] on div "Enter promo code below Promo Code 35OFF Apply" at bounding box center [689, 339] width 1378 height 678
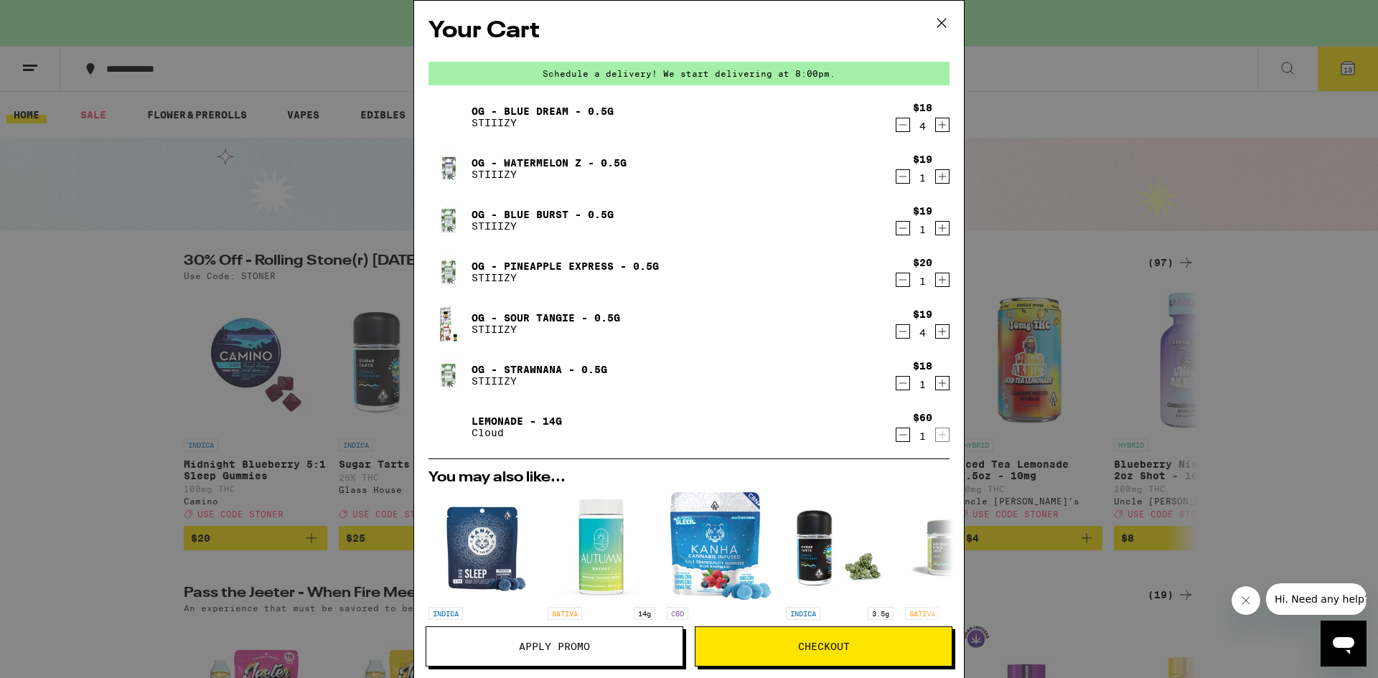
click at [474, 630] on button "Apply Promo" at bounding box center [555, 647] width 258 height 40
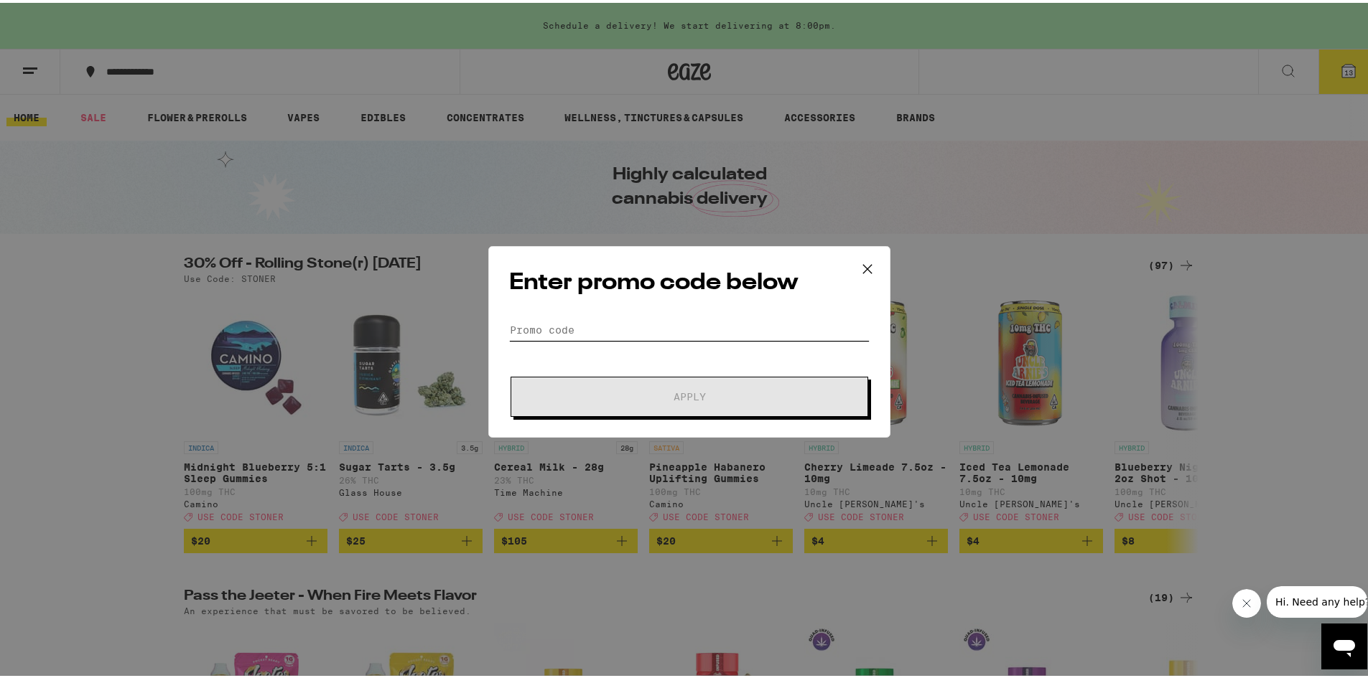
click at [550, 335] on input "Promo Code" at bounding box center [689, 328] width 360 height 22
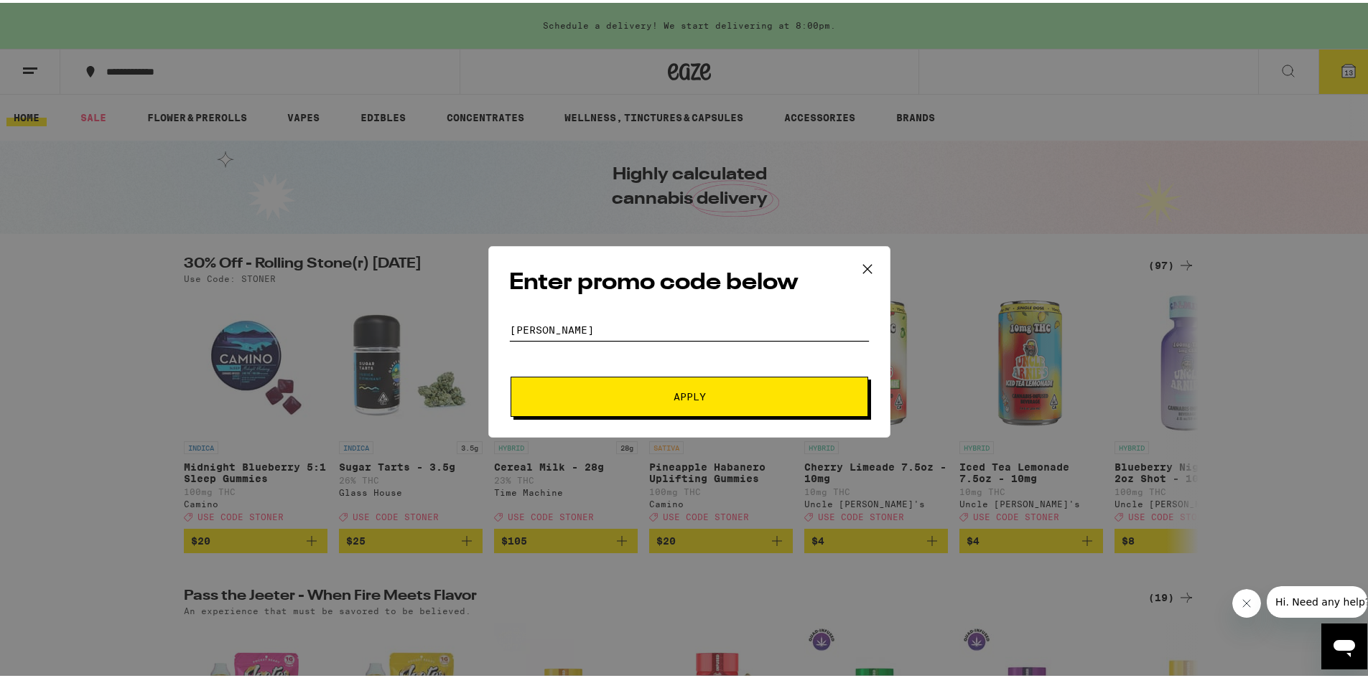
type input "[PERSON_NAME]"
click at [647, 402] on button "Apply" at bounding box center [689, 394] width 358 height 40
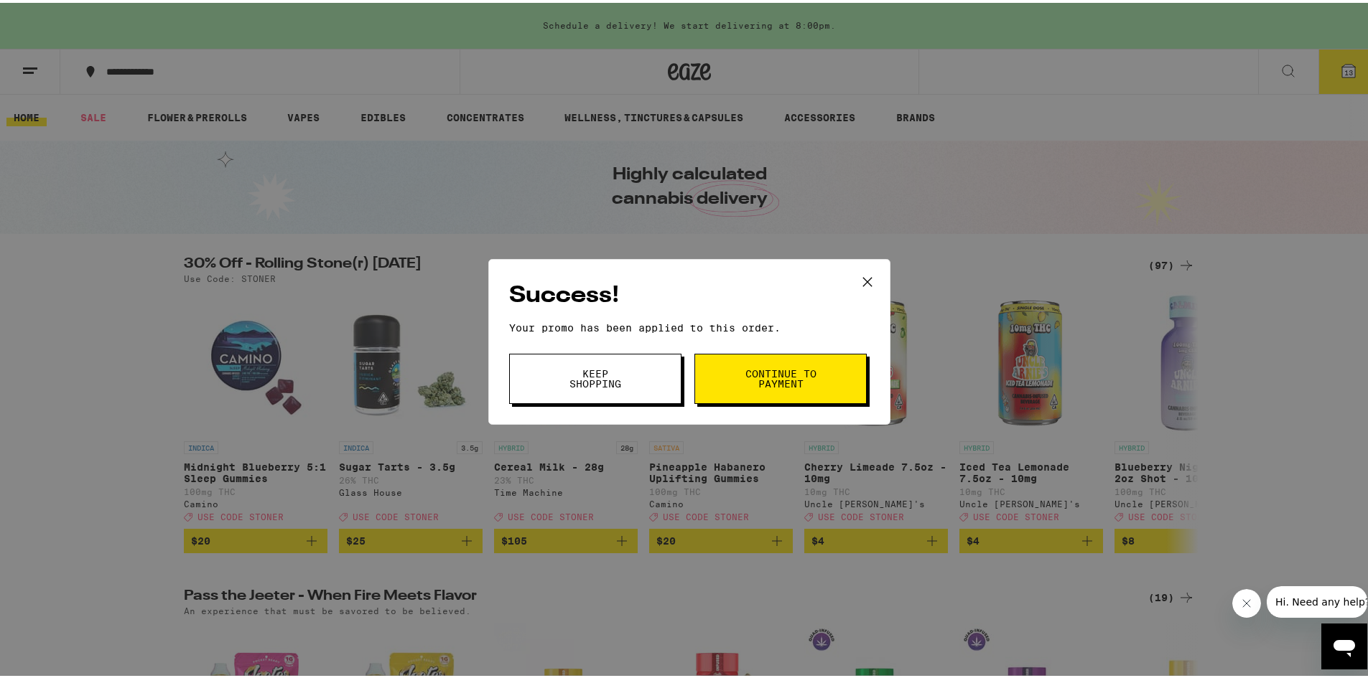
click at [730, 381] on button "Continue to payment" at bounding box center [780, 376] width 172 height 50
